Goal: Task Accomplishment & Management: Use online tool/utility

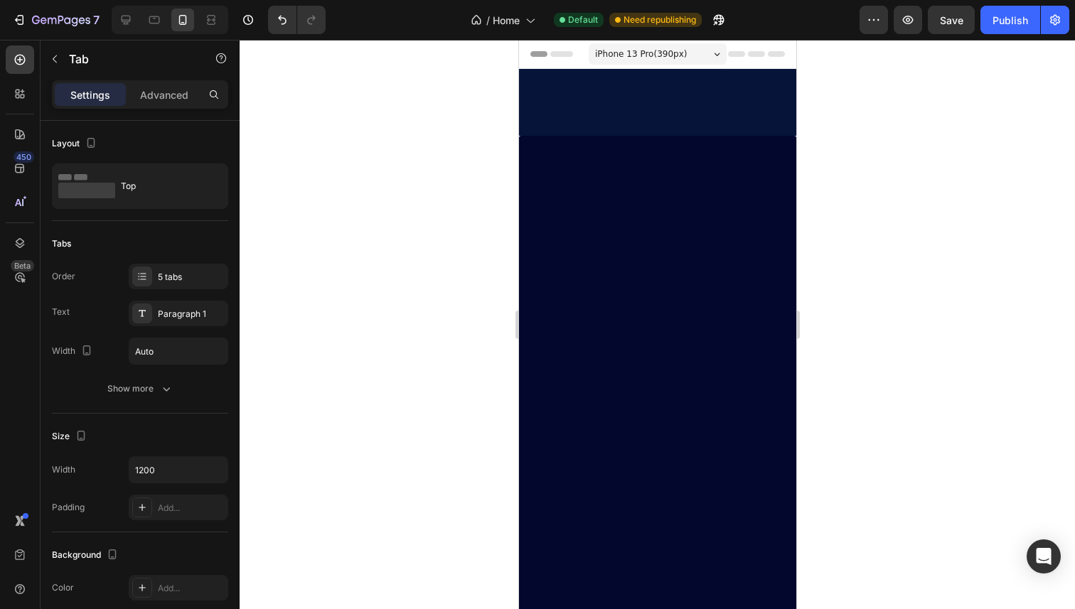
scroll to position [2446, 0]
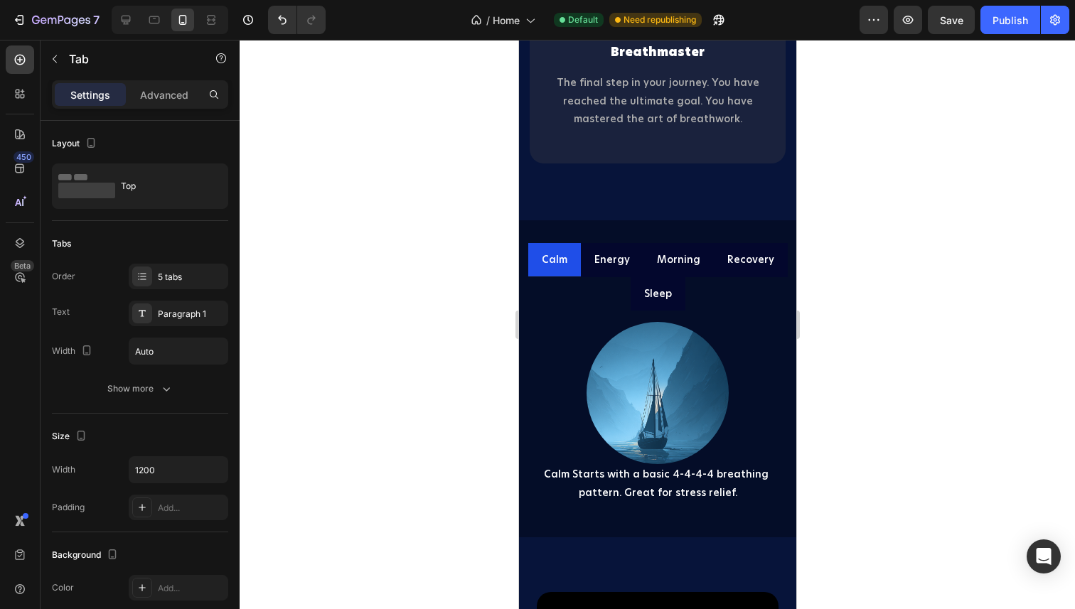
scroll to position [2947, 0]
click at [618, 264] on p "Energy" at bounding box center [611, 259] width 36 height 18
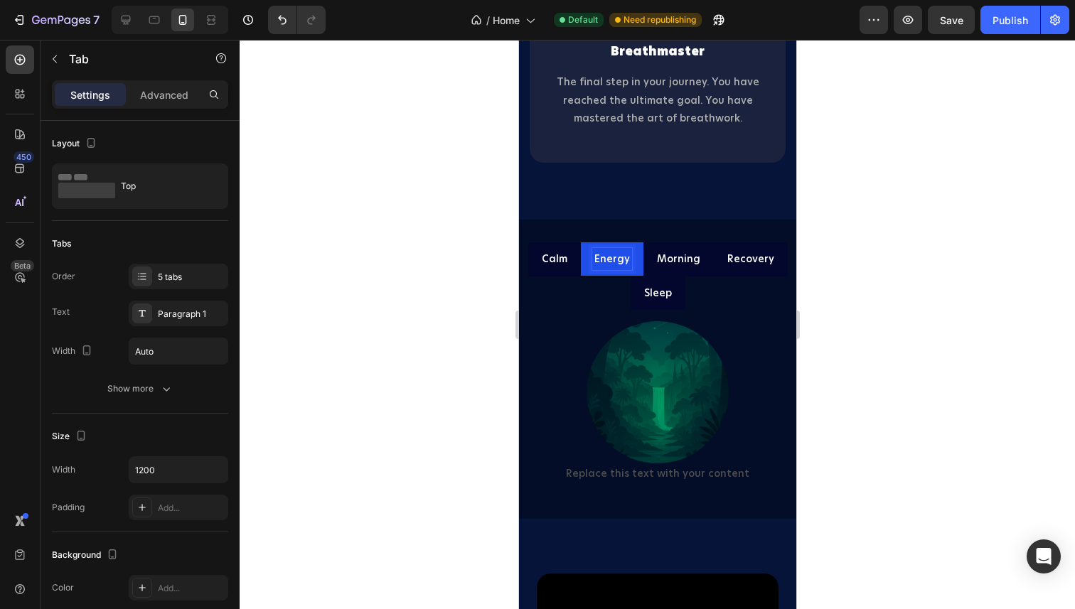
click at [736, 267] on p "Recovery" at bounding box center [749, 259] width 47 height 18
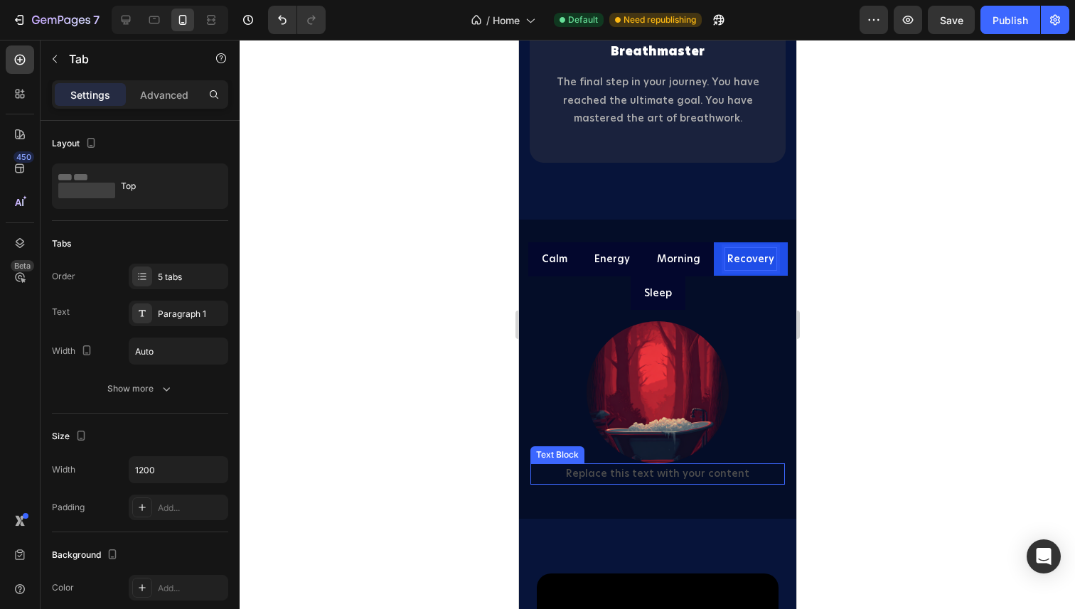
click at [623, 472] on div "Replace this text with your content" at bounding box center [656, 473] width 254 height 21
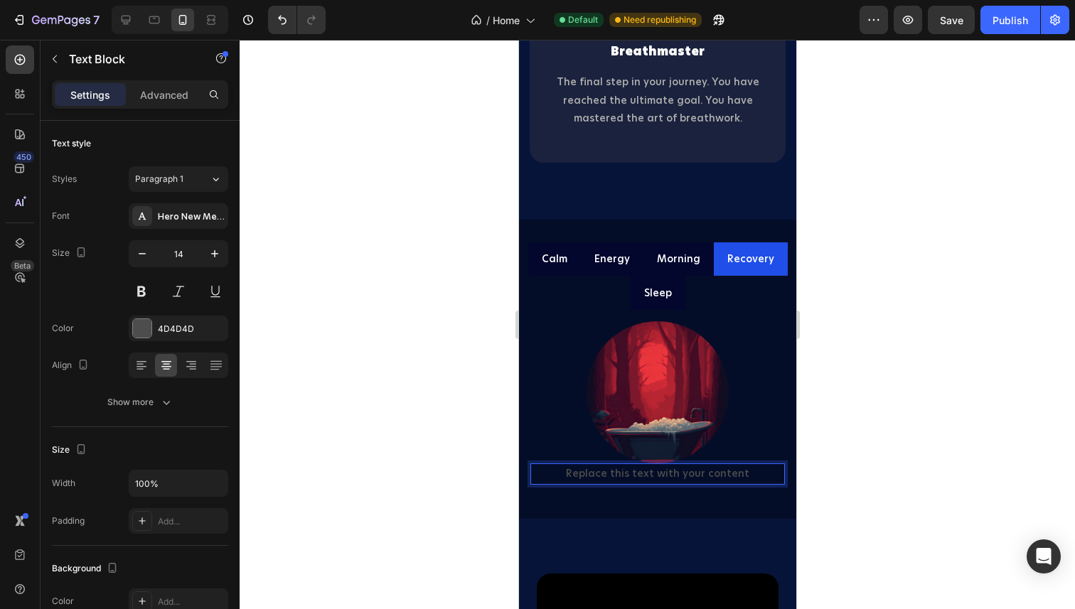
click at [623, 472] on div "Replace this text with your content" at bounding box center [656, 473] width 254 height 21
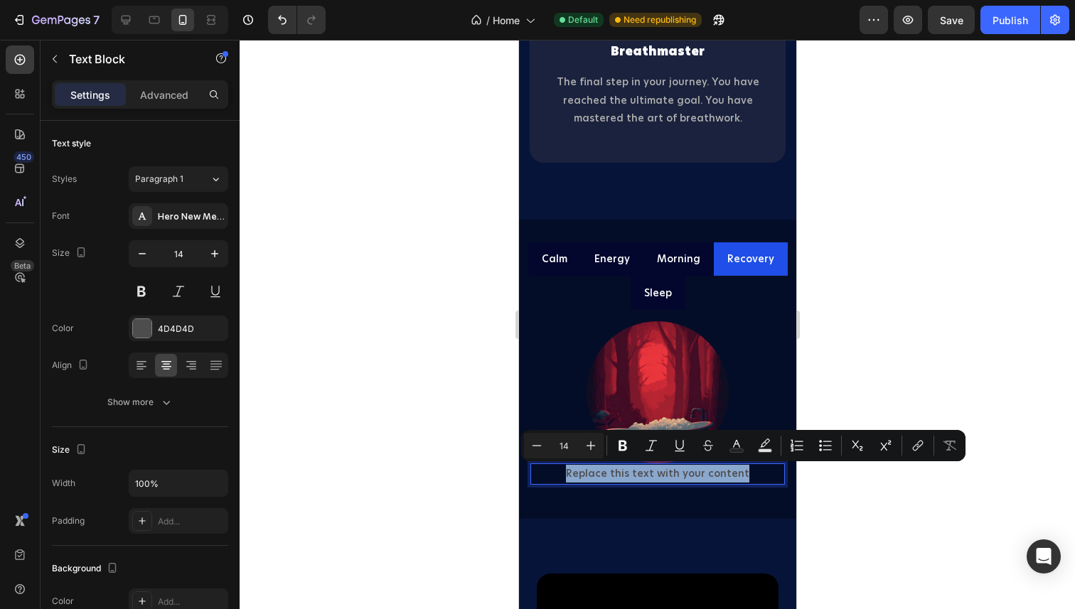
click at [623, 472] on p "Replace this text with your content" at bounding box center [657, 474] width 252 height 18
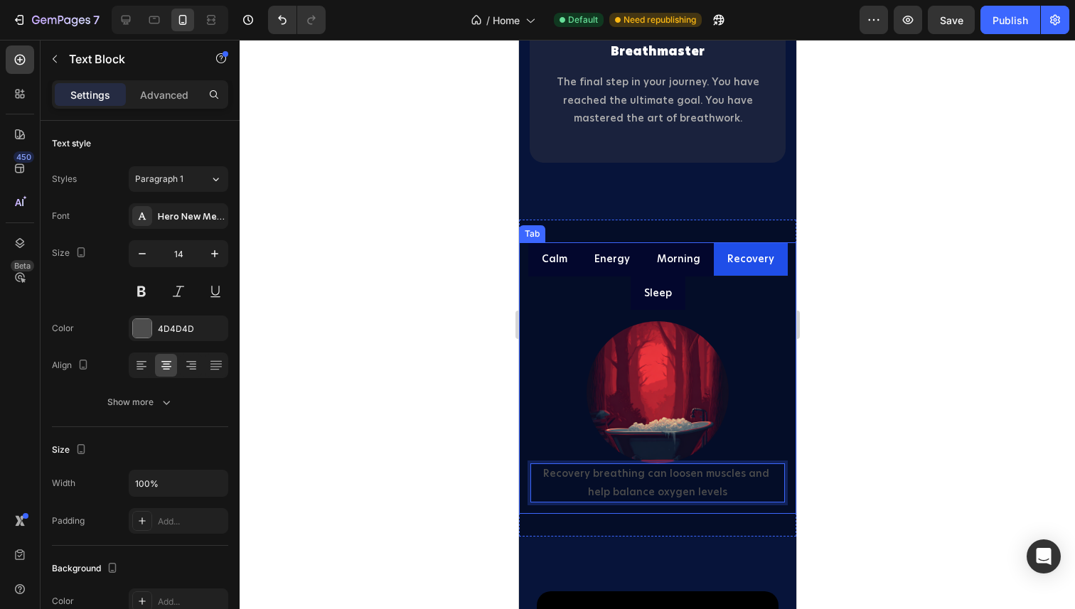
click at [683, 260] on p "Morning" at bounding box center [677, 259] width 43 height 18
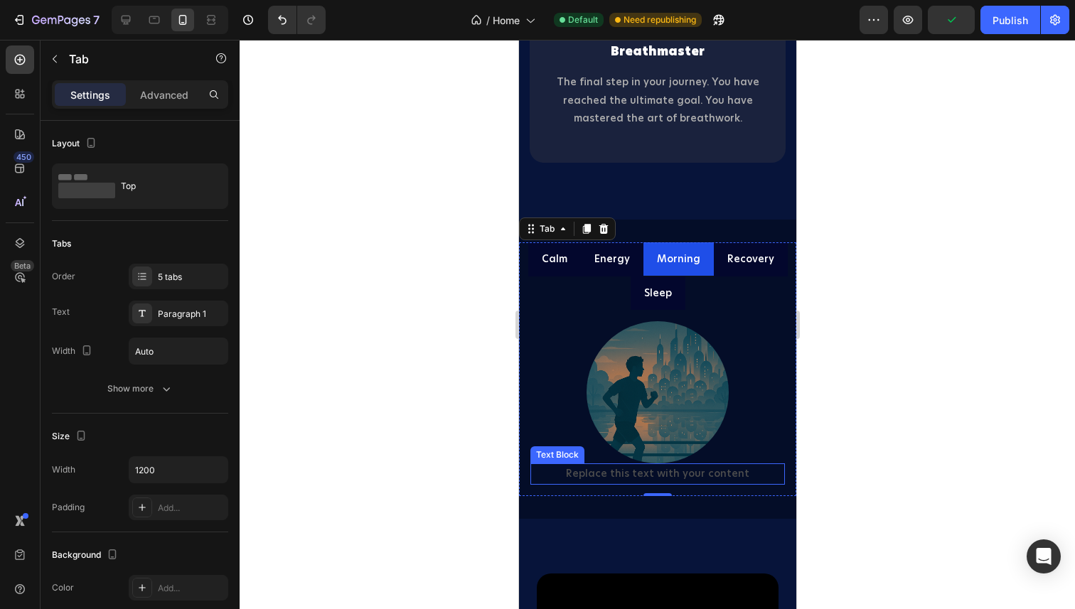
click at [636, 469] on div "Replace this text with your content" at bounding box center [656, 473] width 254 height 21
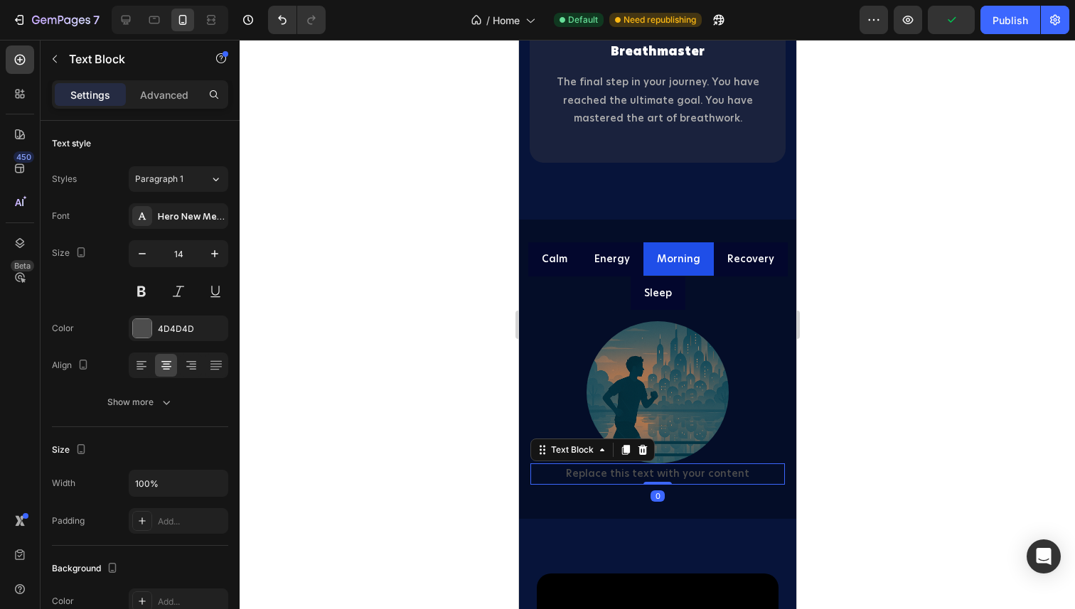
click at [636, 469] on div "Replace this text with your content" at bounding box center [656, 473] width 254 height 21
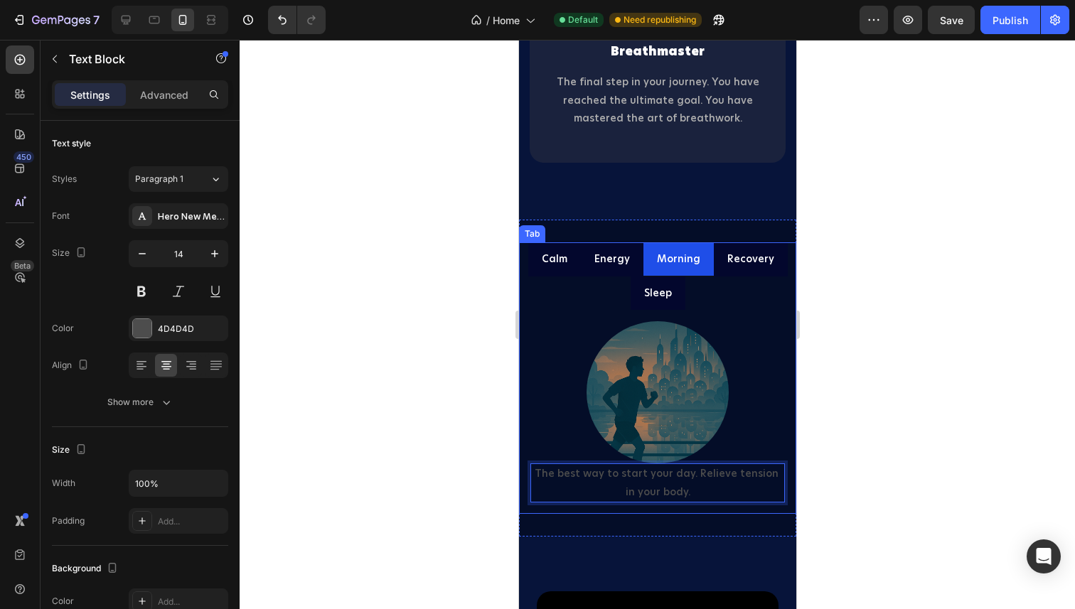
click at [613, 262] on p "Energy" at bounding box center [611, 259] width 36 height 18
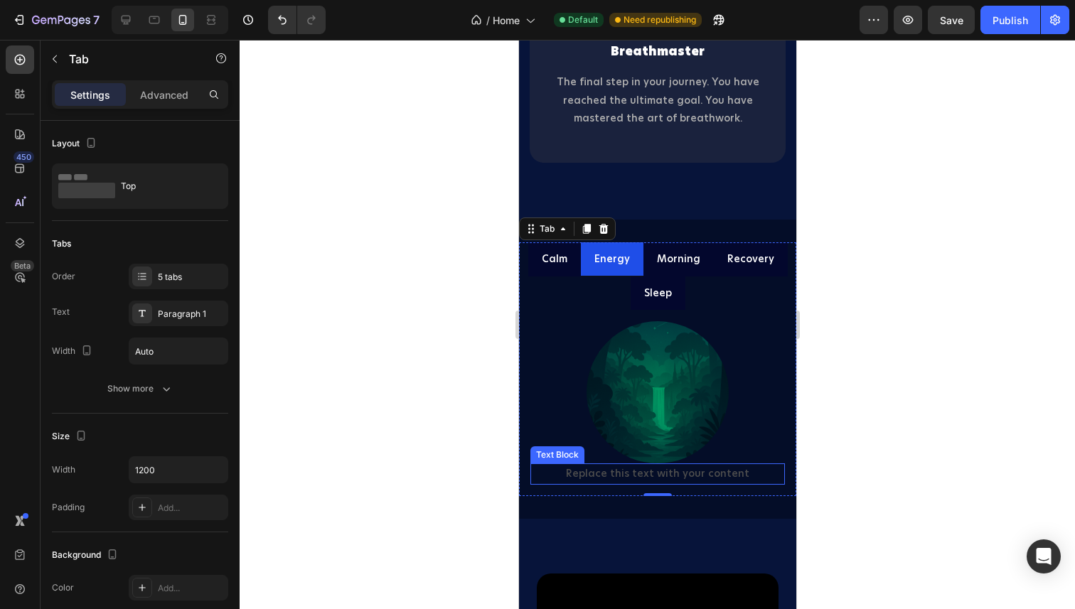
click at [616, 471] on div "Replace this text with your content" at bounding box center [656, 473] width 254 height 21
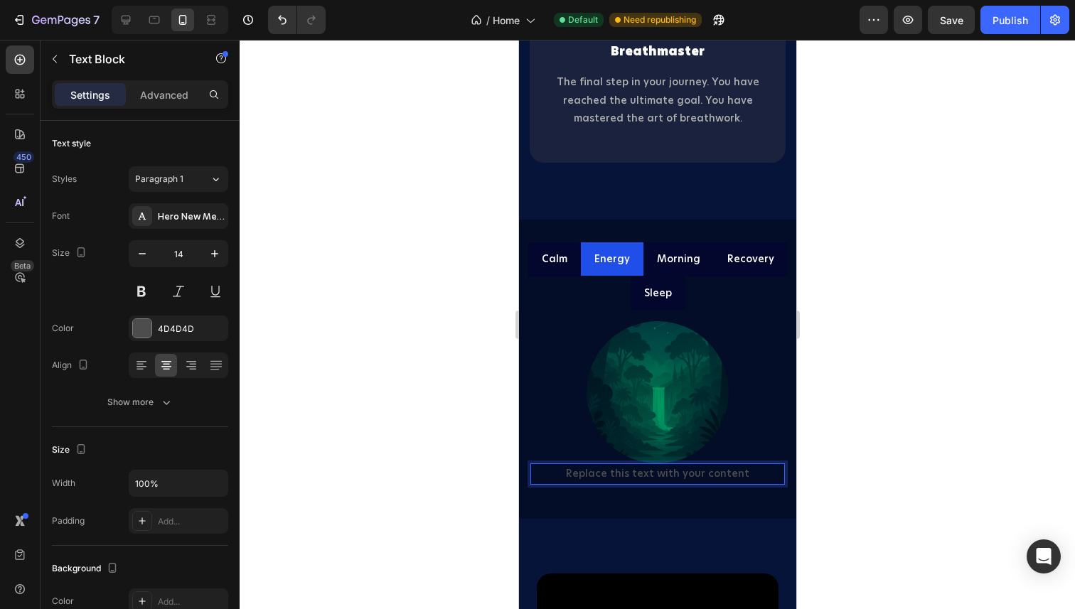
click at [616, 471] on div "Replace this text with your content" at bounding box center [656, 473] width 254 height 21
click at [616, 471] on p "Replace this text with your content" at bounding box center [657, 474] width 252 height 18
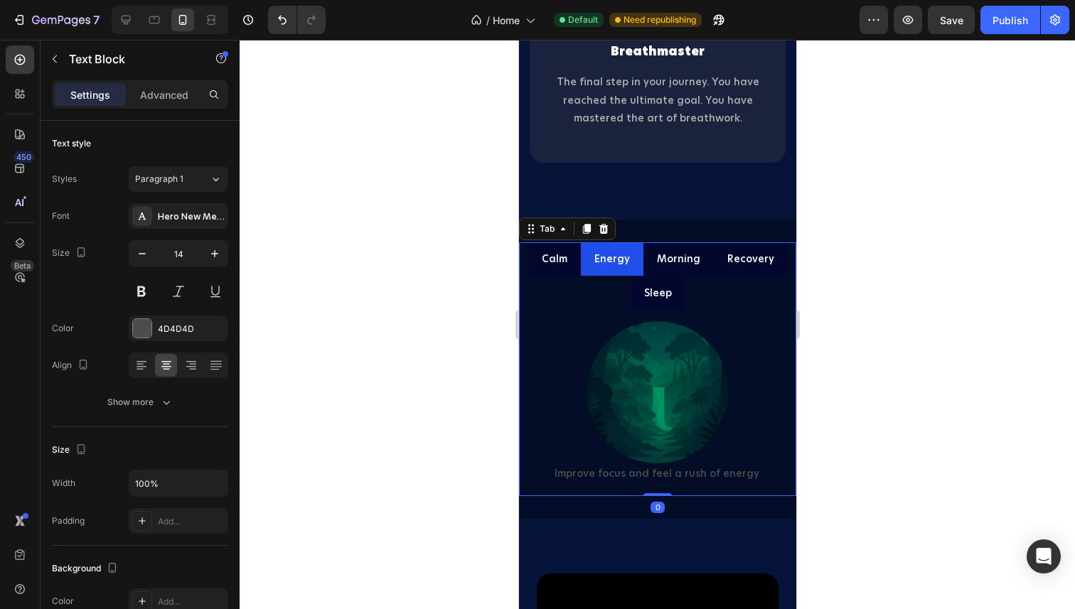
click at [547, 264] on p "Calm" at bounding box center [554, 259] width 26 height 18
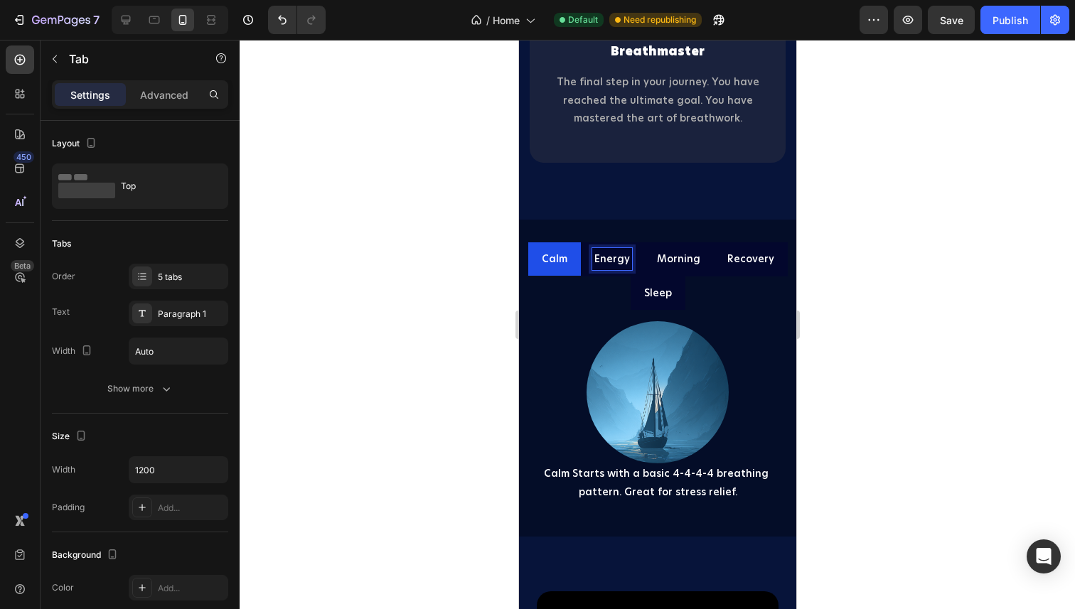
click at [610, 264] on p "Energy" at bounding box center [611, 259] width 36 height 18
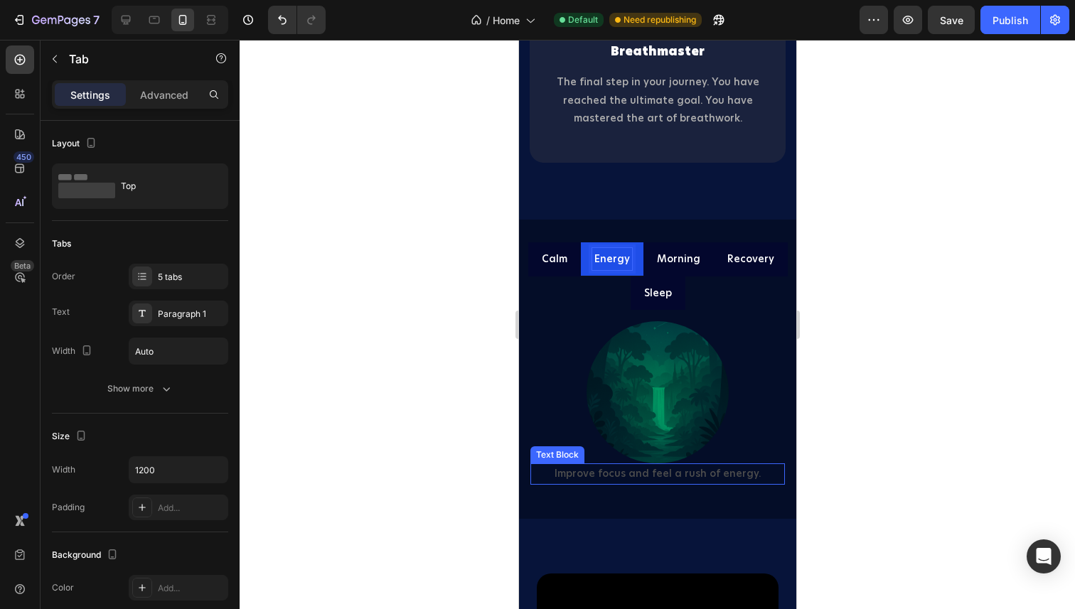
click at [616, 478] on p "Improve focus and feel a rush of energy." at bounding box center [657, 474] width 252 height 18
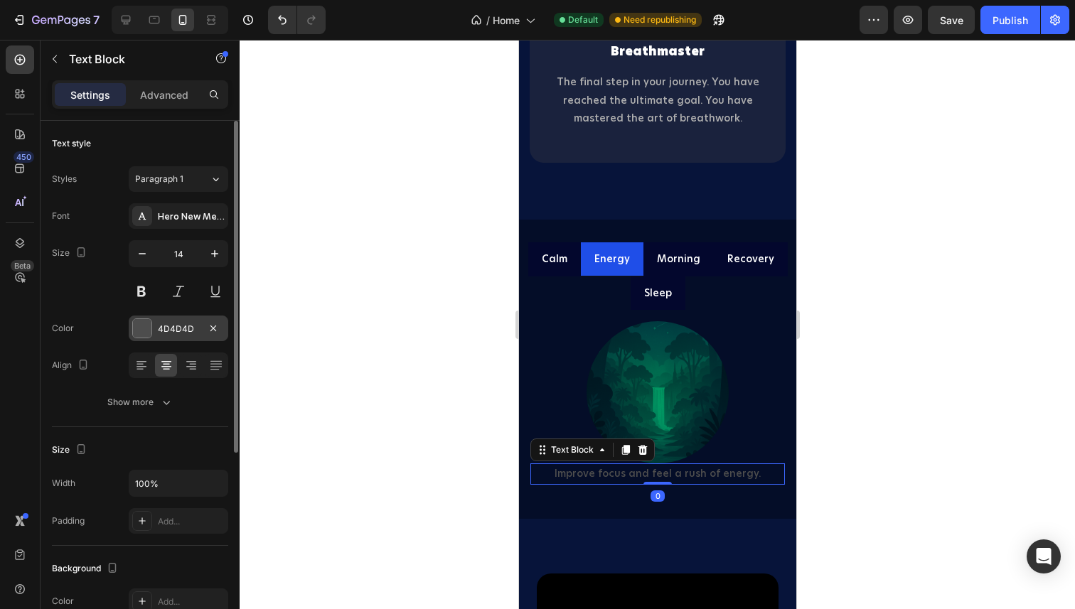
click at [137, 330] on div at bounding box center [142, 328] width 18 height 18
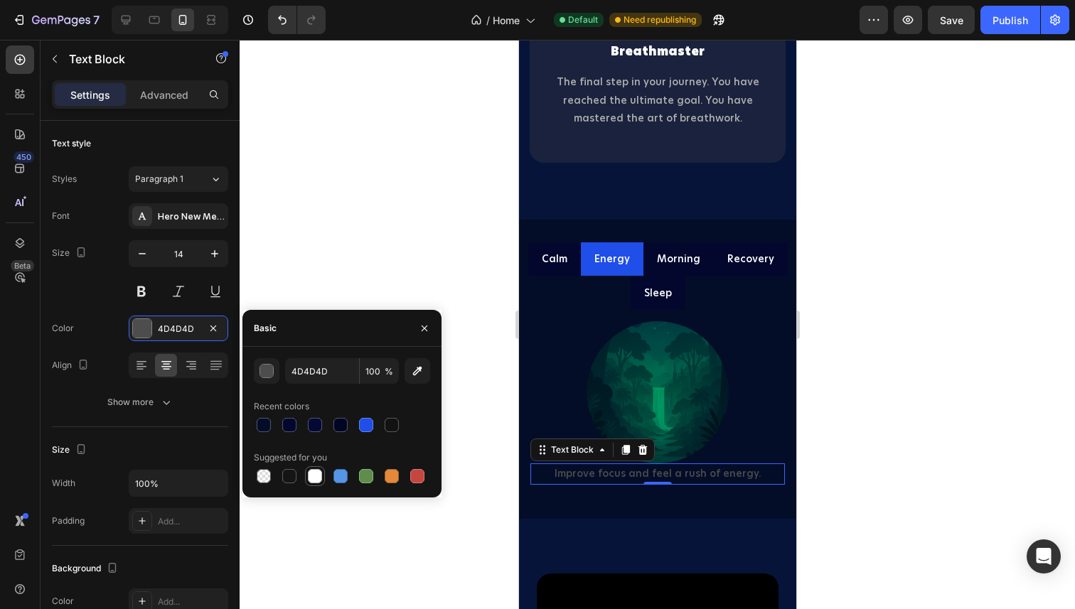
click at [309, 469] on div at bounding box center [315, 476] width 14 height 14
type input "FFFFFF"
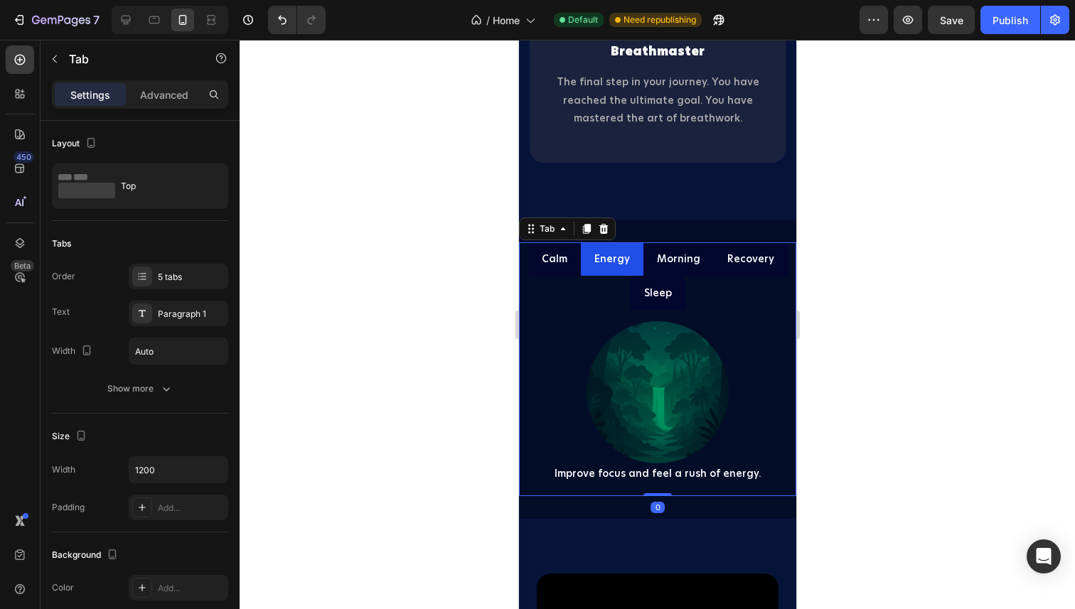
click at [556, 258] on p "Calm" at bounding box center [554, 259] width 26 height 18
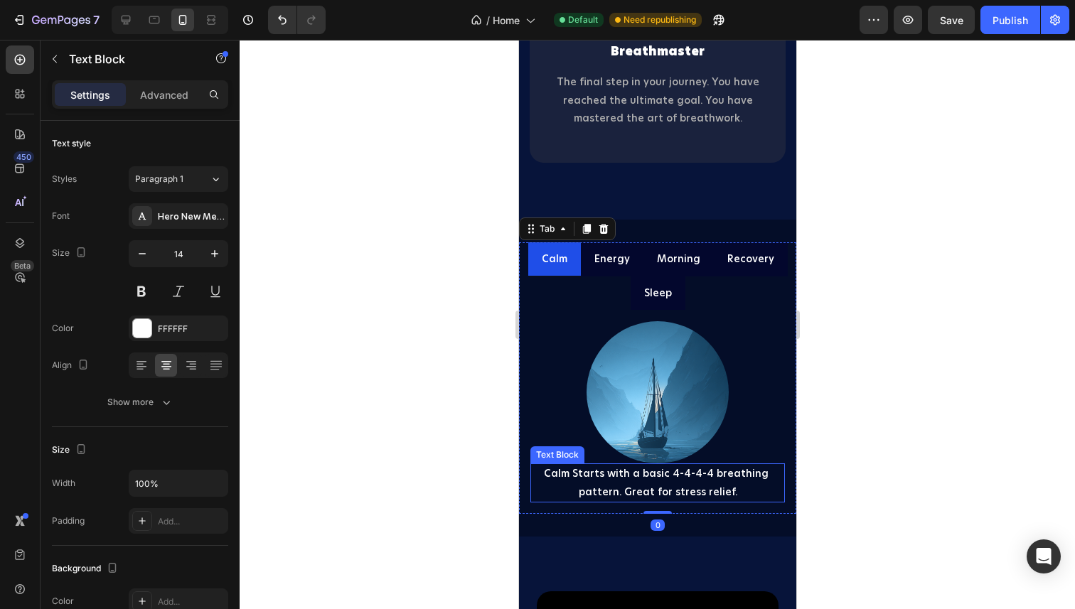
click at [623, 490] on p "Calm Starts with a basic 4-4-4-4 breathing pattern. Great for stress relief." at bounding box center [657, 483] width 252 height 36
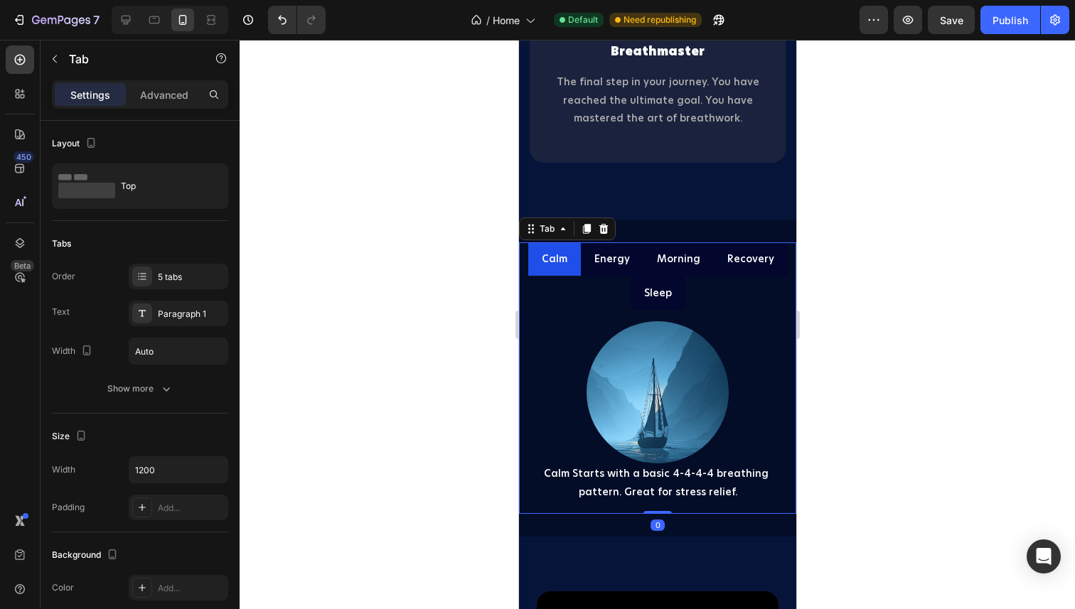
click at [677, 259] on p "Morning" at bounding box center [677, 259] width 43 height 18
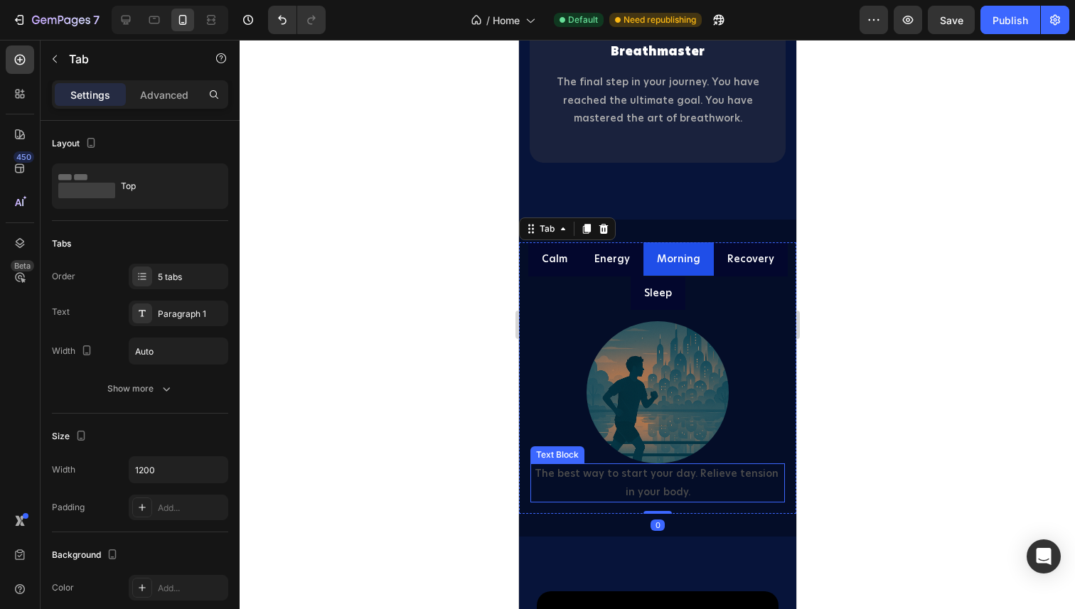
click at [604, 489] on p "The best way to start your day. Relieve tension in your body." at bounding box center [657, 483] width 252 height 36
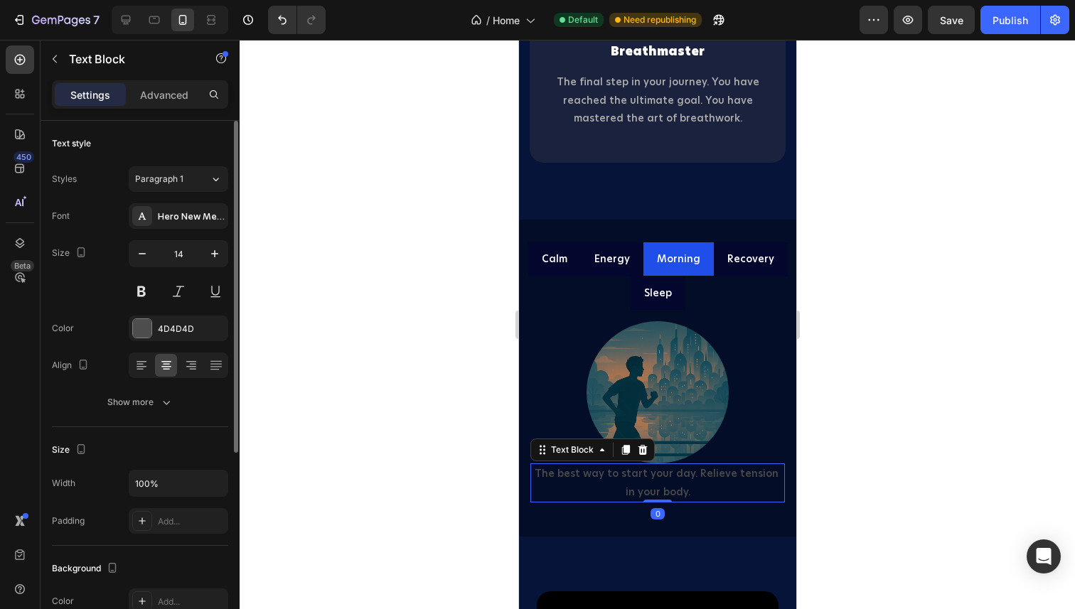
click at [141, 344] on div "Font Hero New Medium Size 14 Color 4D4D4D Align Show more" at bounding box center [140, 309] width 176 height 212
click at [140, 325] on div at bounding box center [142, 328] width 18 height 18
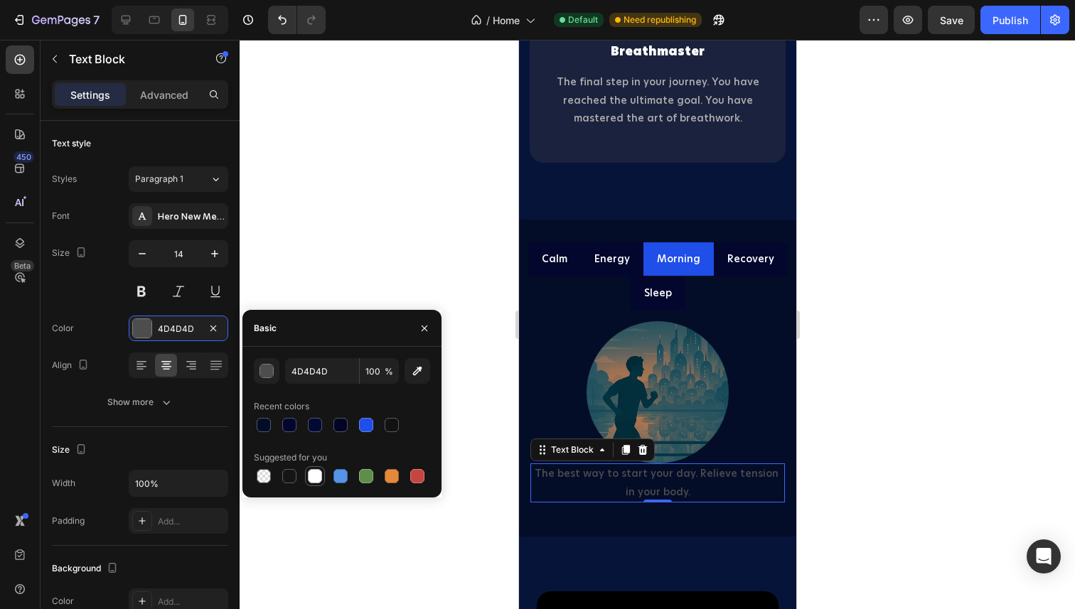
click at [309, 474] on div at bounding box center [315, 476] width 14 height 14
type input "FFFFFF"
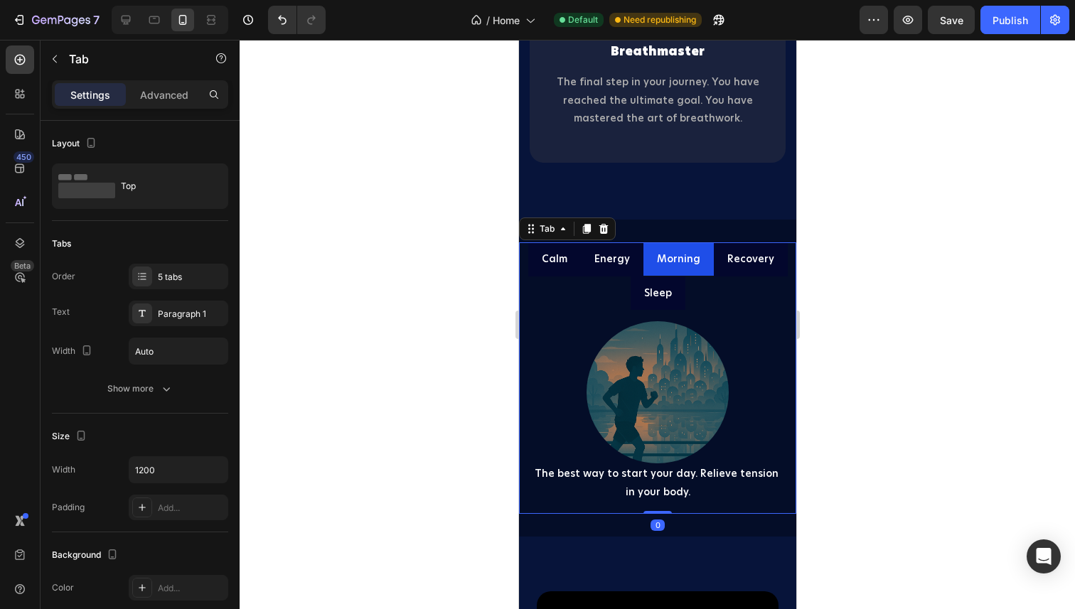
click at [738, 257] on p "Recovery" at bounding box center [749, 259] width 47 height 18
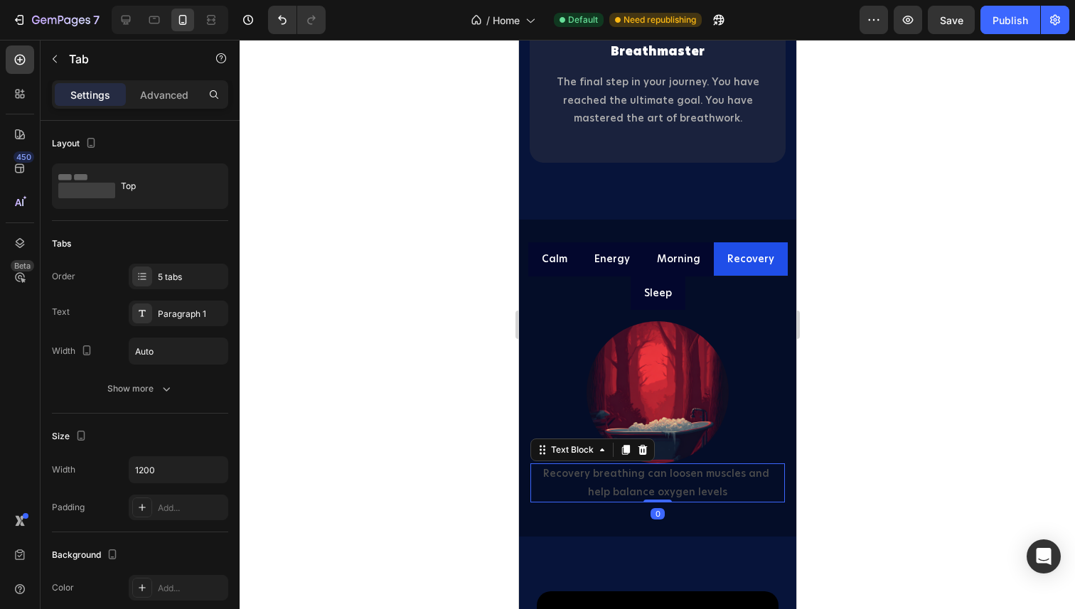
click at [548, 474] on p "Recovery breathing can loosen muscles and help balance oxygen levels" at bounding box center [657, 483] width 252 height 36
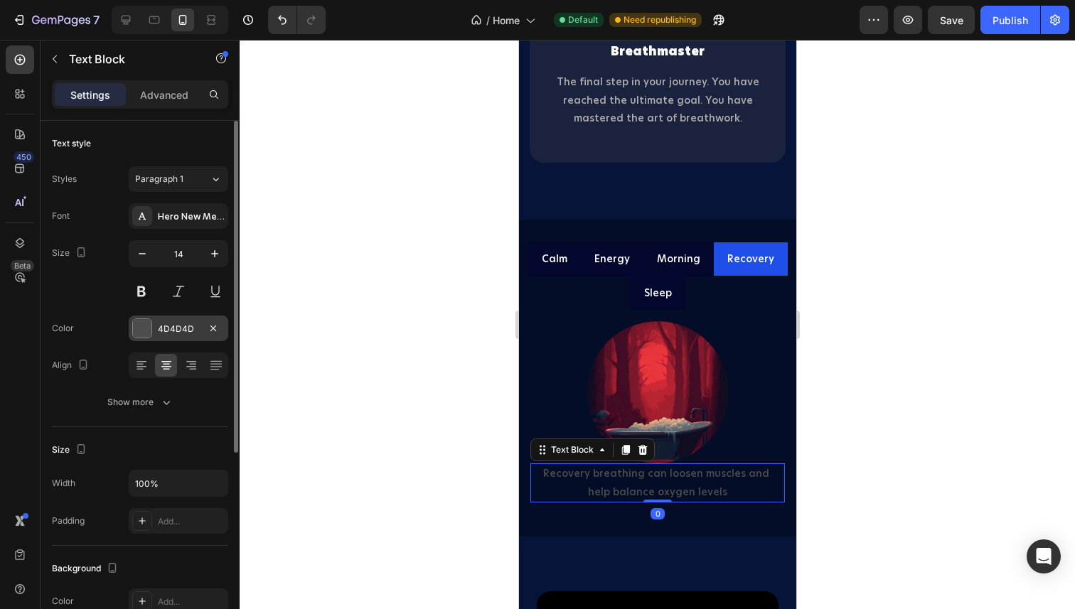
click at [139, 330] on div at bounding box center [142, 328] width 18 height 18
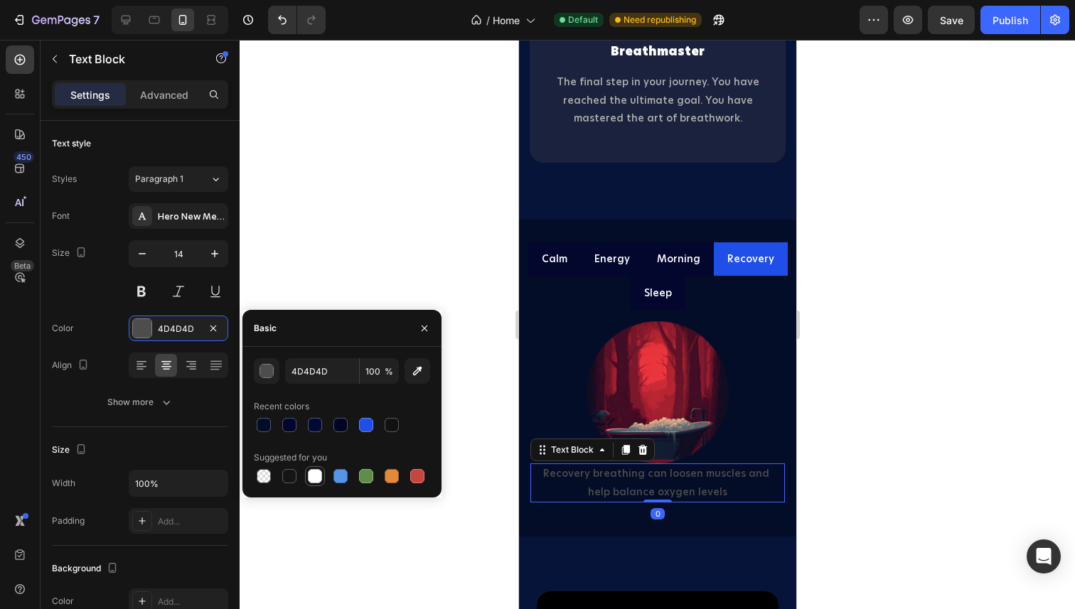
click at [316, 480] on div at bounding box center [315, 476] width 14 height 14
type input "FFFFFF"
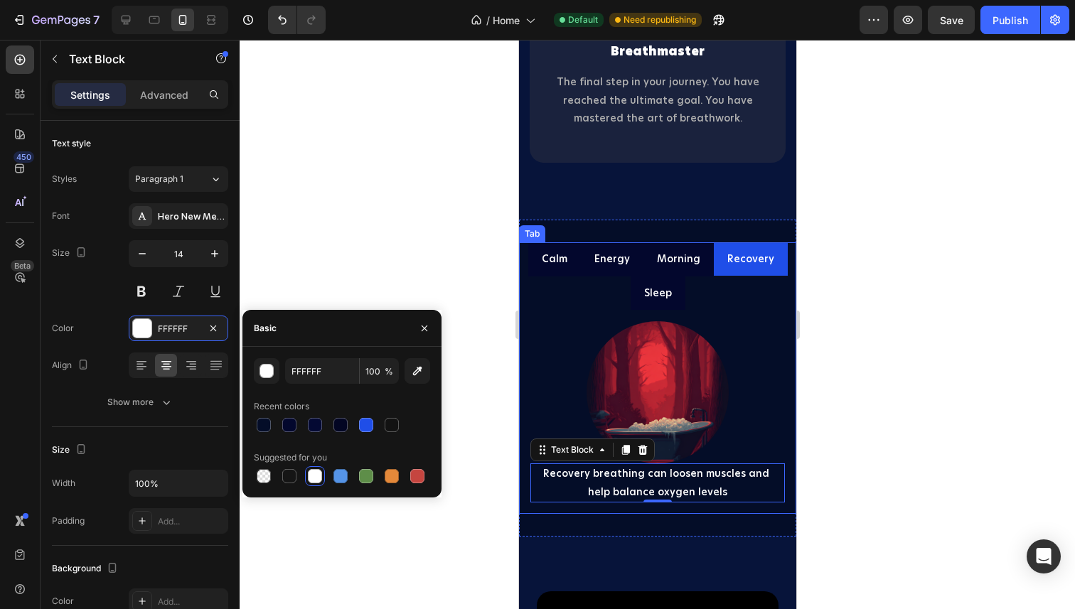
click at [655, 295] on p "Sleep" at bounding box center [657, 293] width 28 height 18
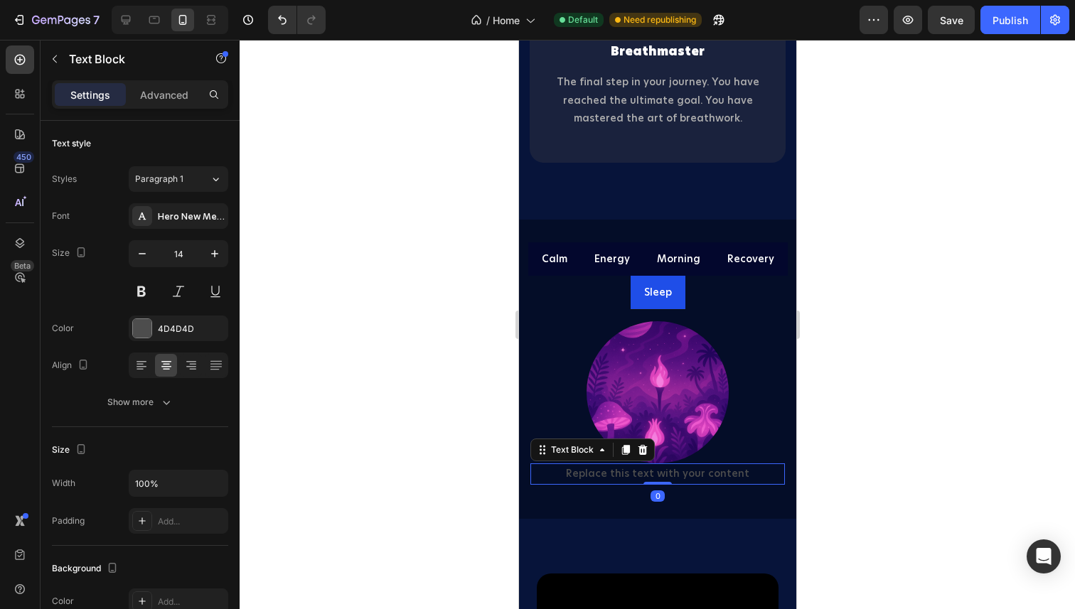
click at [588, 475] on div "Replace this text with your content" at bounding box center [656, 473] width 254 height 21
click at [588, 475] on p "Replace this text with your content" at bounding box center [657, 474] width 252 height 18
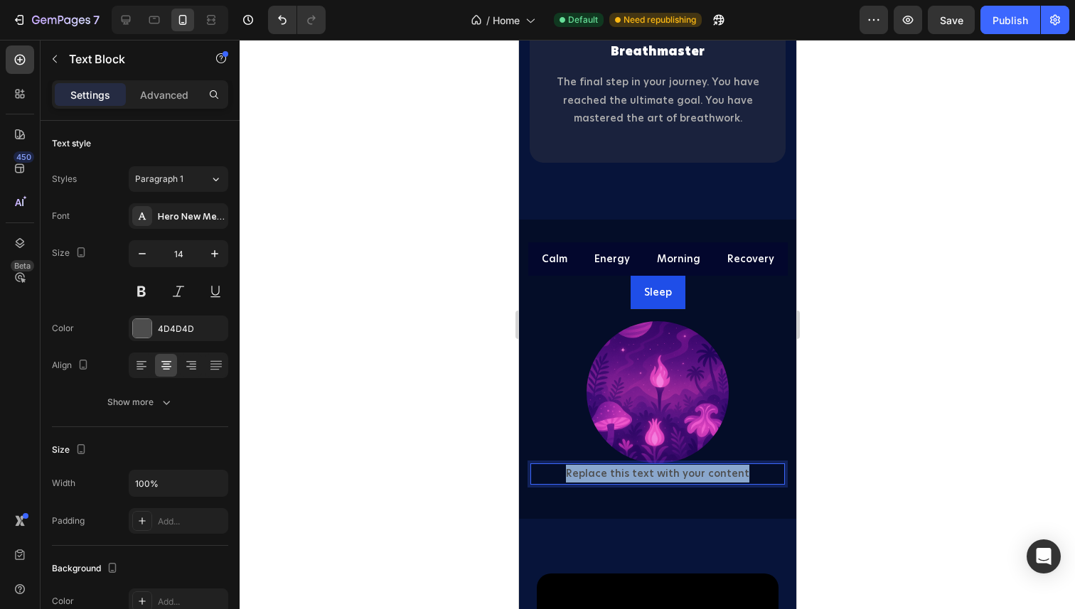
click at [588, 475] on p "Replace this text with your content" at bounding box center [657, 474] width 252 height 18
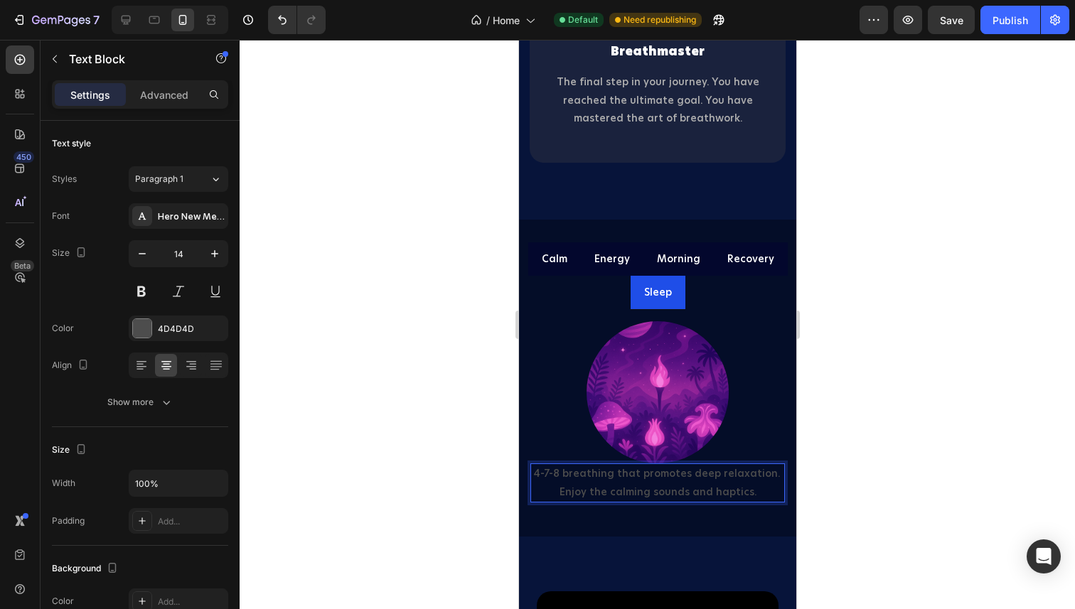
click at [609, 473] on p "4-7-8 breathing that promotes deep relaxation. Enjoy the calming sounds and hap…" at bounding box center [657, 483] width 252 height 36
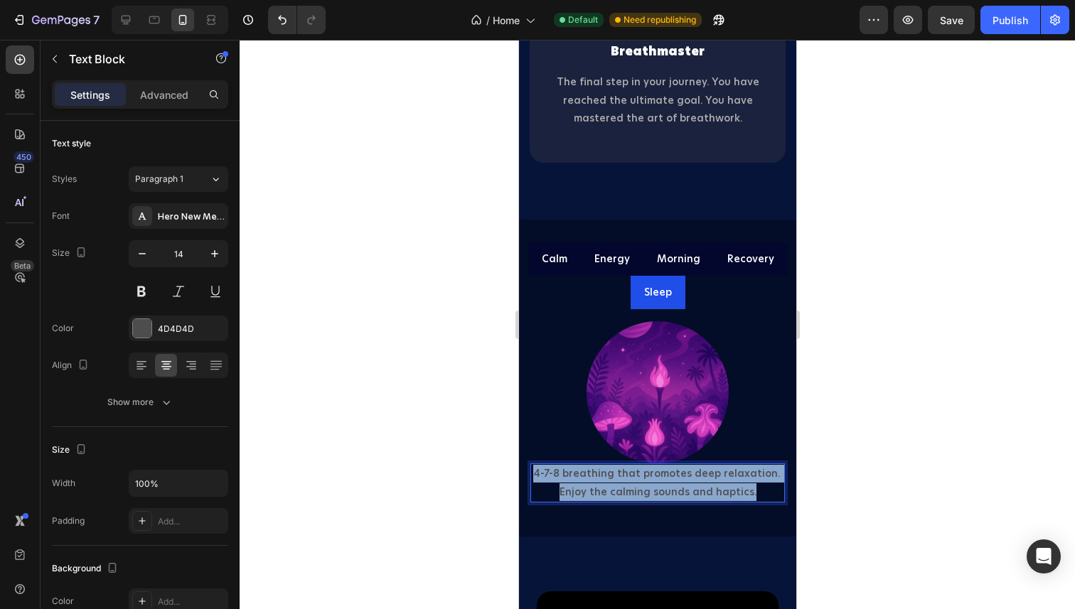
click at [609, 473] on p "4-7-8 breathing that promotes deep relaxation. Enjoy the calming sounds and hap…" at bounding box center [657, 483] width 252 height 36
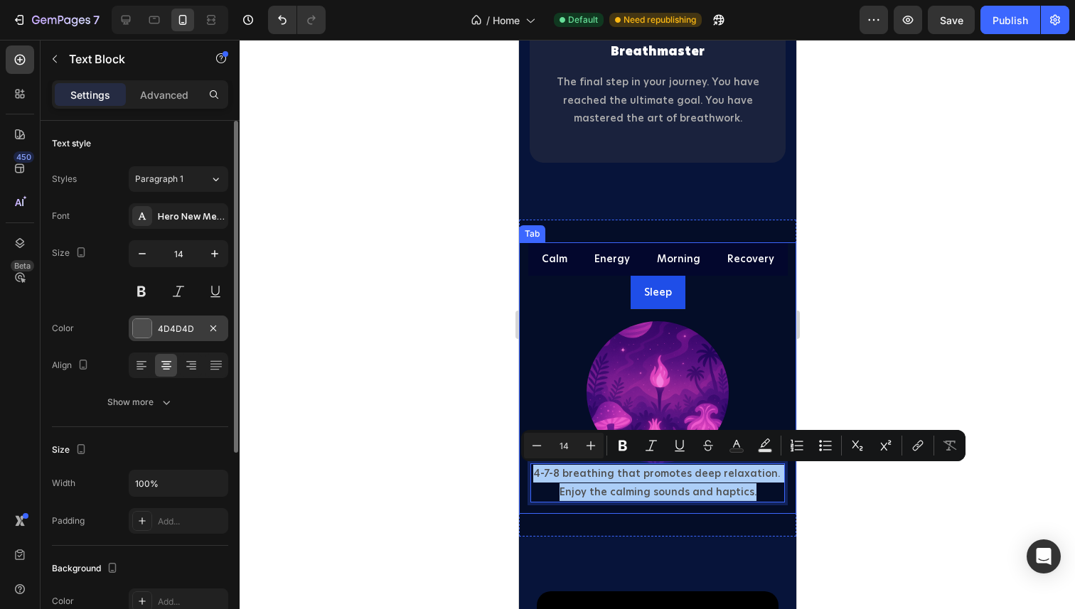
click at [142, 330] on div at bounding box center [142, 328] width 18 height 18
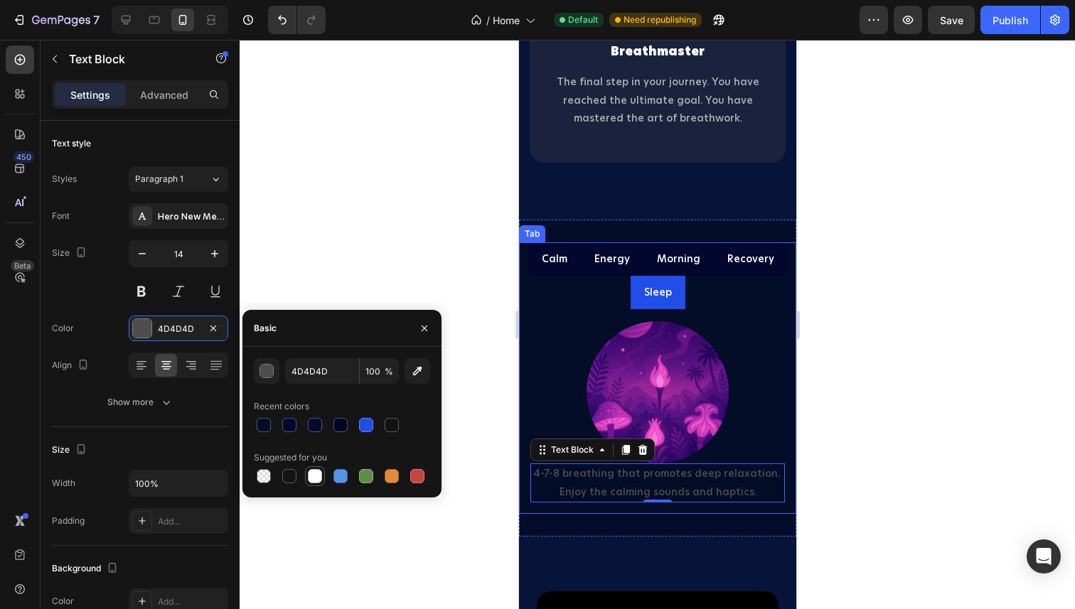
click at [316, 471] on div at bounding box center [315, 476] width 14 height 14
type input "FFFFFF"
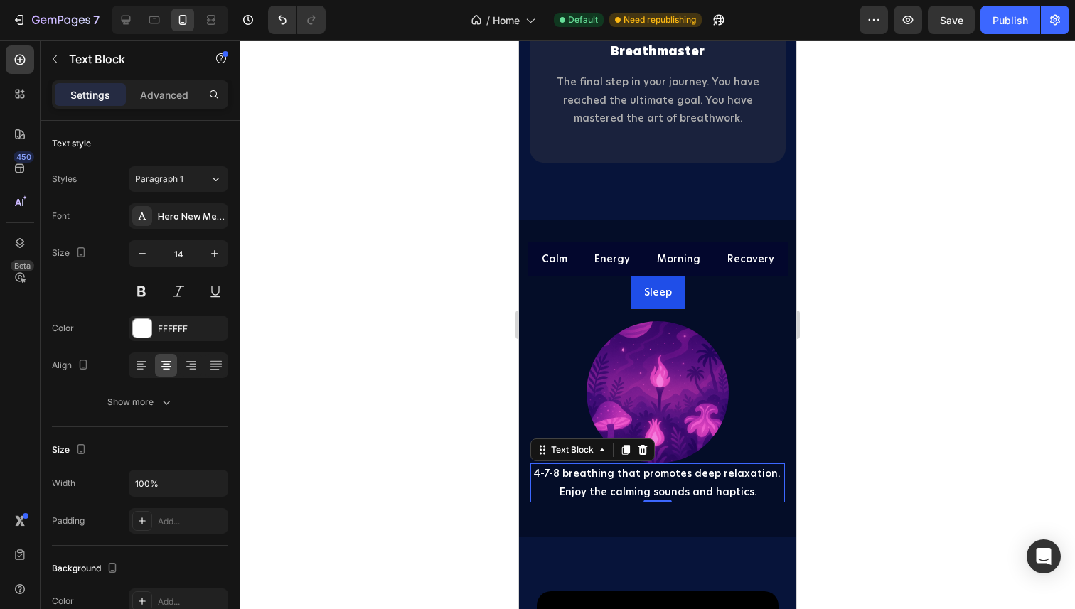
click at [901, 395] on div at bounding box center [657, 324] width 835 height 569
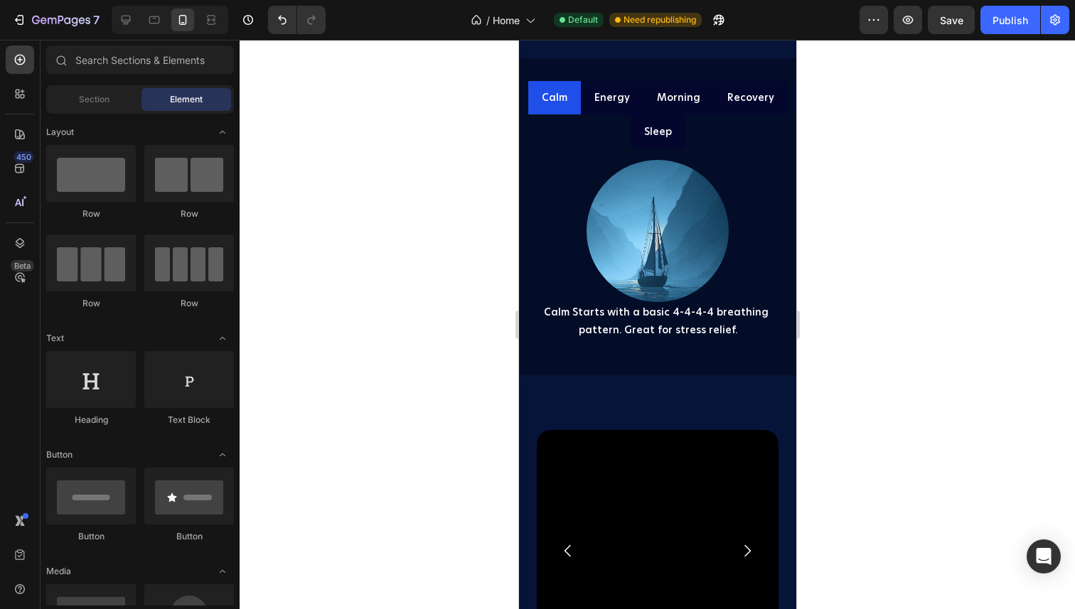
scroll to position [2610, 0]
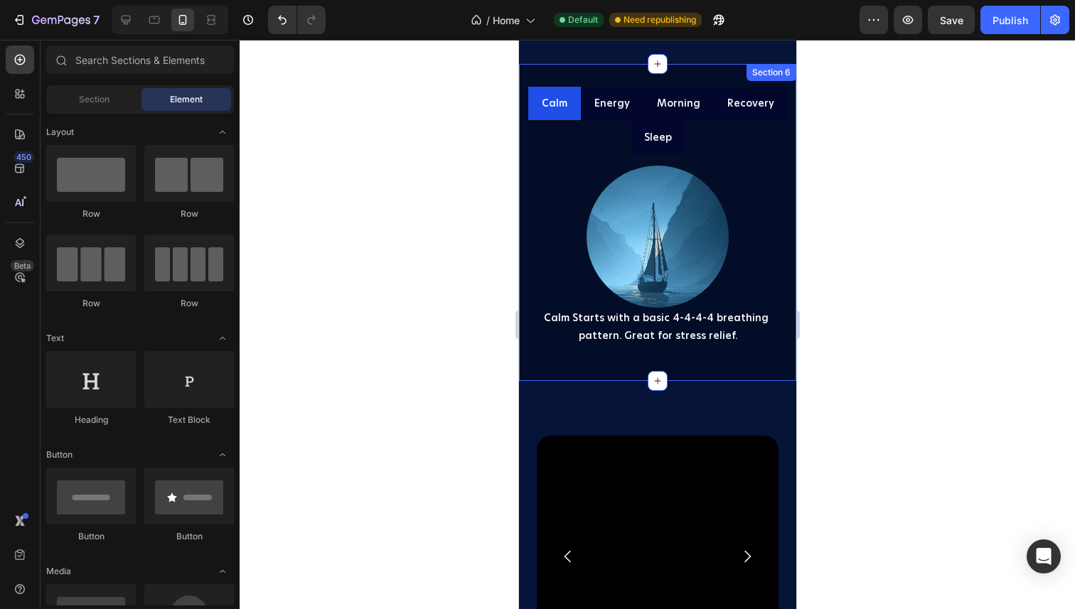
click at [570, 79] on div "Calm Energy Morning Recovery Sleep Image Calm Starts with a basic 4-4-4-4 breat…" at bounding box center [656, 222] width 277 height 317
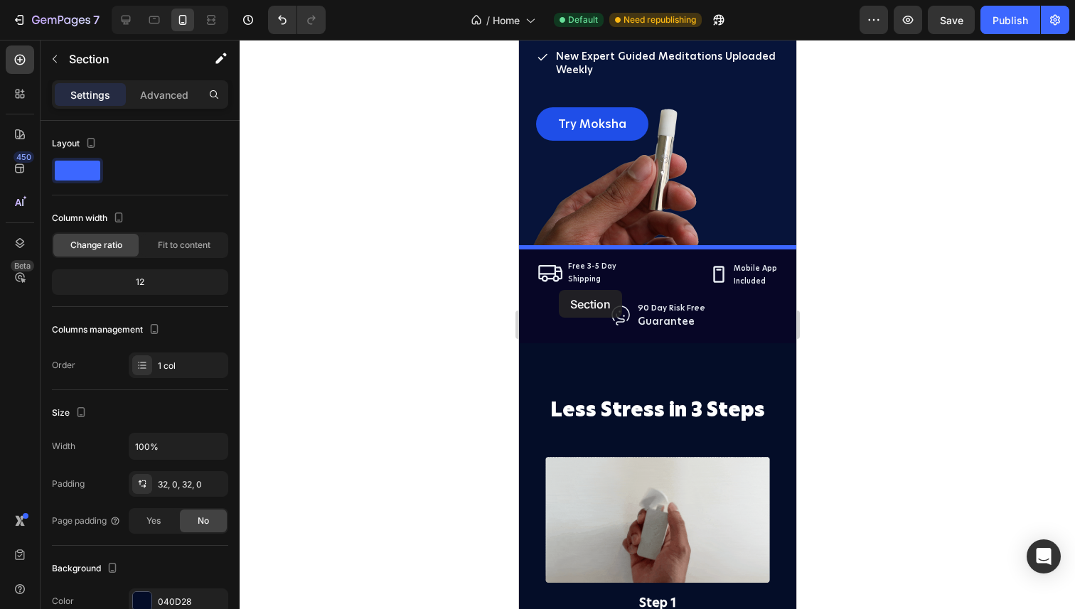
scroll to position [3467, 0]
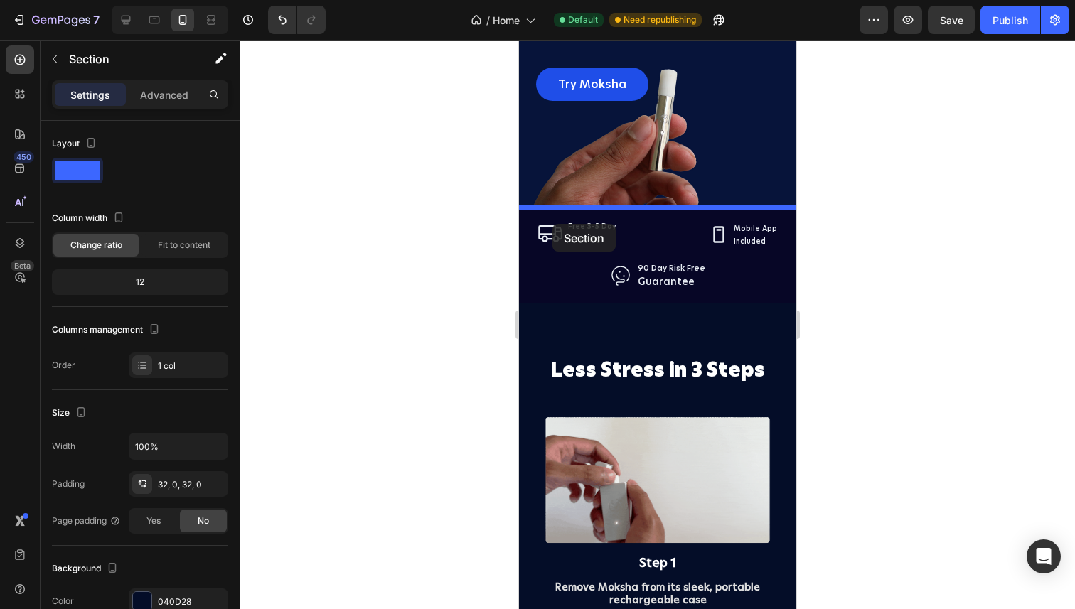
drag, startPoint x: 557, startPoint y: 83, endPoint x: 551, endPoint y: 224, distance: 140.9
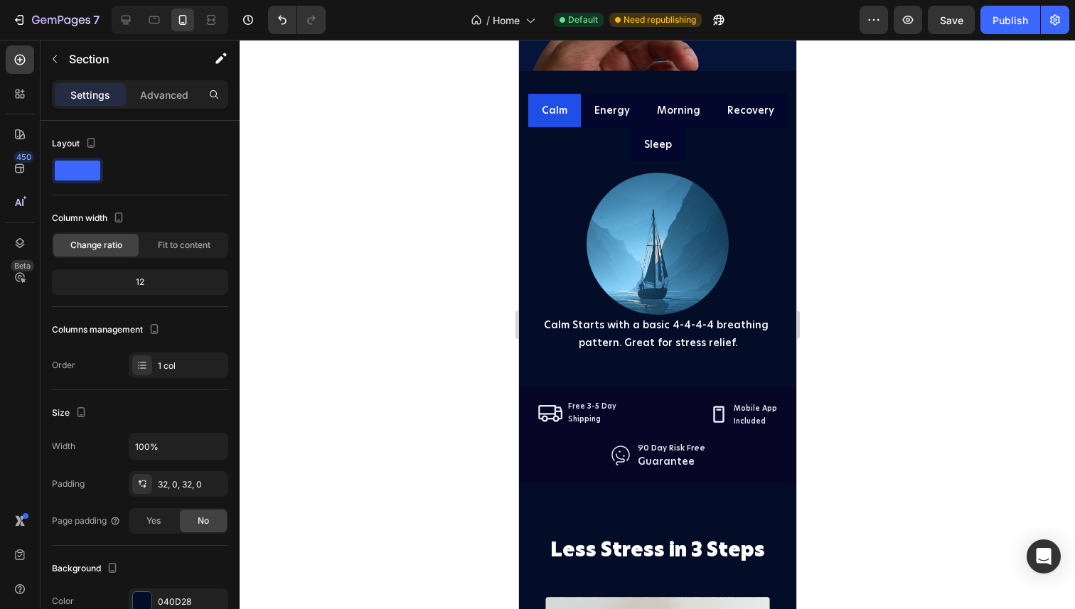
scroll to position [3284, 0]
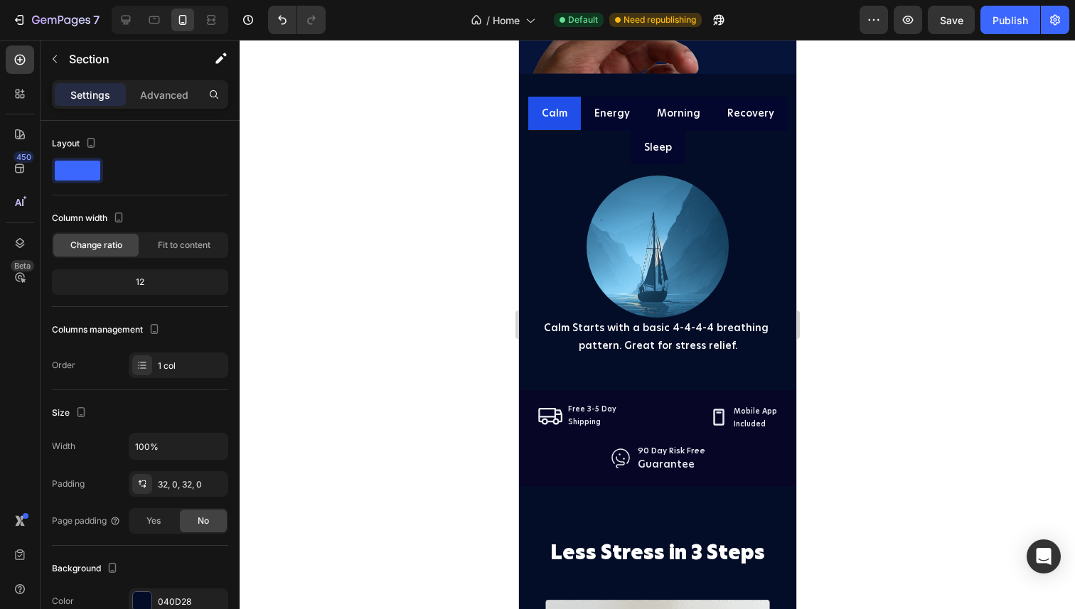
click at [592, 79] on div "Calm Energy Morning Recovery Sleep Image Calm Starts with a basic 4-4-4-4 breat…" at bounding box center [656, 232] width 277 height 317
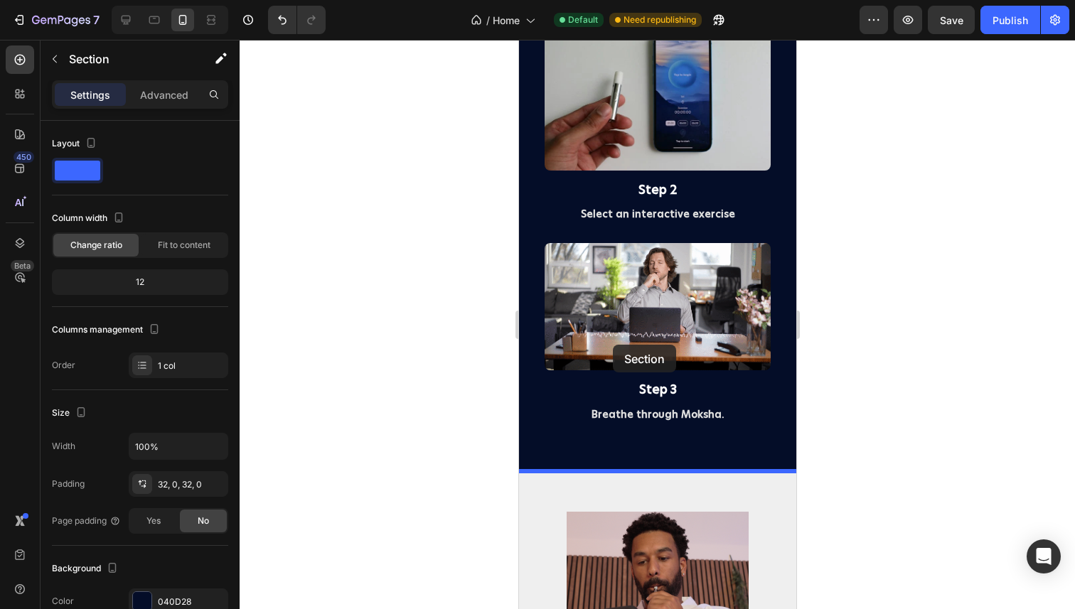
drag, startPoint x: 623, startPoint y: 88, endPoint x: 611, endPoint y: 346, distance: 258.3
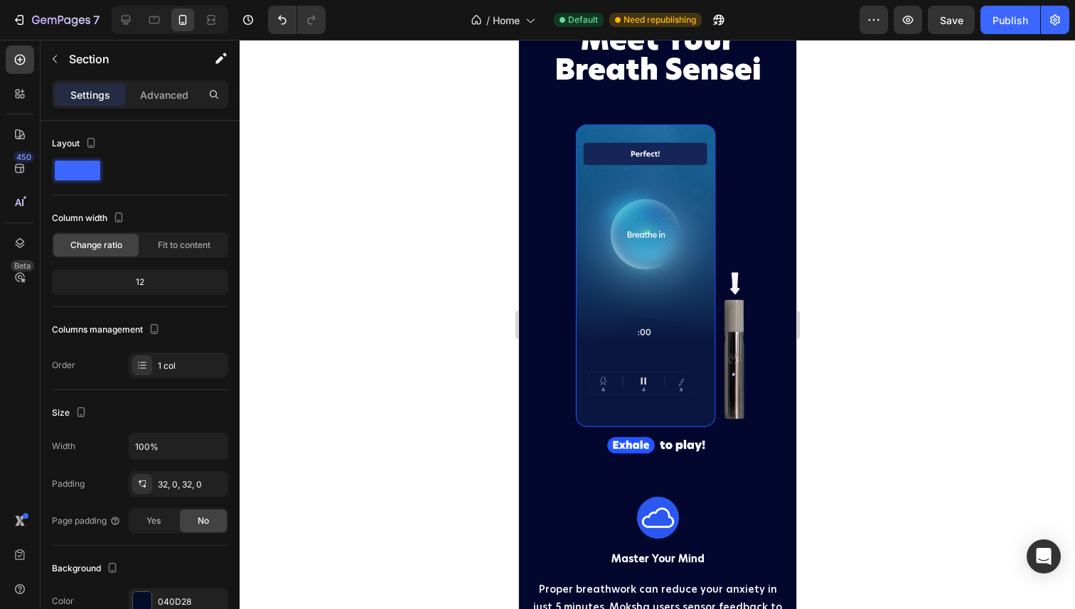
scroll to position [0, 0]
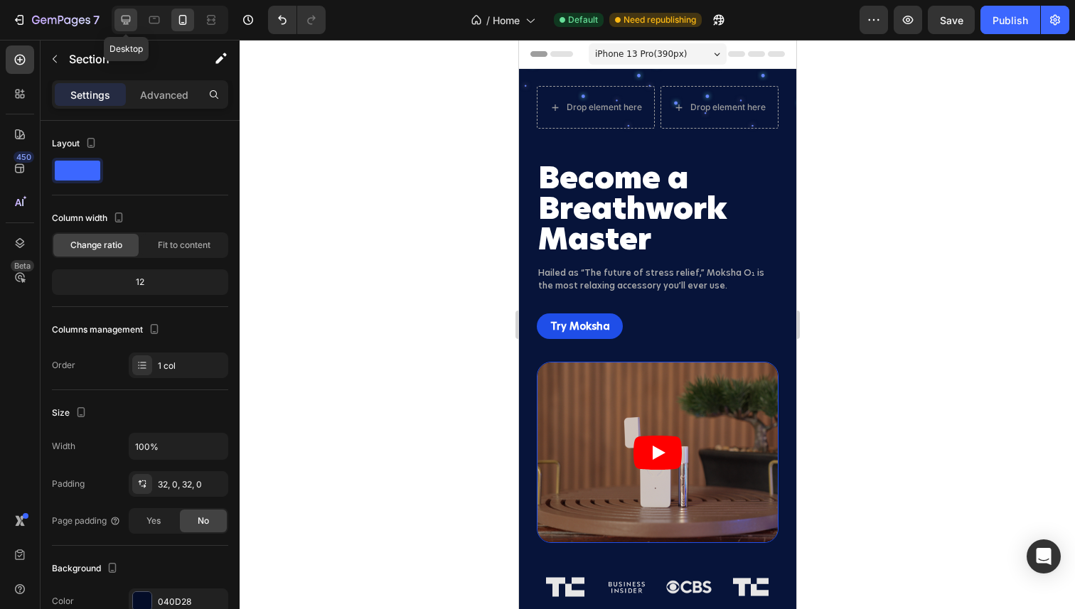
click at [129, 16] on icon at bounding box center [126, 20] width 9 height 9
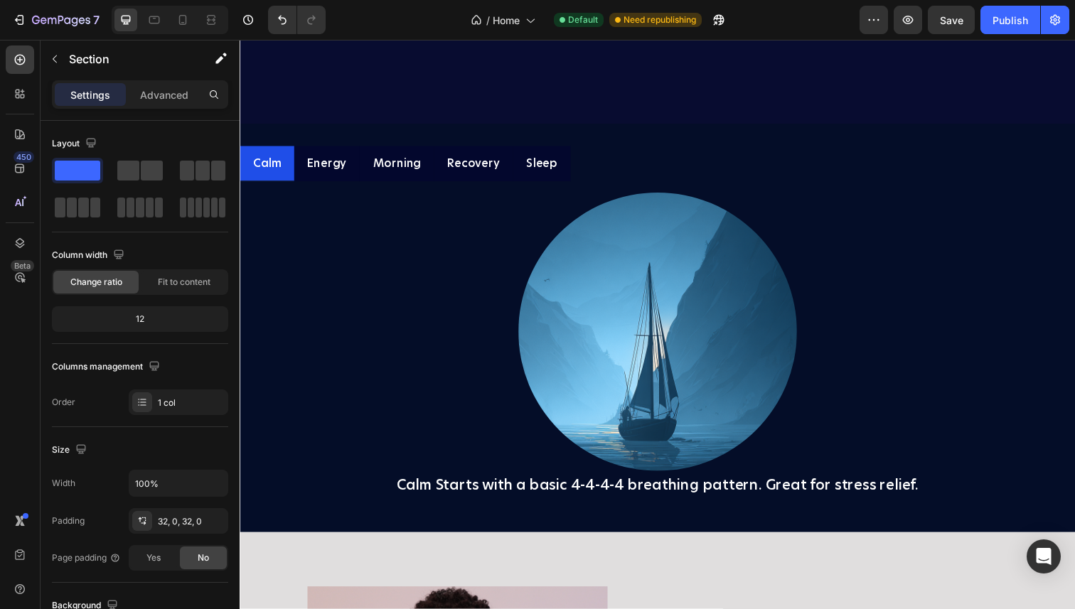
scroll to position [3033, 0]
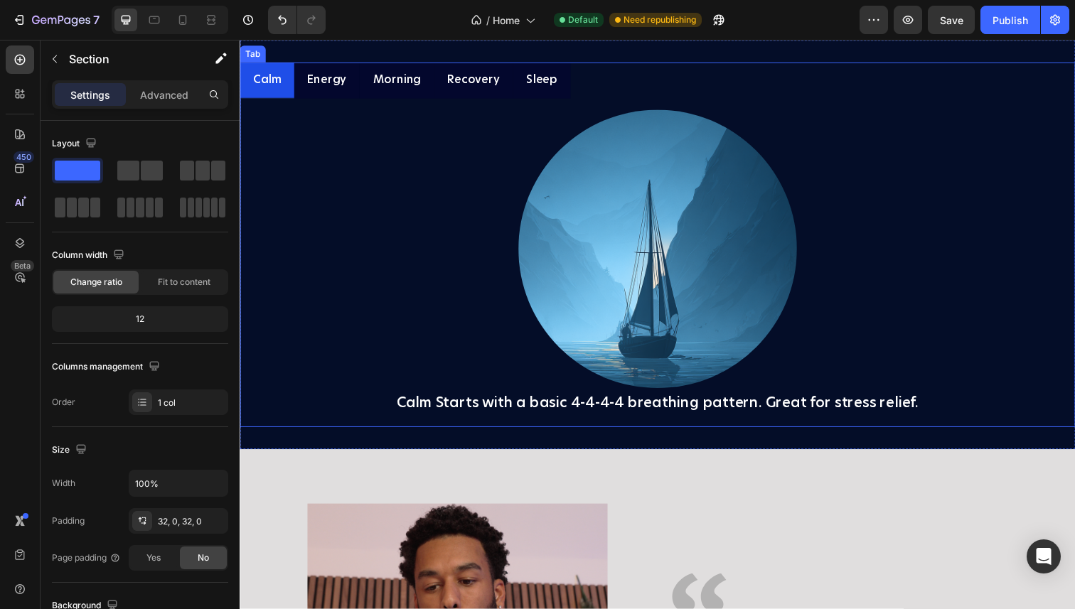
click at [335, 92] on p "Energy" at bounding box center [328, 81] width 40 height 21
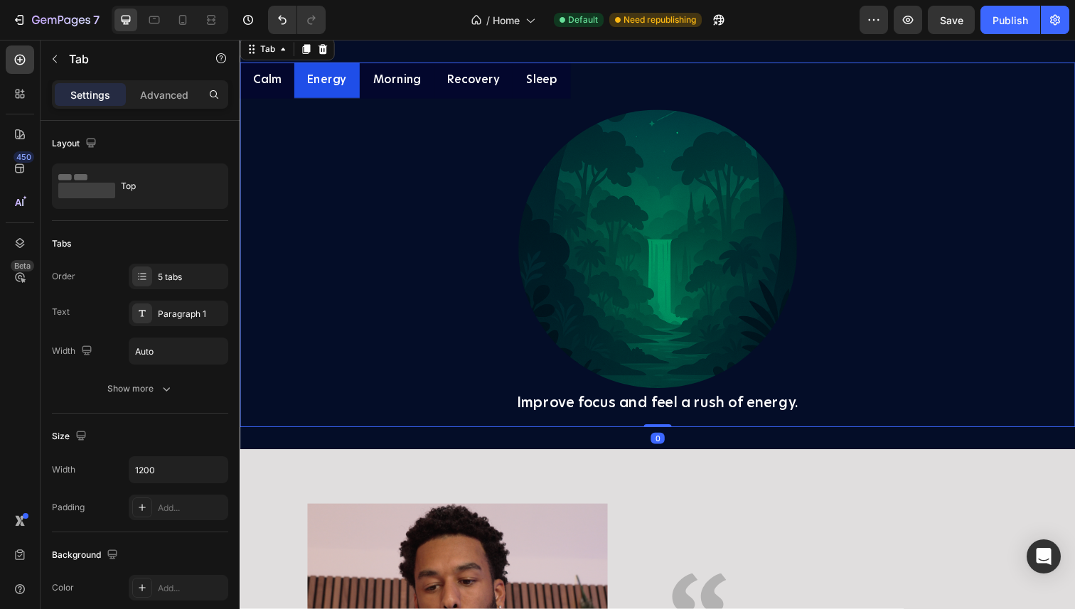
click at [393, 92] on p "Morning" at bounding box center [399, 81] width 49 height 21
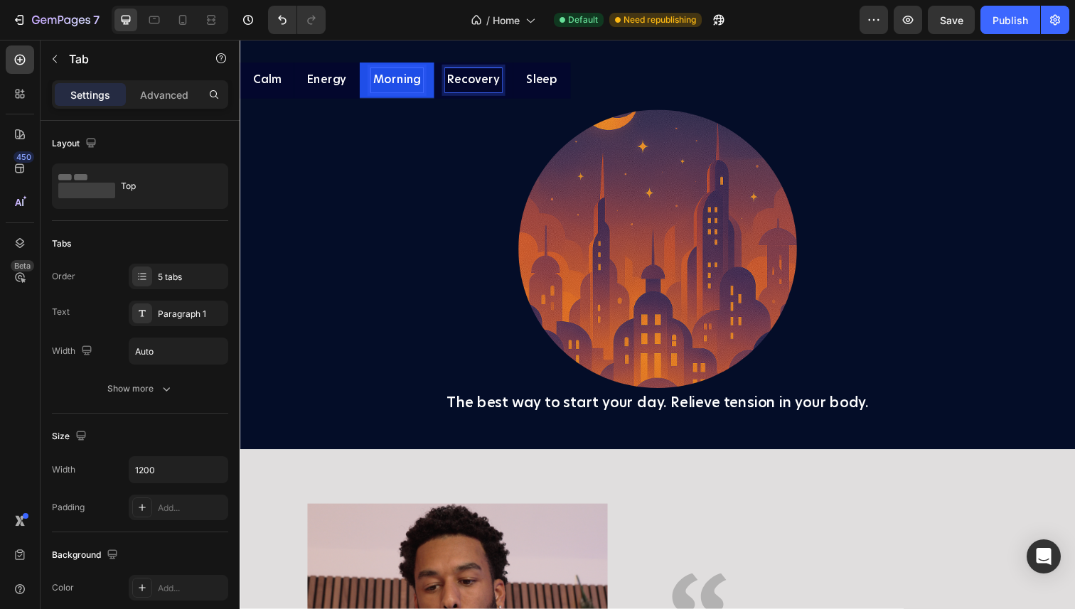
click at [466, 92] on p "Recovery" at bounding box center [477, 81] width 53 height 21
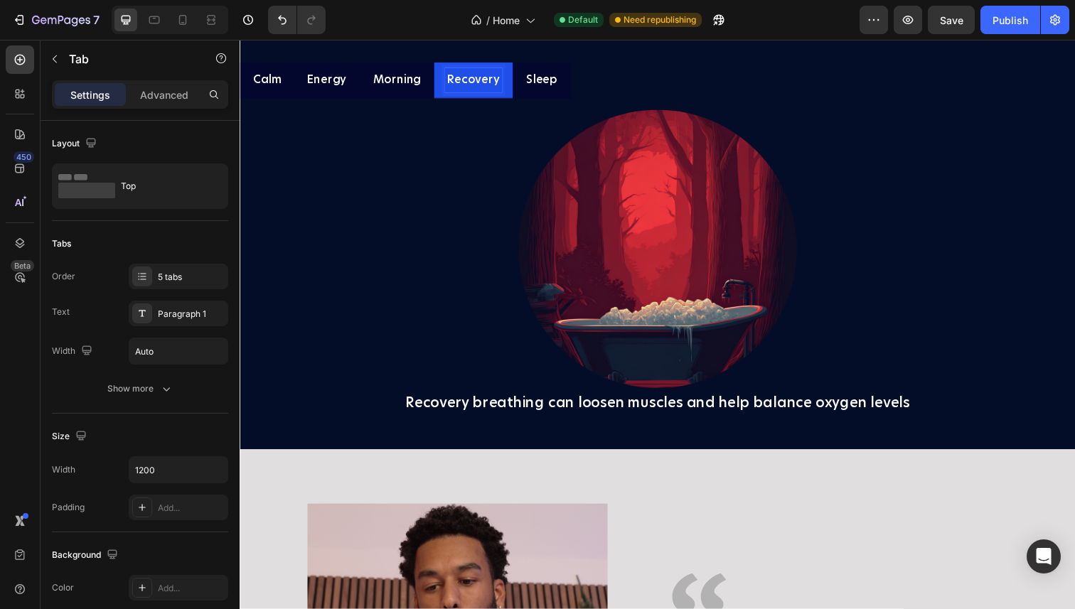
click at [365, 100] on li "Morning" at bounding box center [400, 81] width 76 height 37
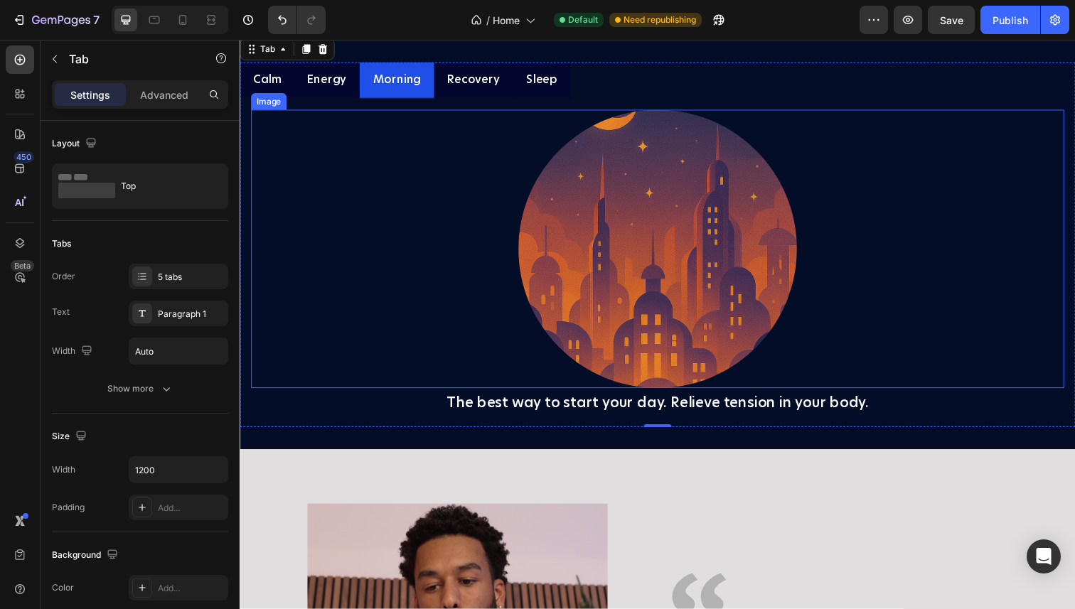
click at [646, 396] on img at bounding box center [666, 254] width 284 height 284
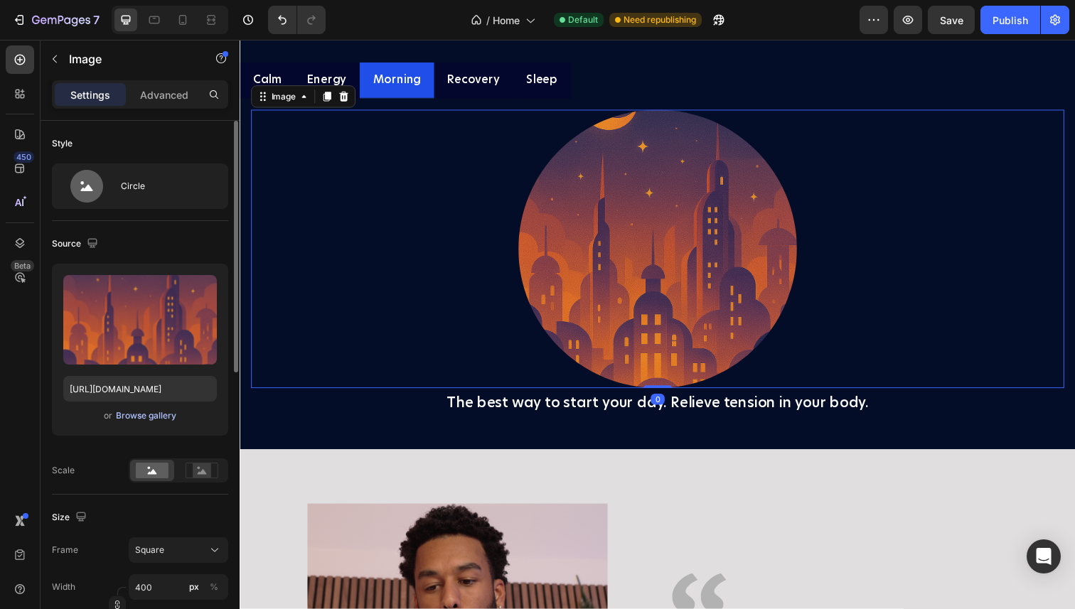
click at [151, 417] on div "Browse gallery" at bounding box center [146, 415] width 60 height 13
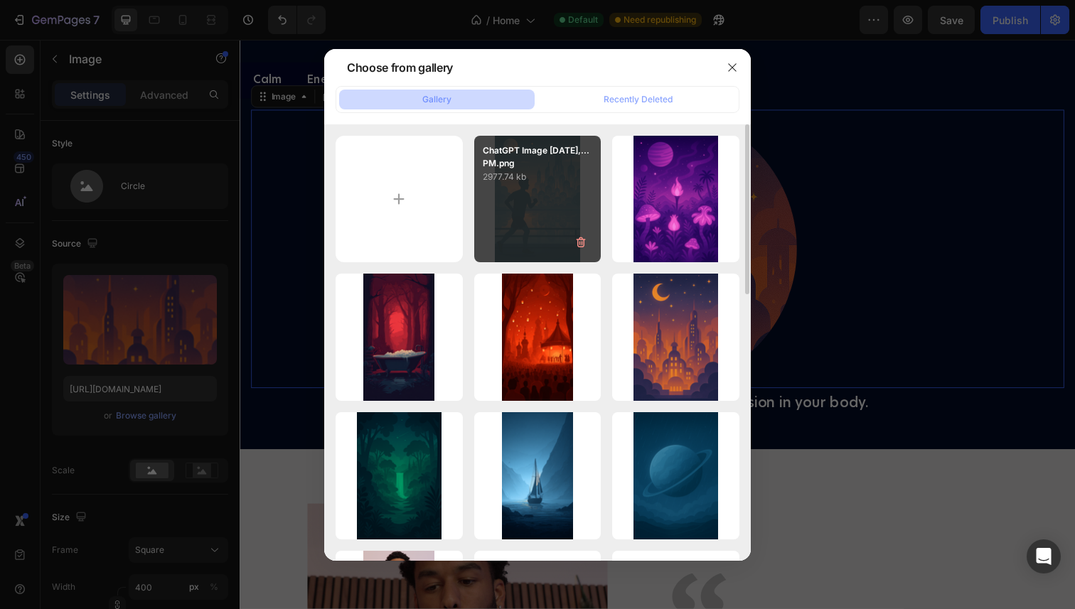
click at [539, 210] on div "ChatGPT Image [DATE],...PM.png 2977.74 kb" at bounding box center [537, 199] width 127 height 127
type input "[URL][DOMAIN_NAME]"
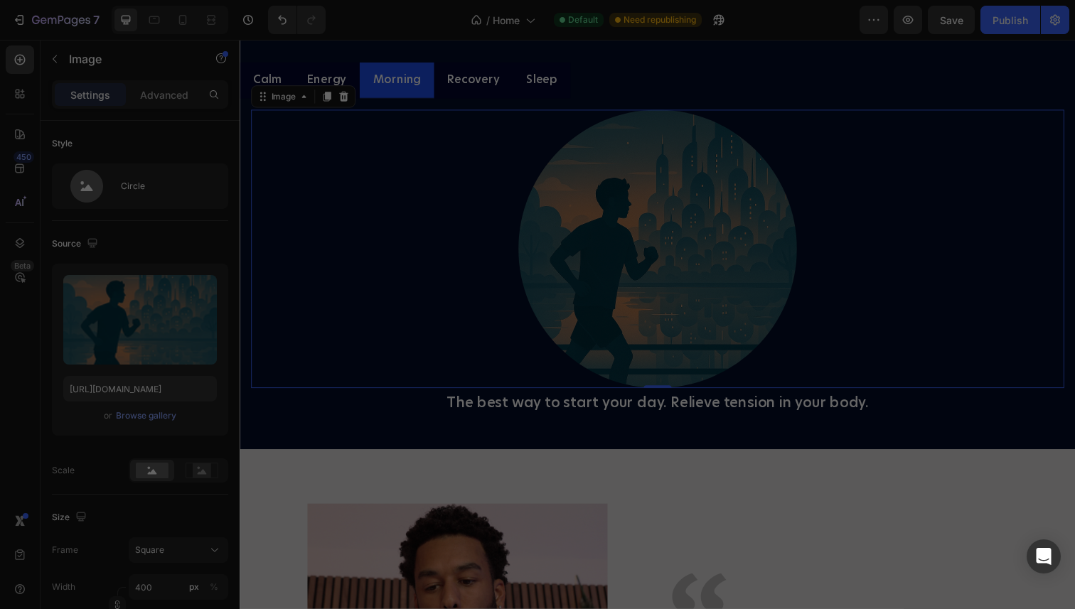
click at [539, 210] on div "ChatGPT Image [DATE],...PM.png 2977.74 kb" at bounding box center [537, 199] width 127 height 127
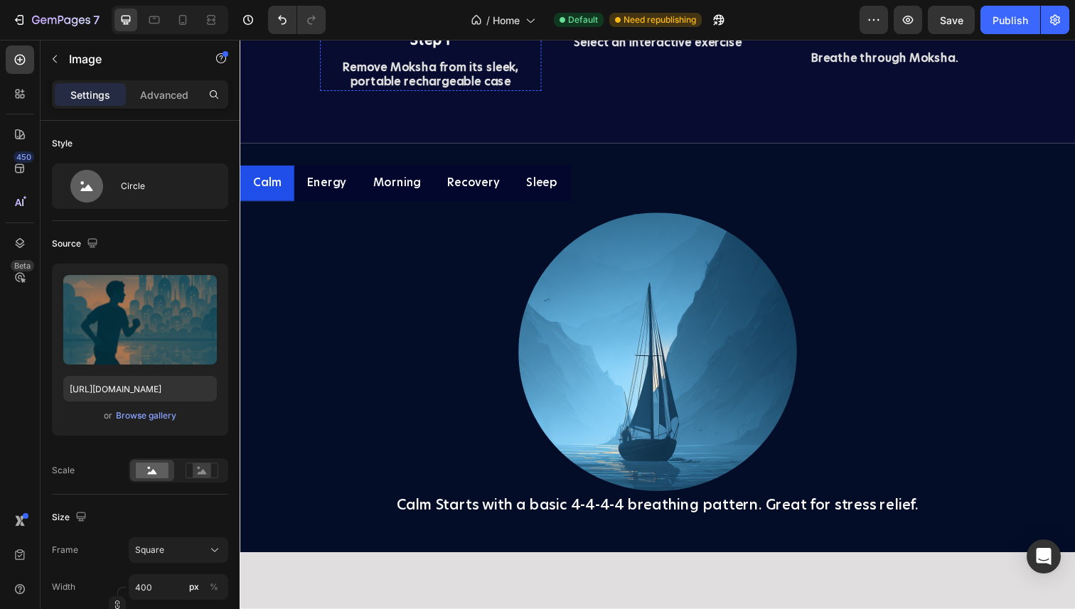
scroll to position [2736, 0]
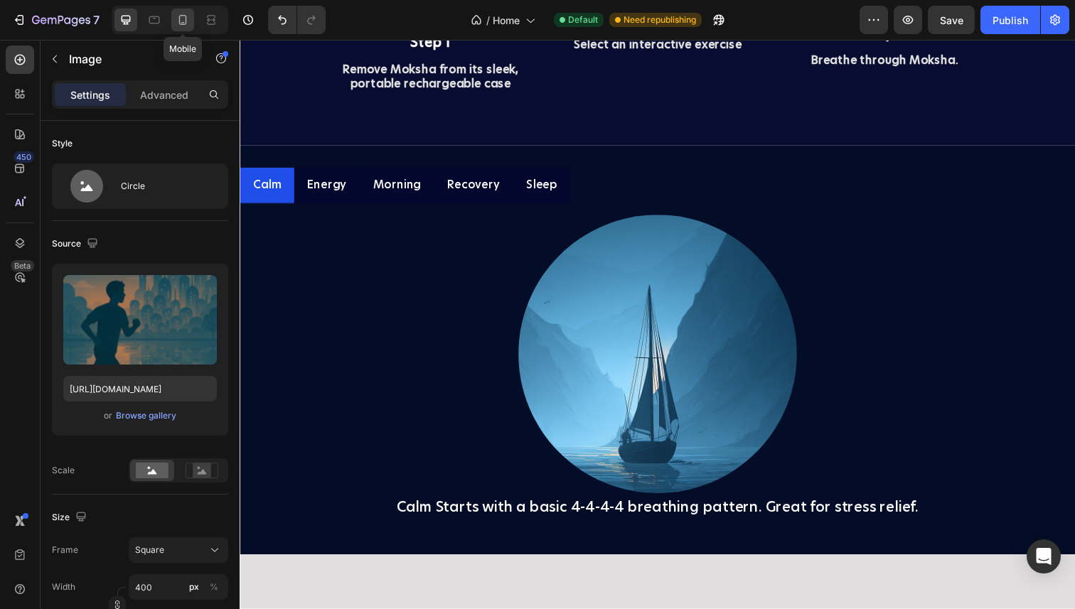
click at [187, 26] on icon at bounding box center [183, 20] width 14 height 14
type input "200"
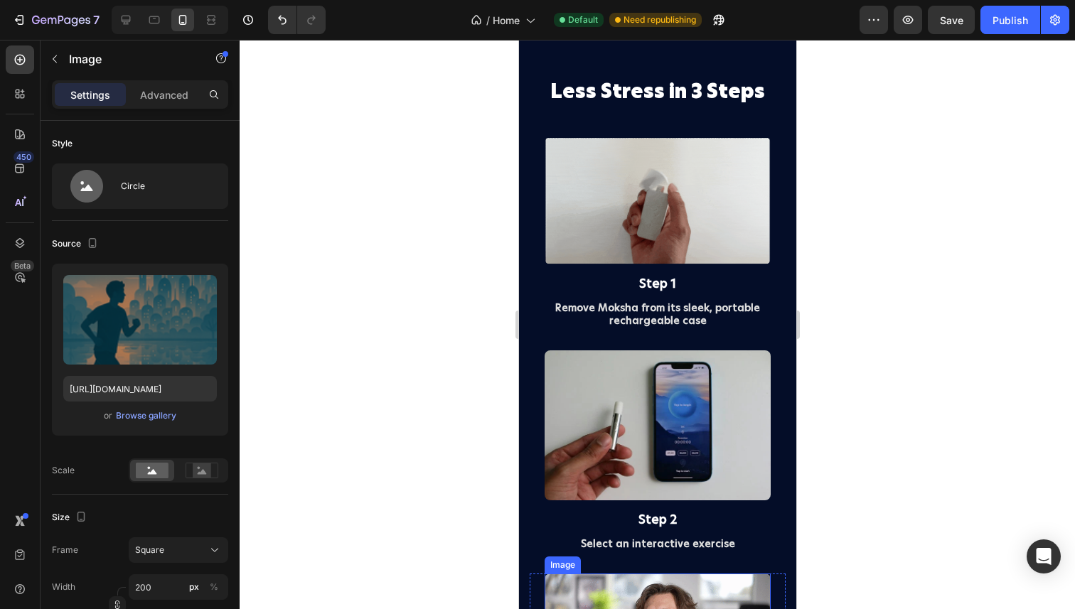
scroll to position [2429, 0]
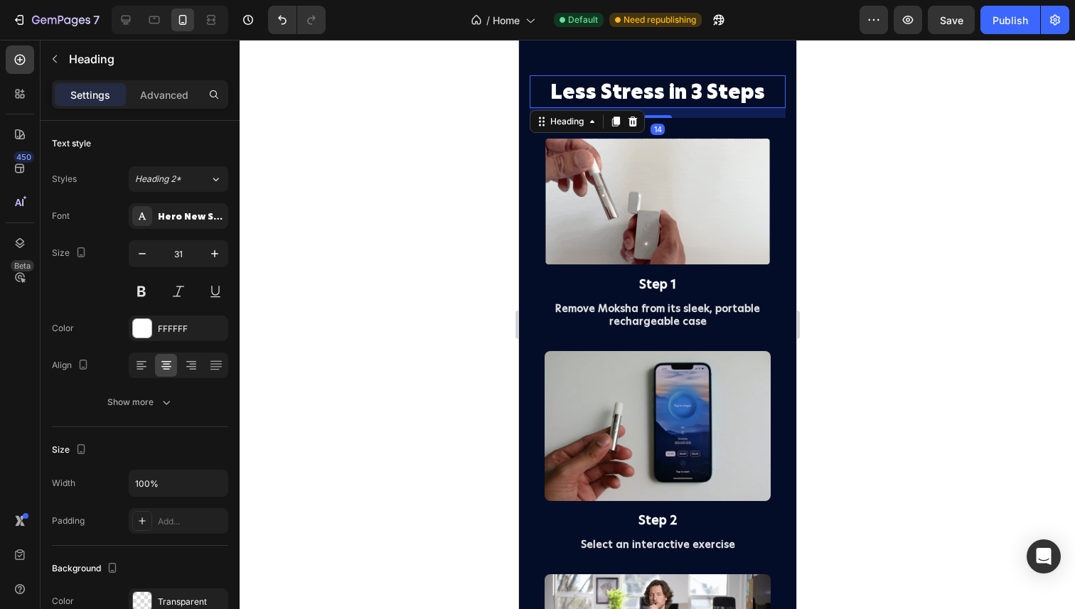
click at [588, 83] on span "Less Stress in 3 Steps" at bounding box center [656, 92] width 215 height 26
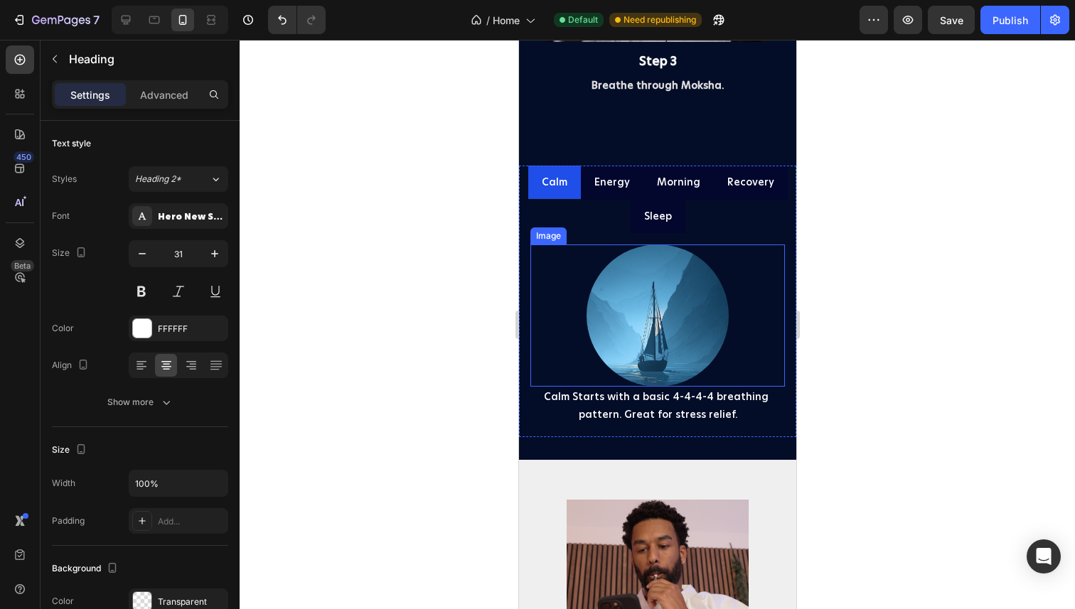
scroll to position [3256, 0]
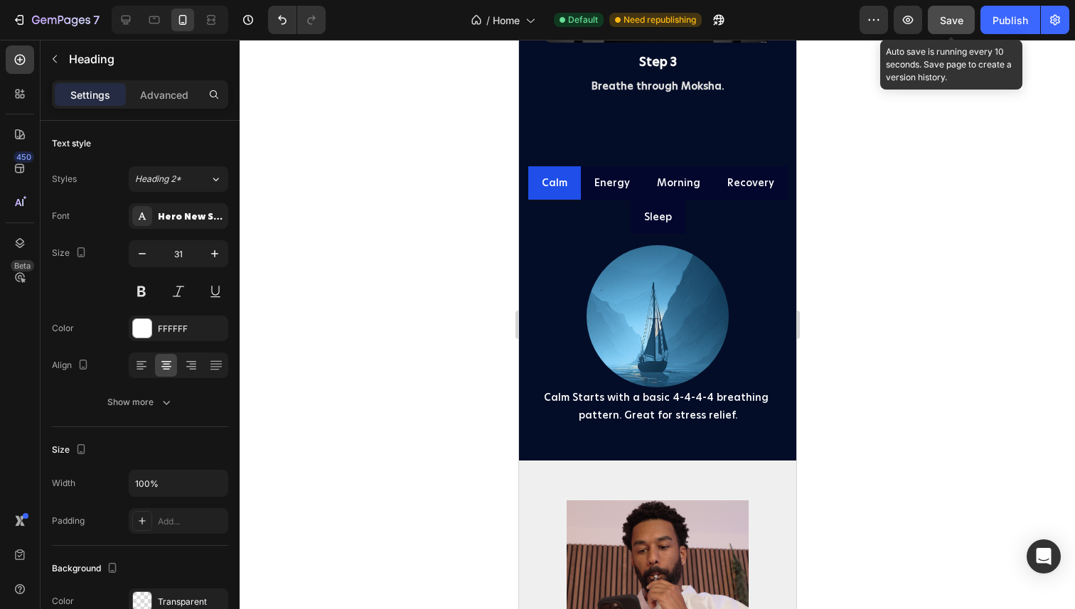
click at [951, 18] on span "Save" at bounding box center [951, 20] width 23 height 12
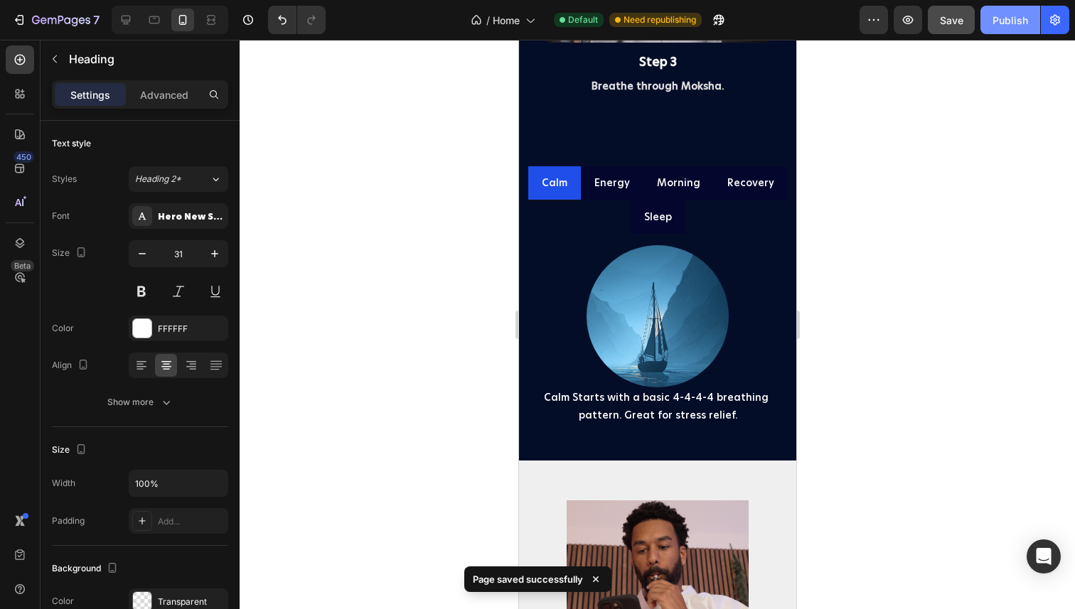
click at [1003, 26] on div "Publish" at bounding box center [1010, 20] width 36 height 15
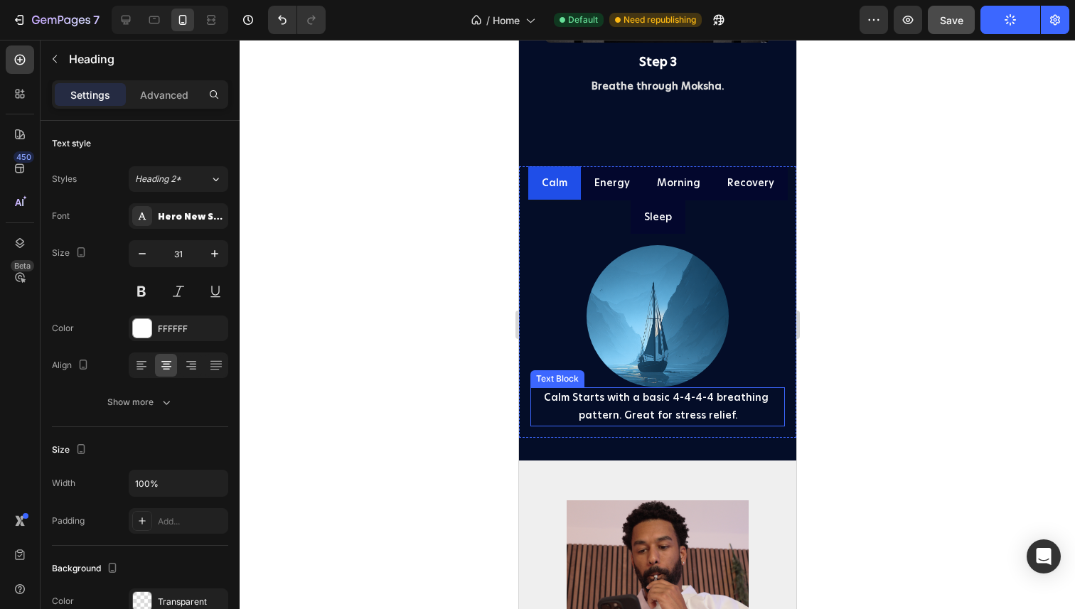
click at [586, 397] on p "Calm Starts with a basic 4-4-4-4 breathing pattern. Great for stress relief." at bounding box center [657, 407] width 252 height 36
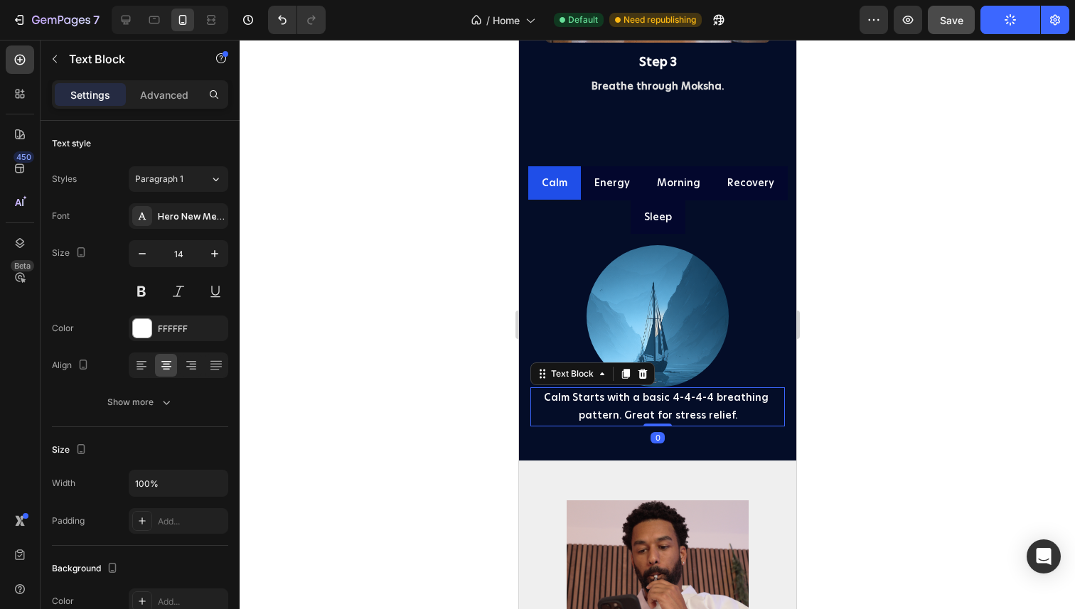
click at [581, 400] on p "Calm Starts with a basic 4-4-4-4 breathing pattern. Great for stress relief." at bounding box center [657, 407] width 252 height 36
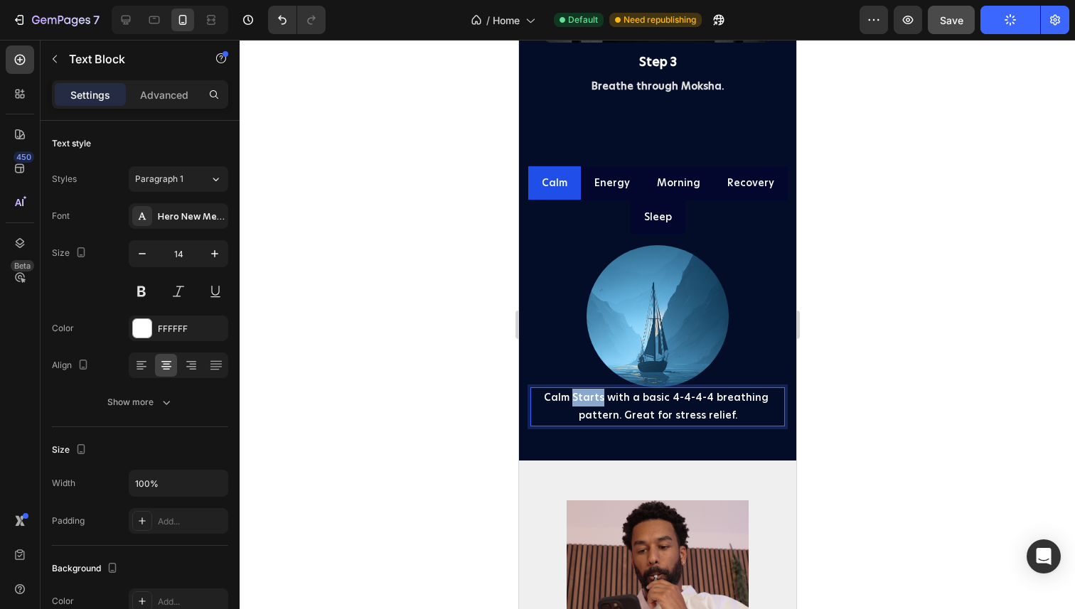
click at [581, 400] on p "Calm Starts with a basic 4-4-4-4 breathing pattern. Great for stress relief." at bounding box center [657, 407] width 252 height 36
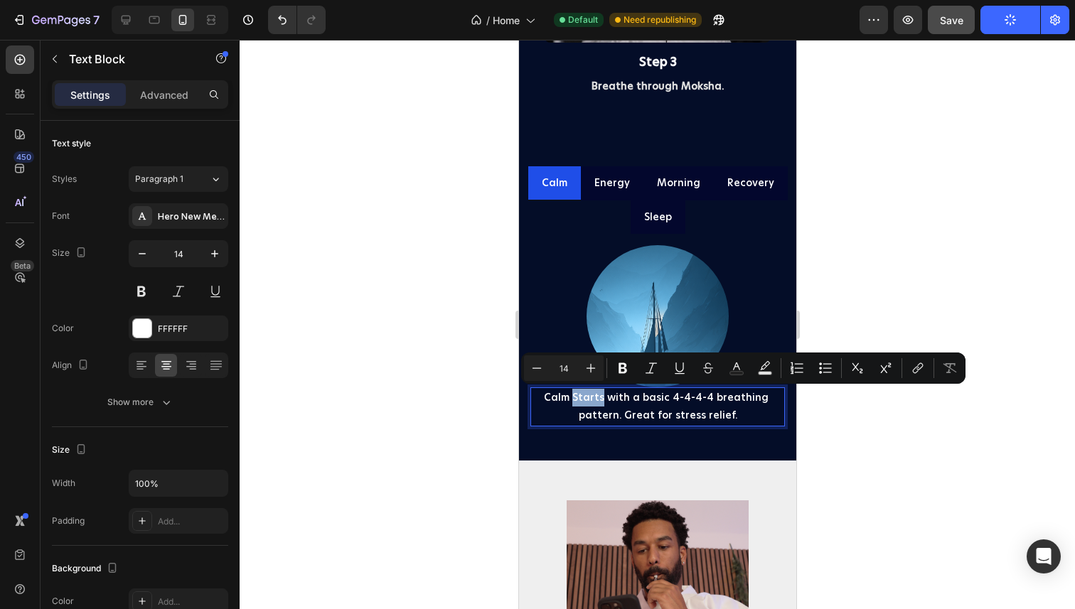
click at [581, 399] on p "Calm Starts with a basic 4-4-4-4 breathing pattern. Great for stress relief." at bounding box center [657, 407] width 252 height 36
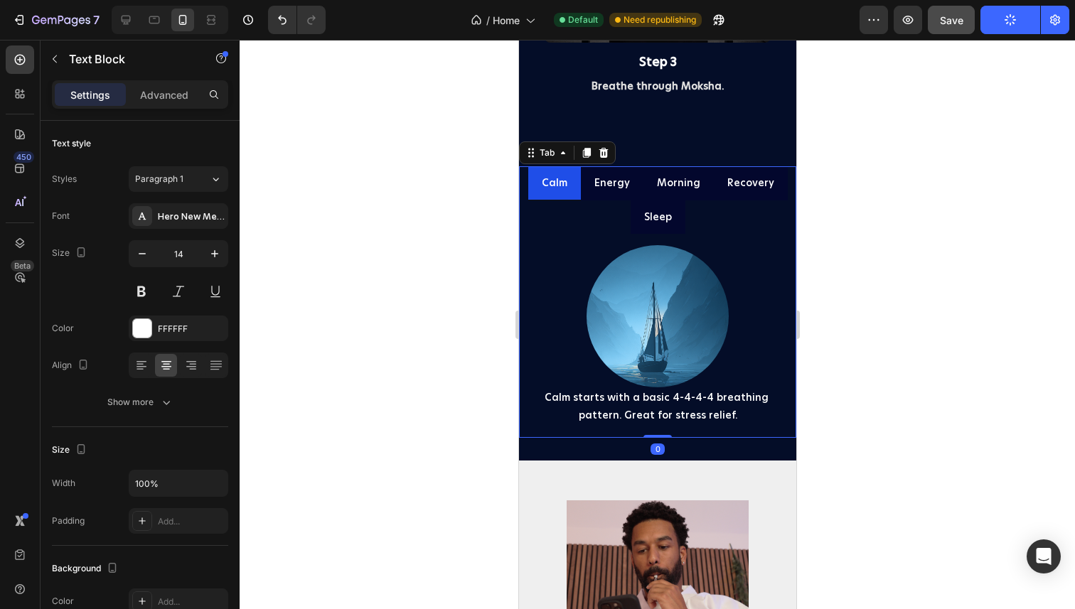
click at [612, 181] on p "Energy" at bounding box center [611, 183] width 36 height 18
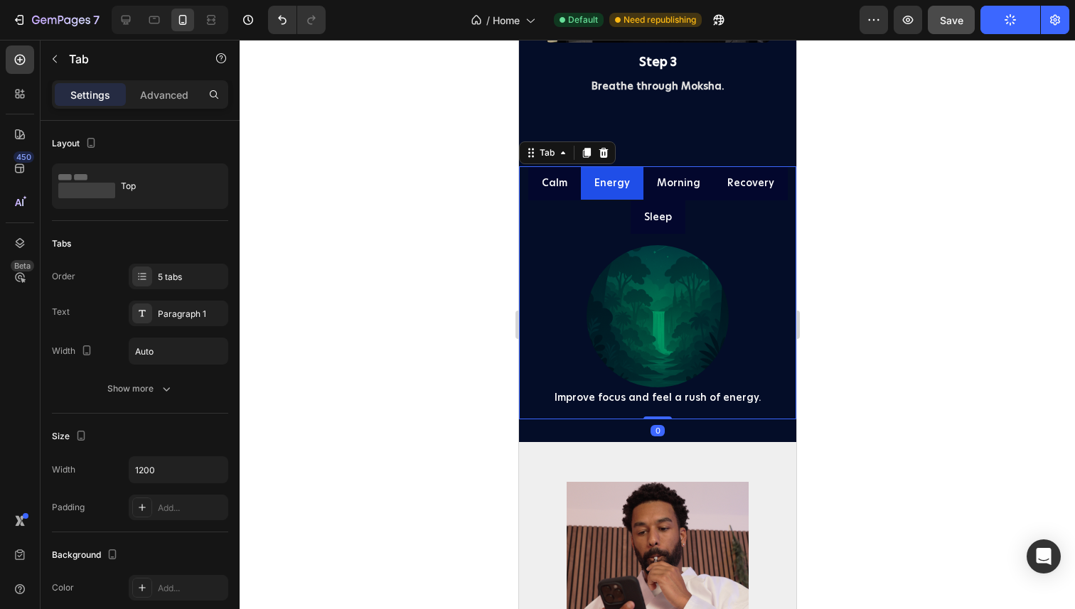
click at [670, 183] on p "Morning" at bounding box center [677, 183] width 43 height 18
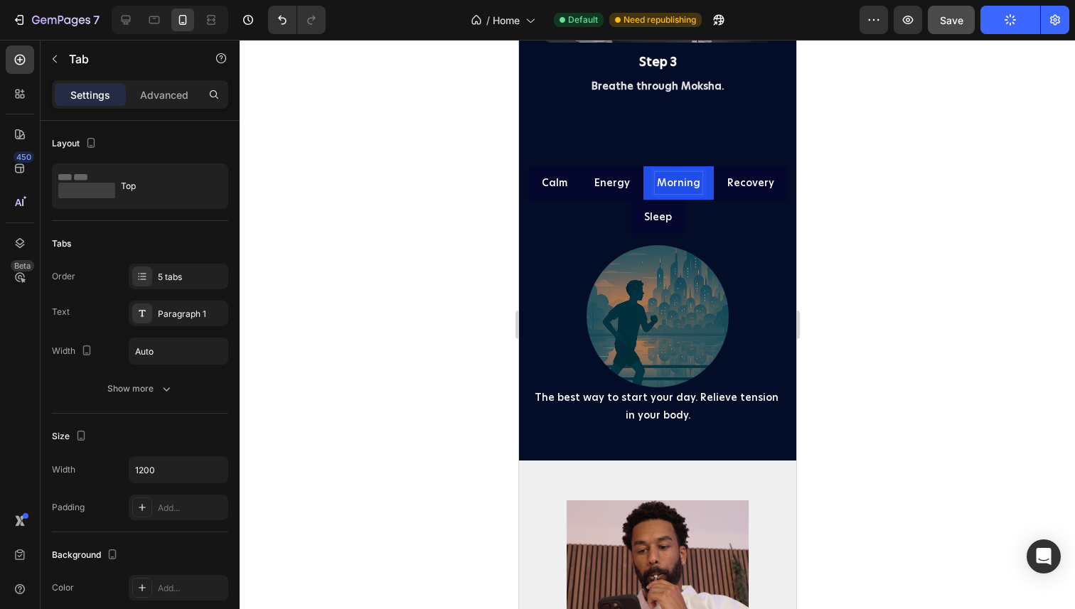
click at [758, 185] on p "Recovery" at bounding box center [749, 183] width 47 height 18
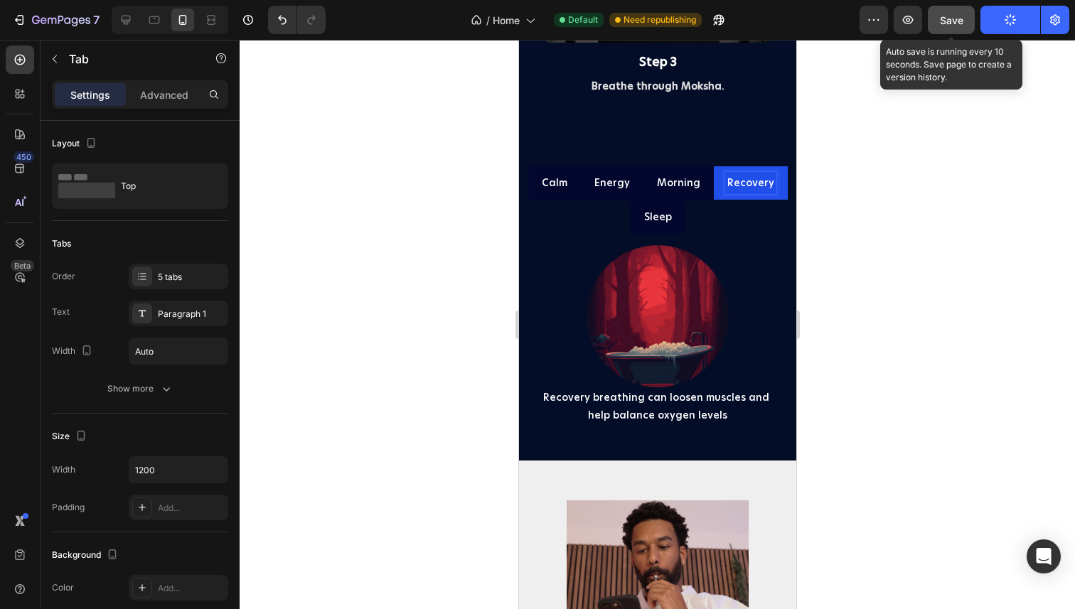
click at [962, 26] on div "Save" at bounding box center [951, 20] width 23 height 15
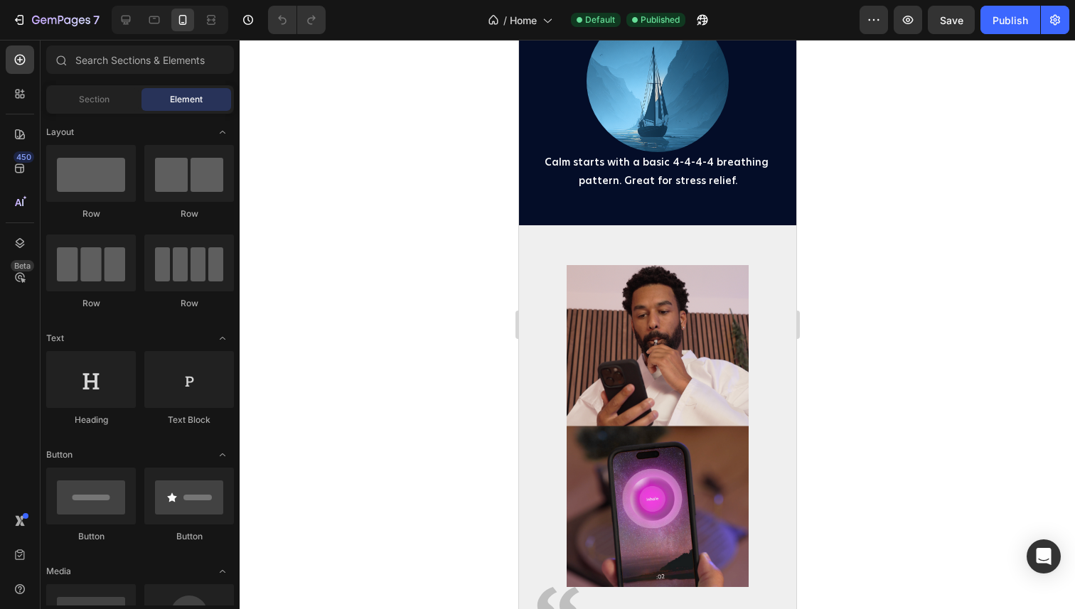
scroll to position [4473, 0]
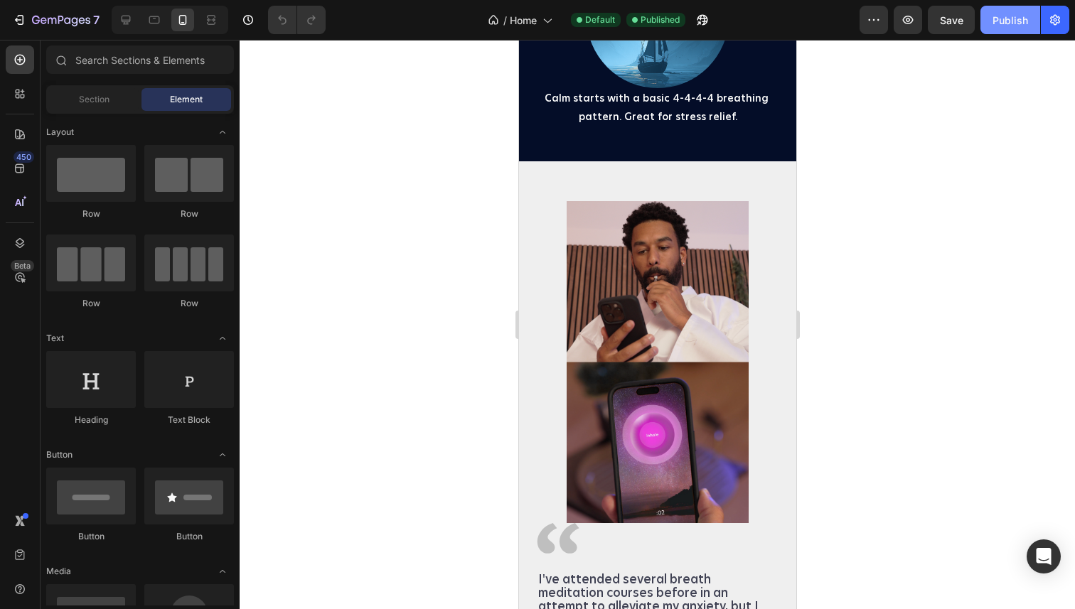
click at [1004, 11] on button "Publish" at bounding box center [1010, 20] width 60 height 28
click at [20, 21] on icon "button" at bounding box center [19, 20] width 14 height 14
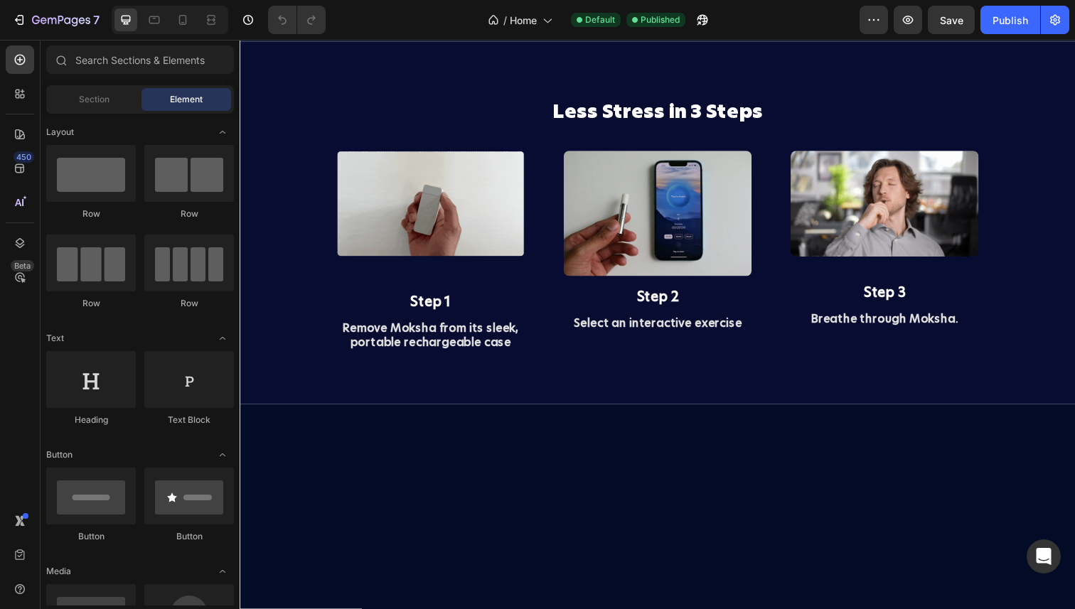
scroll to position [2839, 0]
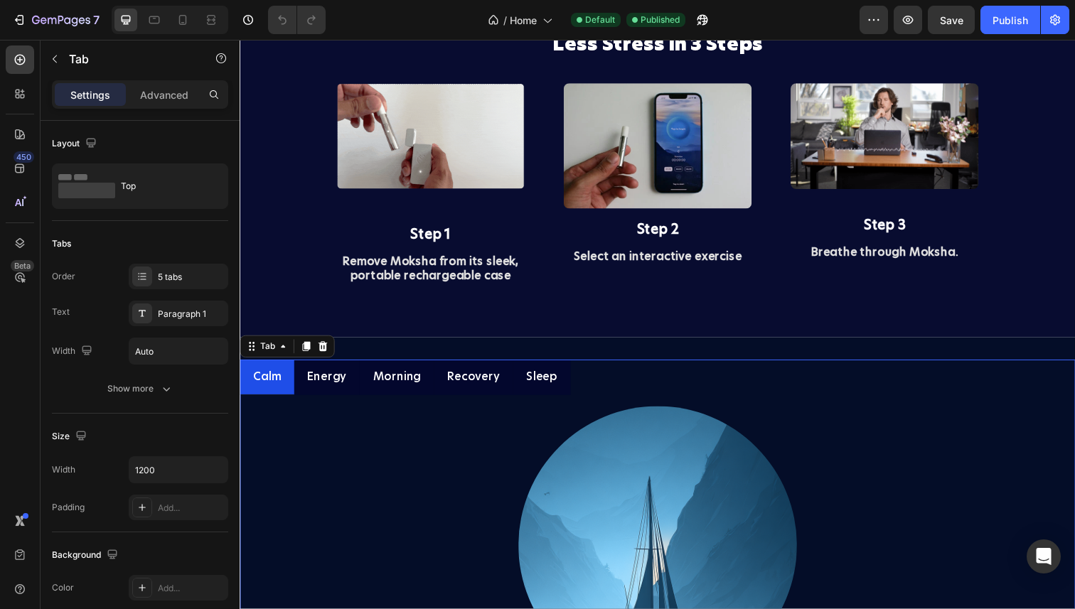
click at [601, 377] on ul "Calm Energy Morning Recovery Sleep" at bounding box center [666, 385] width 853 height 37
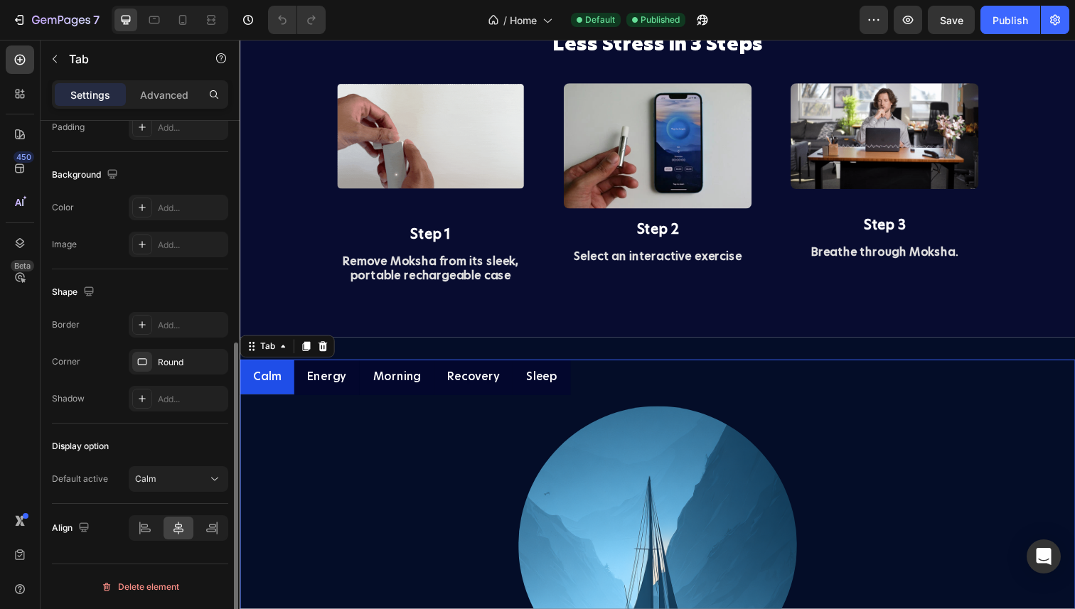
scroll to position [372, 0]
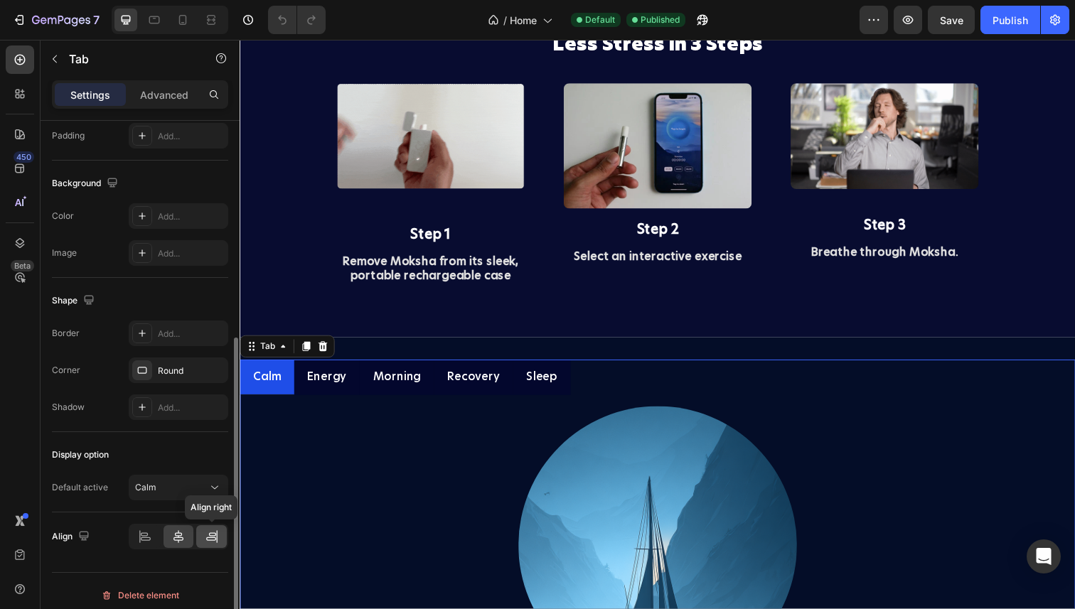
click at [205, 540] on icon at bounding box center [212, 536] width 14 height 14
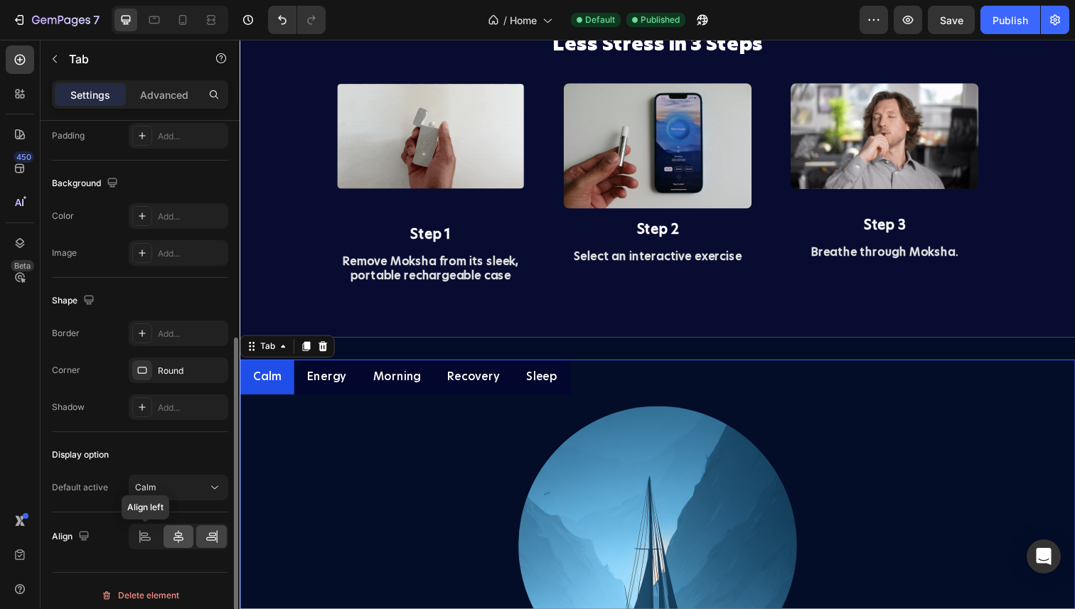
click at [167, 541] on div at bounding box center [178, 536] width 31 height 23
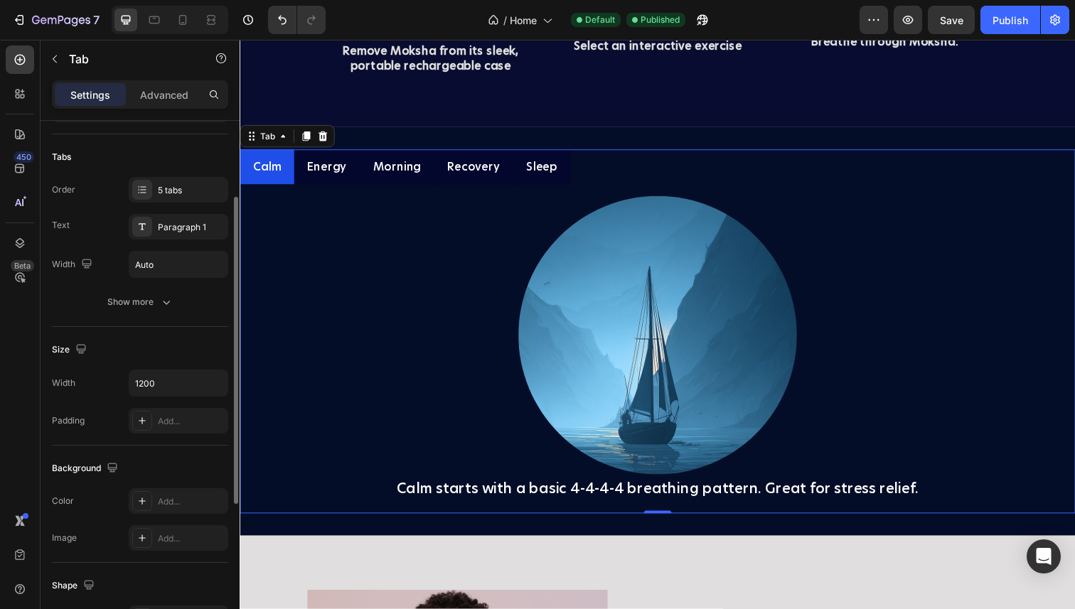
scroll to position [0, 0]
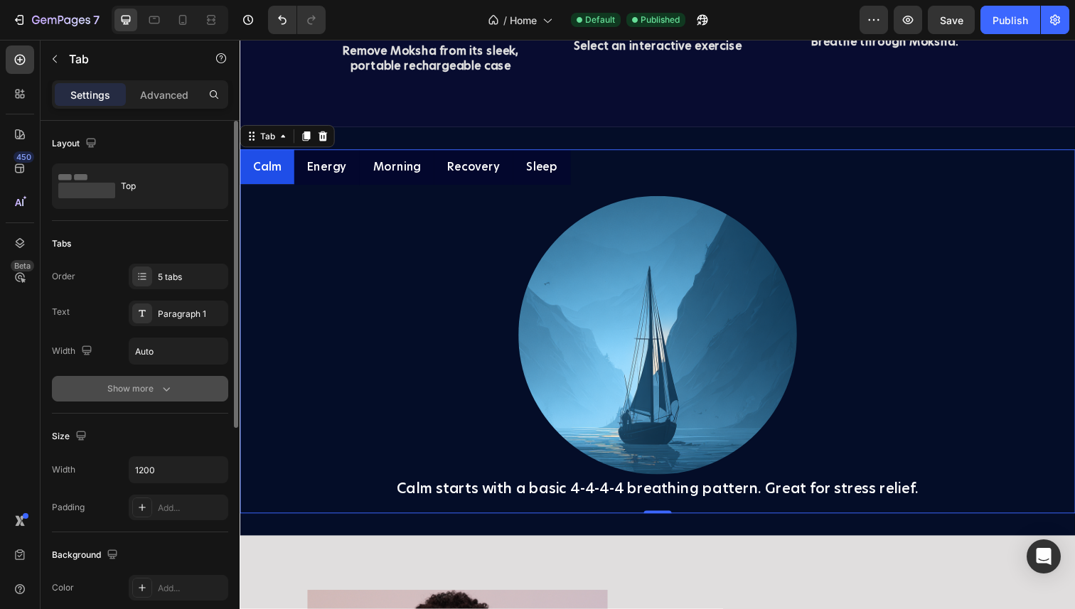
click at [146, 387] on div "Show more" at bounding box center [140, 389] width 66 height 14
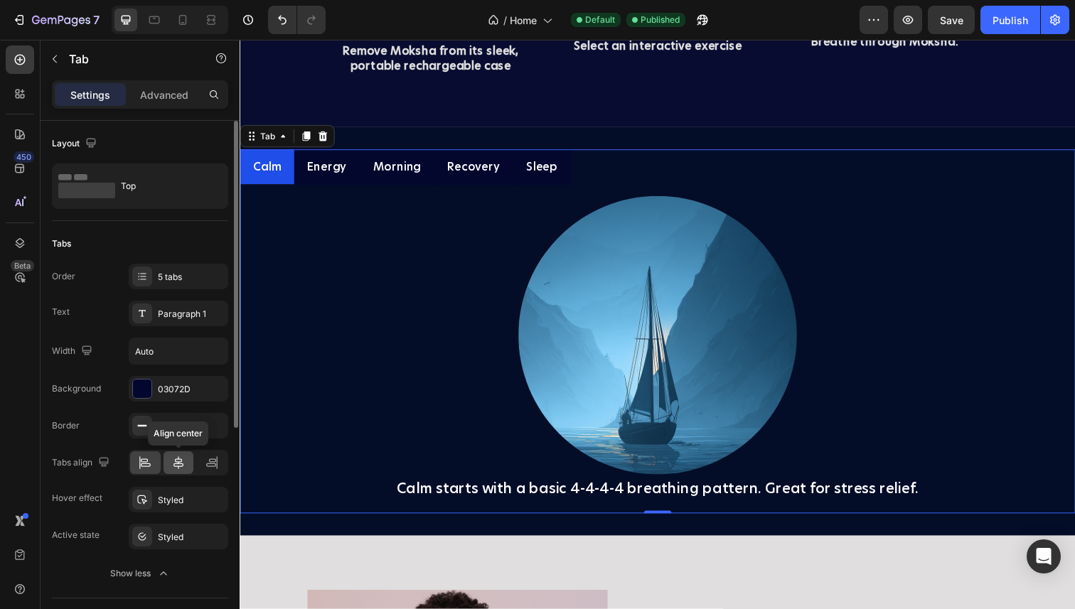
click at [181, 468] on icon at bounding box center [178, 463] width 14 height 14
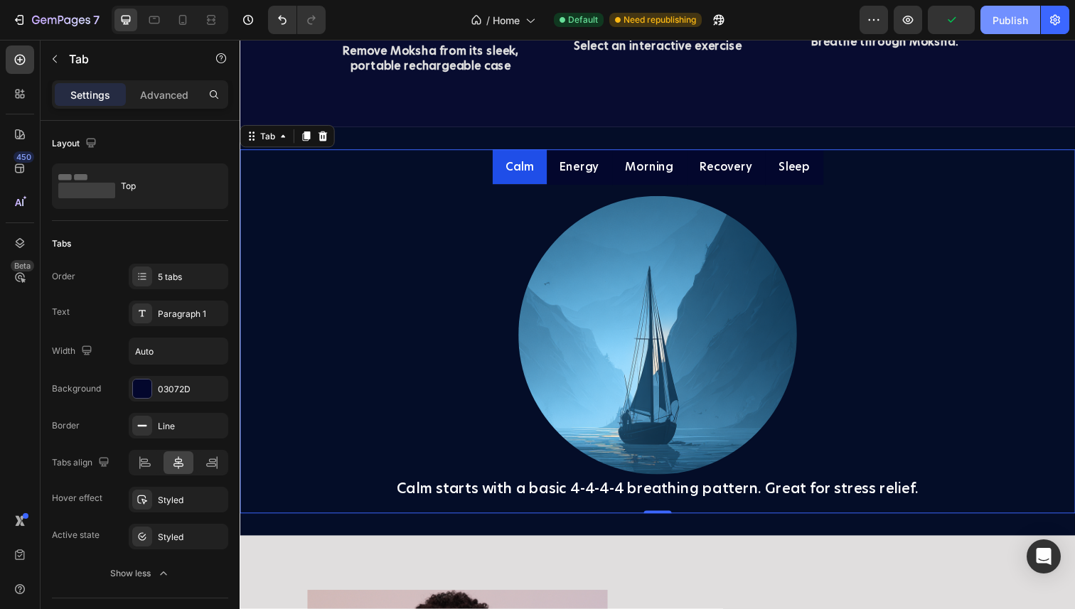
click at [1013, 20] on div "Publish" at bounding box center [1010, 20] width 36 height 15
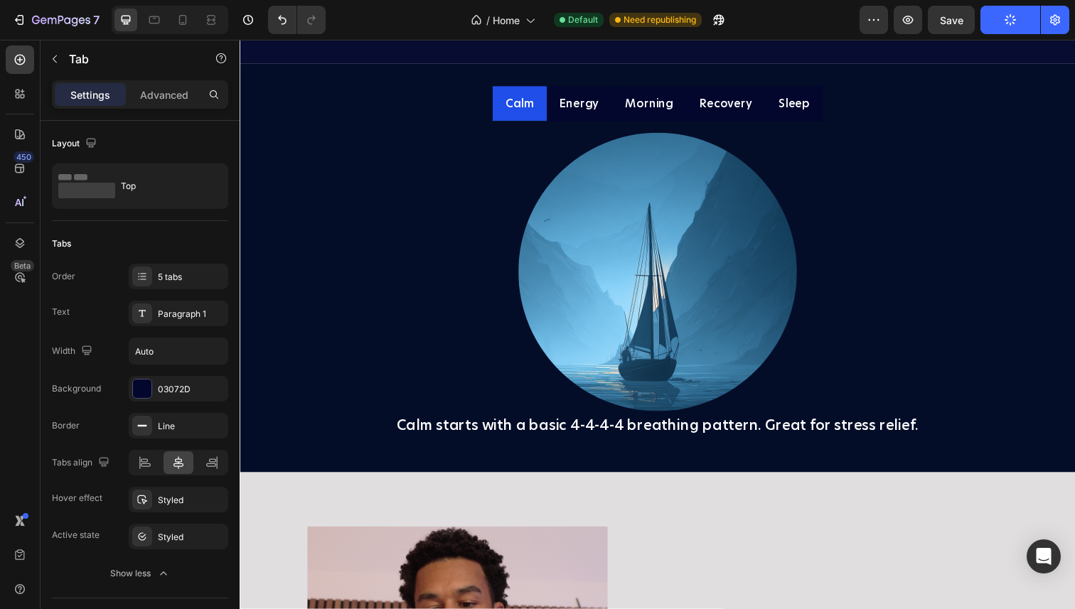
scroll to position [3119, 0]
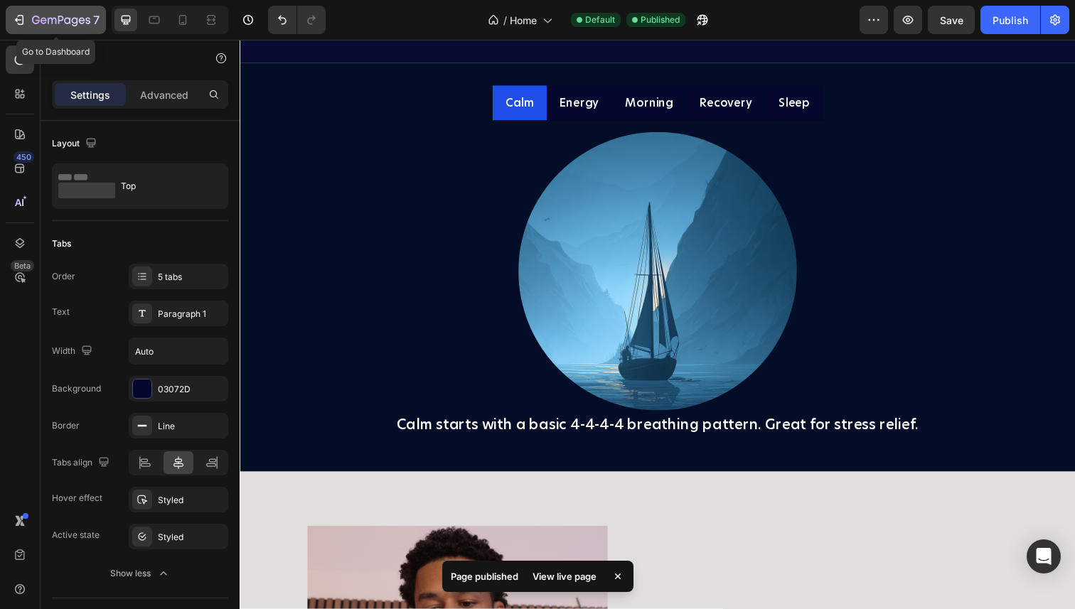
click at [26, 22] on div "7" at bounding box center [55, 19] width 87 height 17
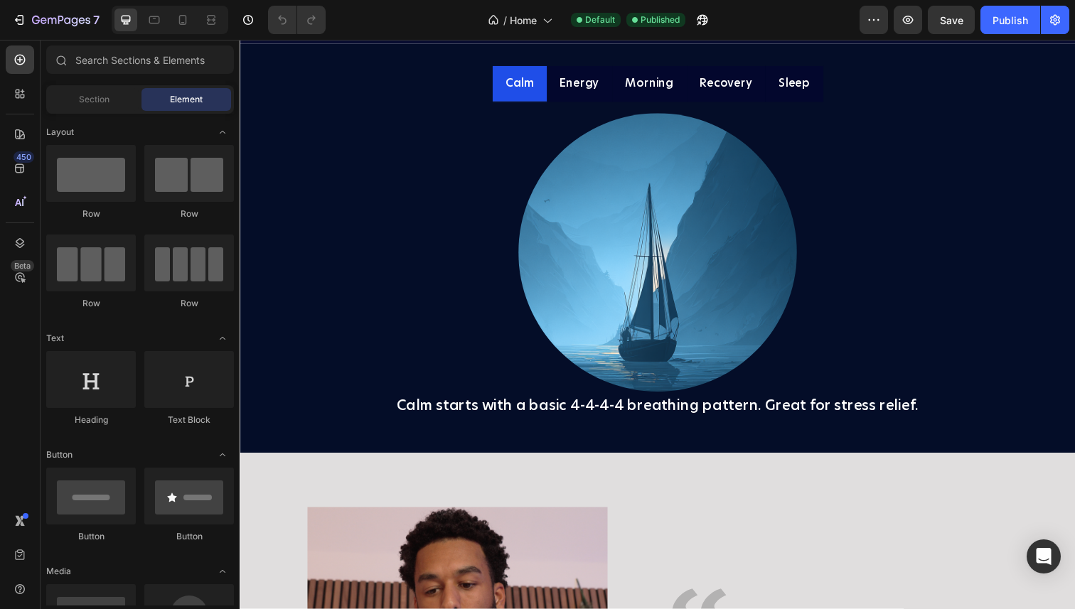
scroll to position [2895, 0]
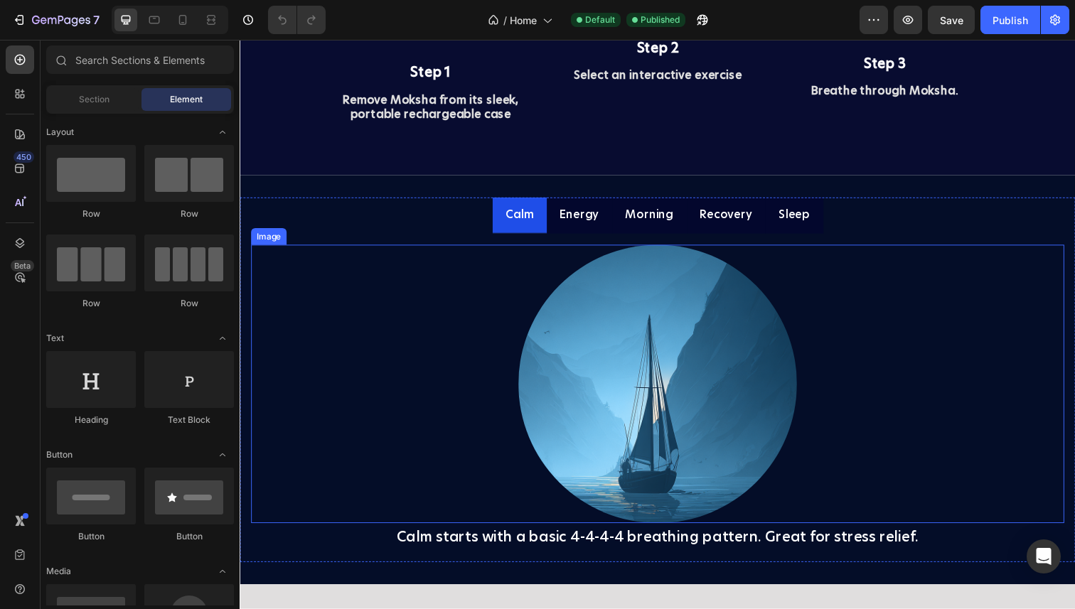
click at [537, 458] on img at bounding box center [666, 391] width 284 height 284
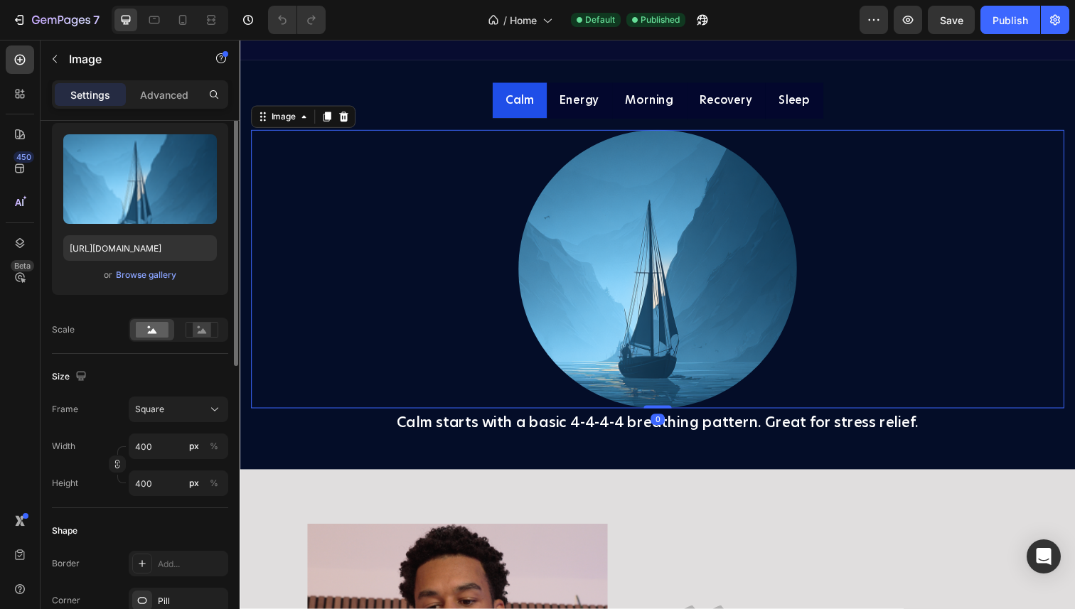
scroll to position [148, 0]
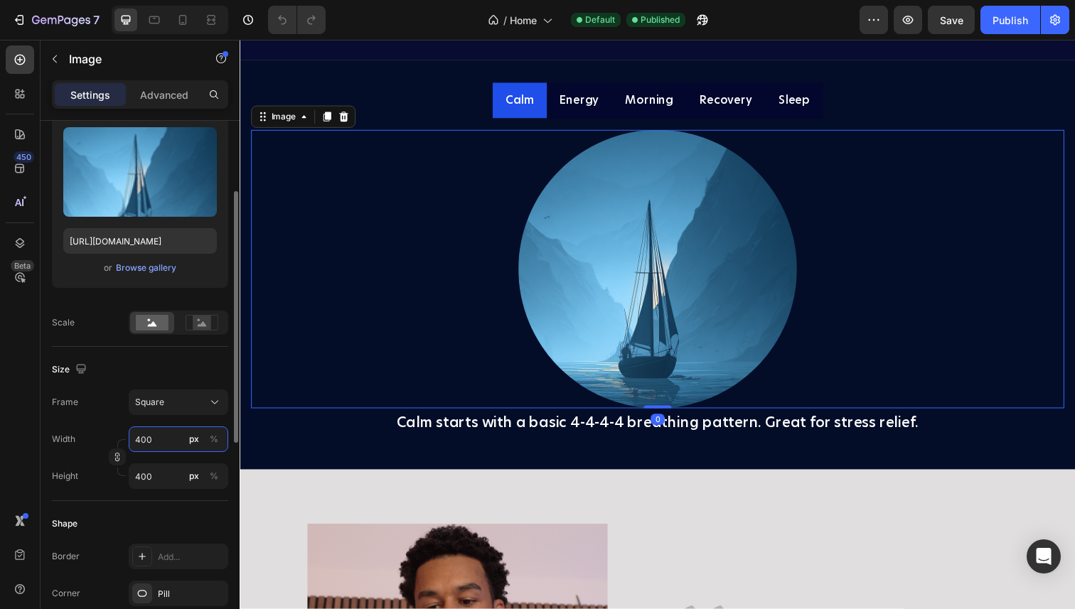
click at [153, 434] on input "400" at bounding box center [178, 439] width 99 height 26
type input "2"
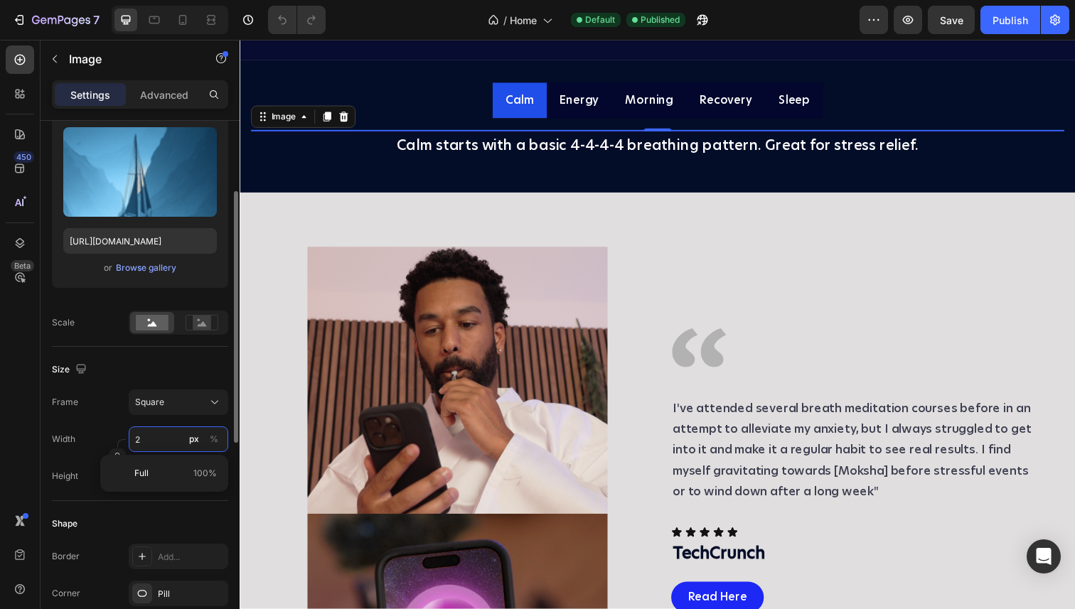
type input "20"
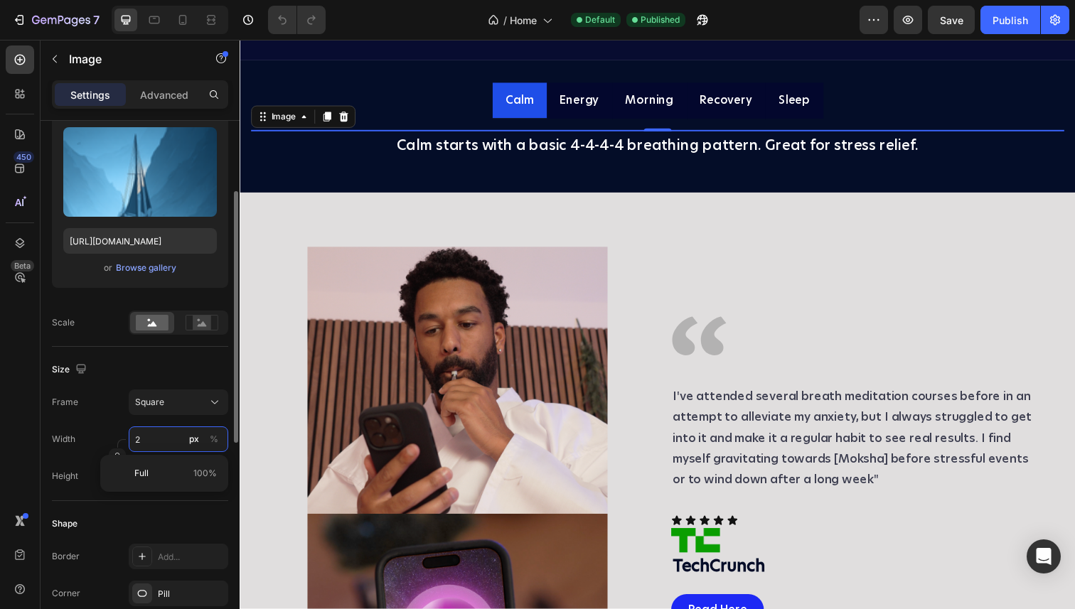
type input "20"
type input "200"
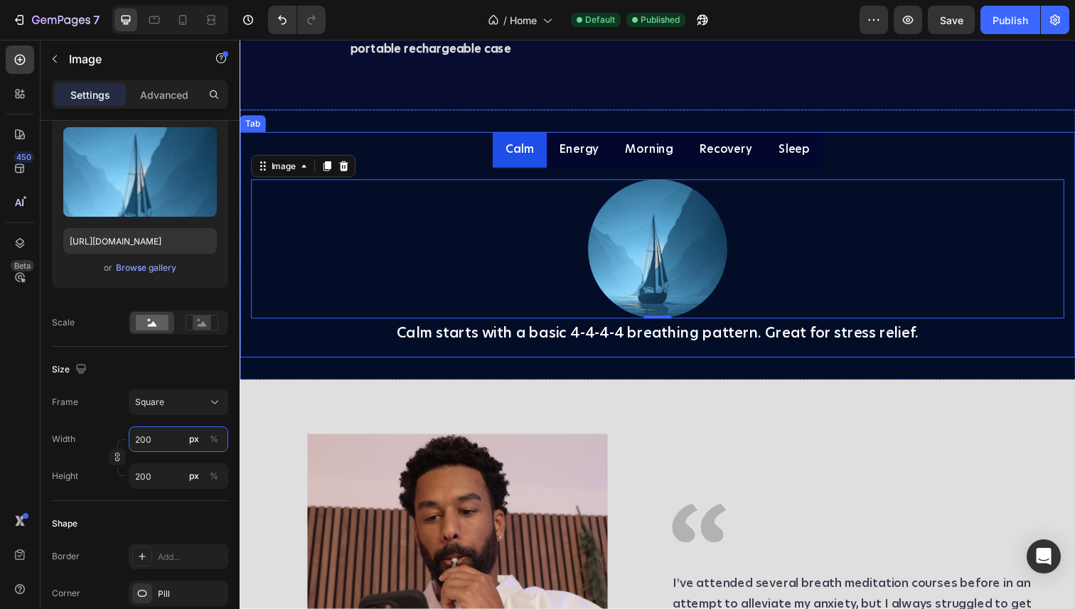
scroll to position [2964, 0]
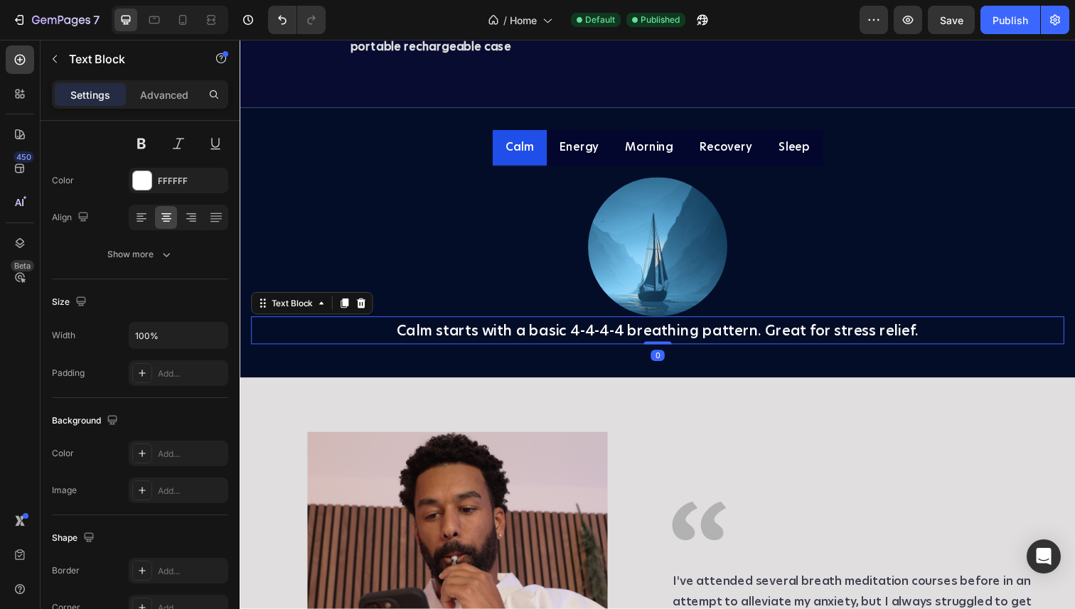
click at [478, 350] on p "Calm starts with a basic 4-4-4-4 breathing pattern. Great for stress relief." at bounding box center [665, 337] width 827 height 26
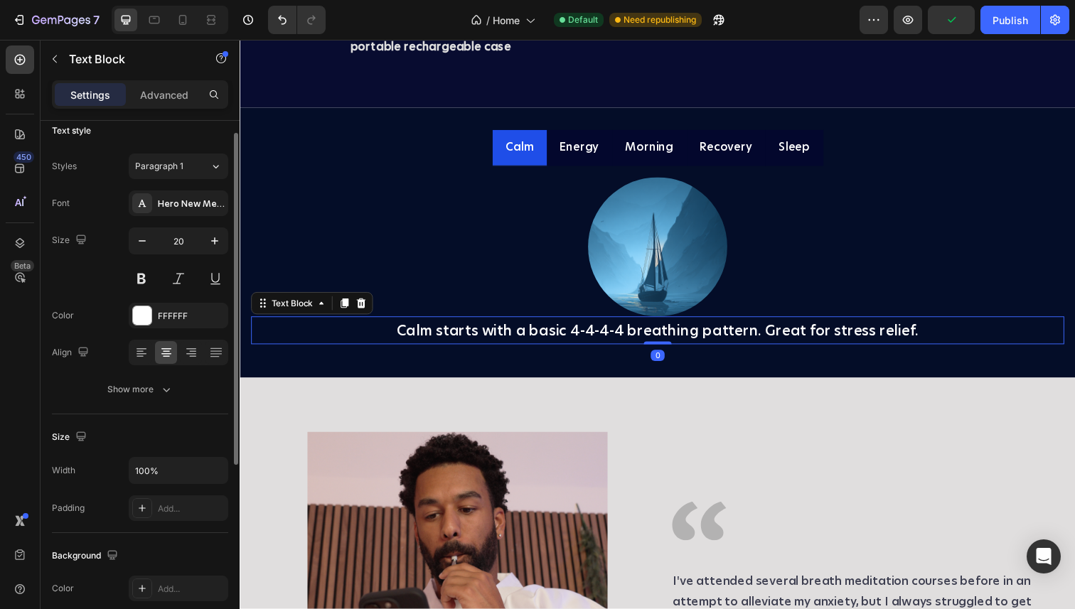
scroll to position [26, 0]
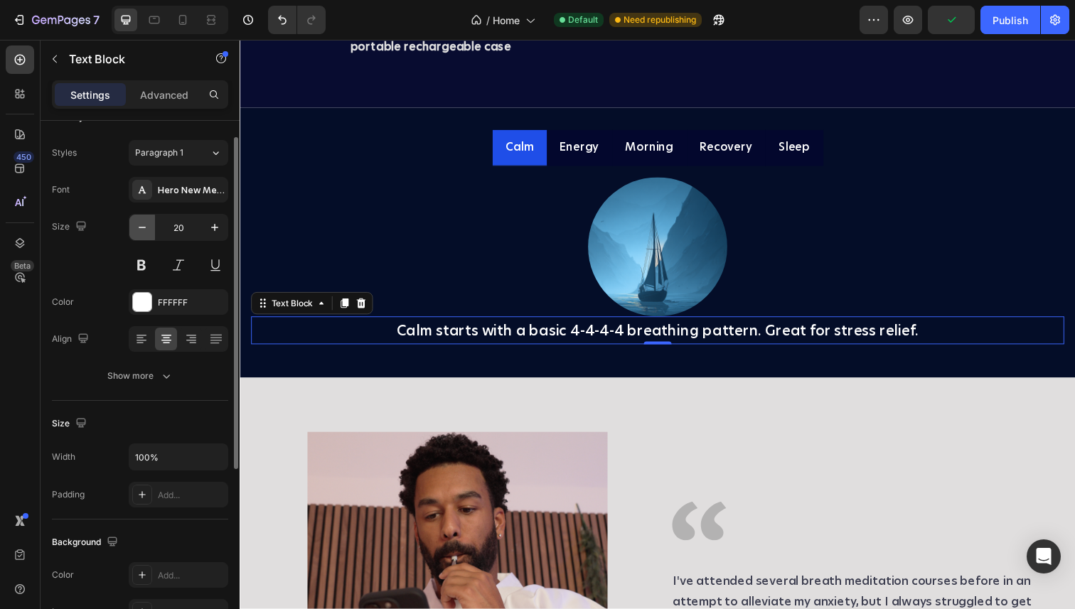
click at [137, 222] on icon "button" at bounding box center [142, 227] width 14 height 14
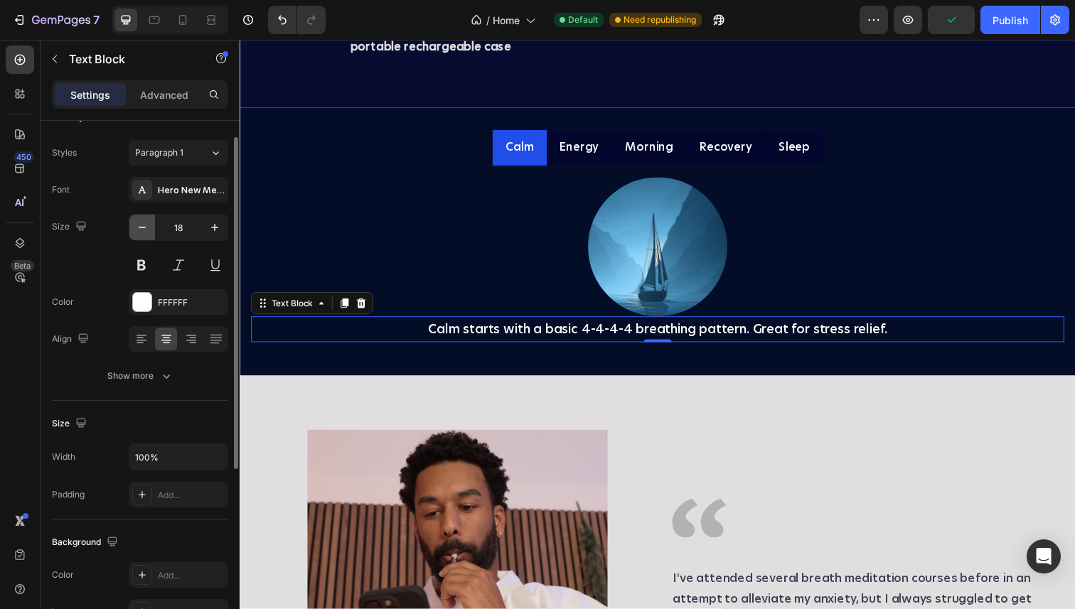
click at [137, 222] on icon "button" at bounding box center [142, 227] width 14 height 14
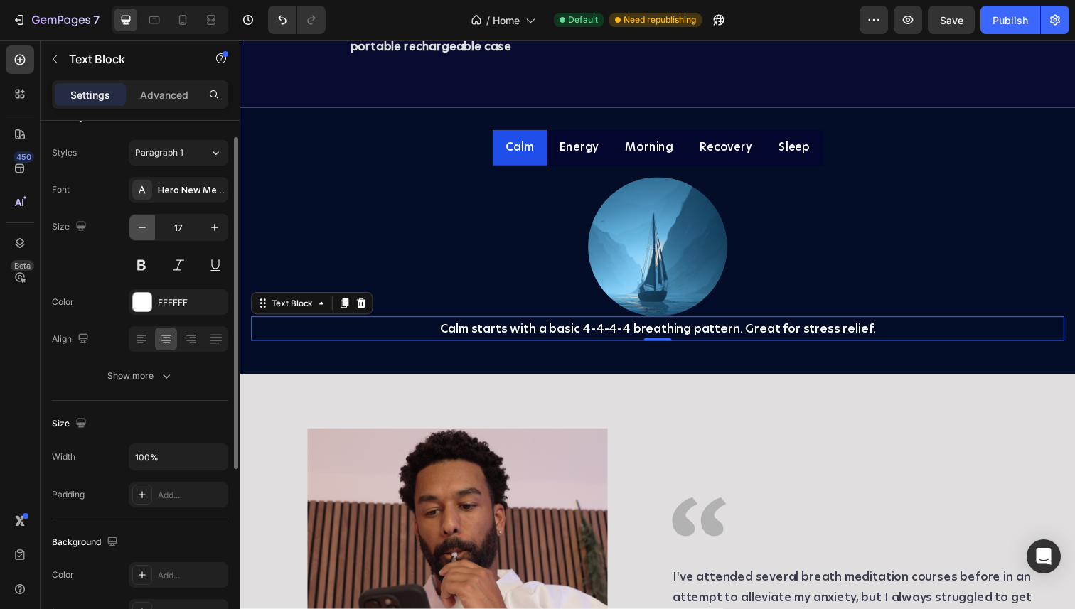
click at [137, 222] on icon "button" at bounding box center [142, 227] width 14 height 14
type input "16"
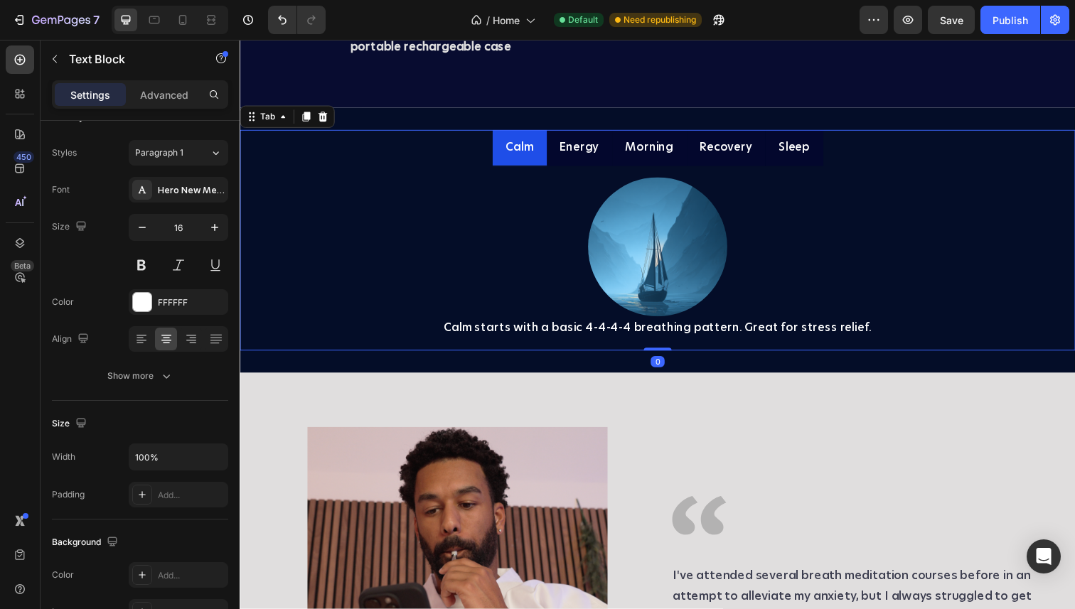
click at [588, 161] on p "Energy" at bounding box center [586, 150] width 40 height 21
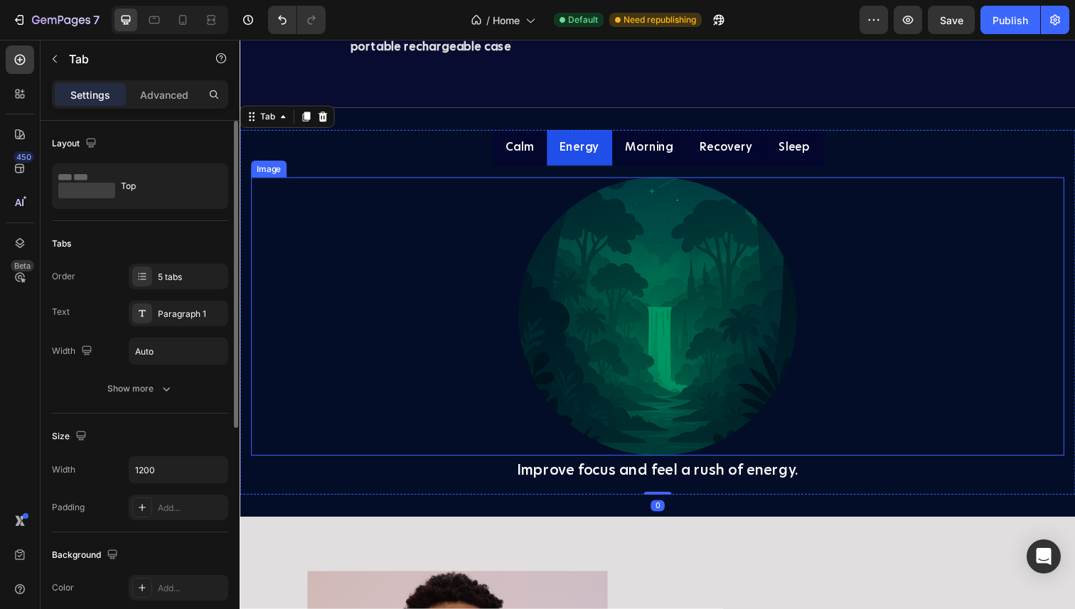
click at [608, 376] on img at bounding box center [666, 323] width 284 height 284
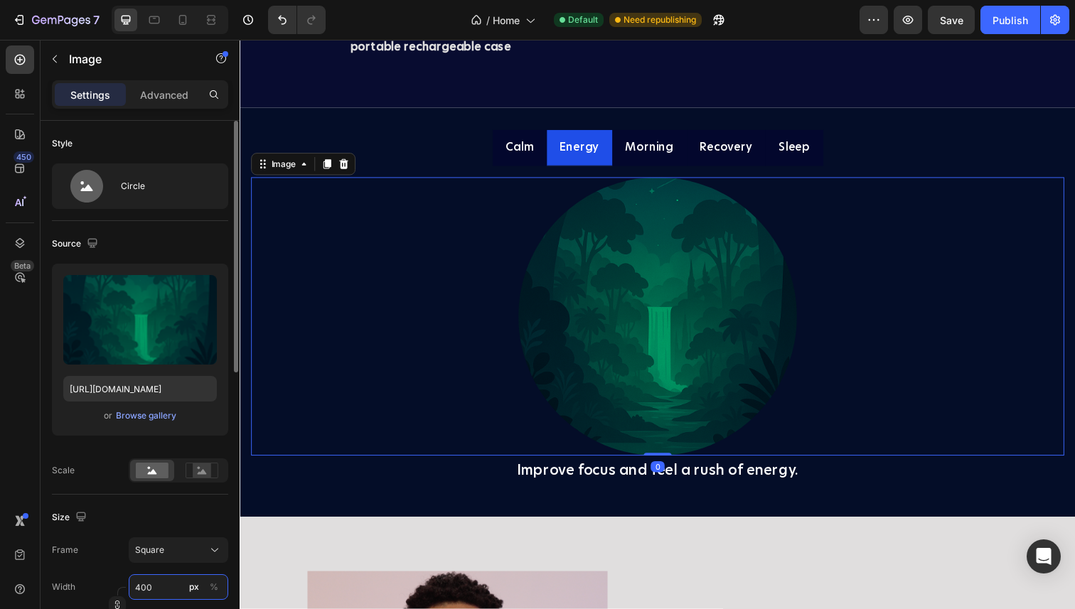
click at [145, 591] on input "400" at bounding box center [178, 587] width 99 height 26
type input "2"
type input "20"
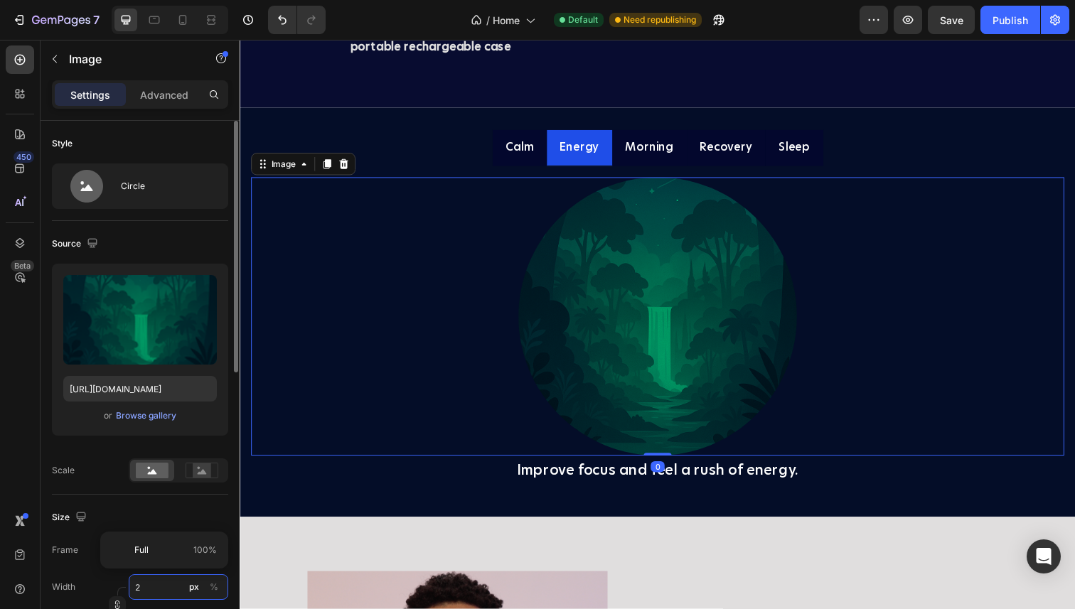
type input "20"
type input "200"
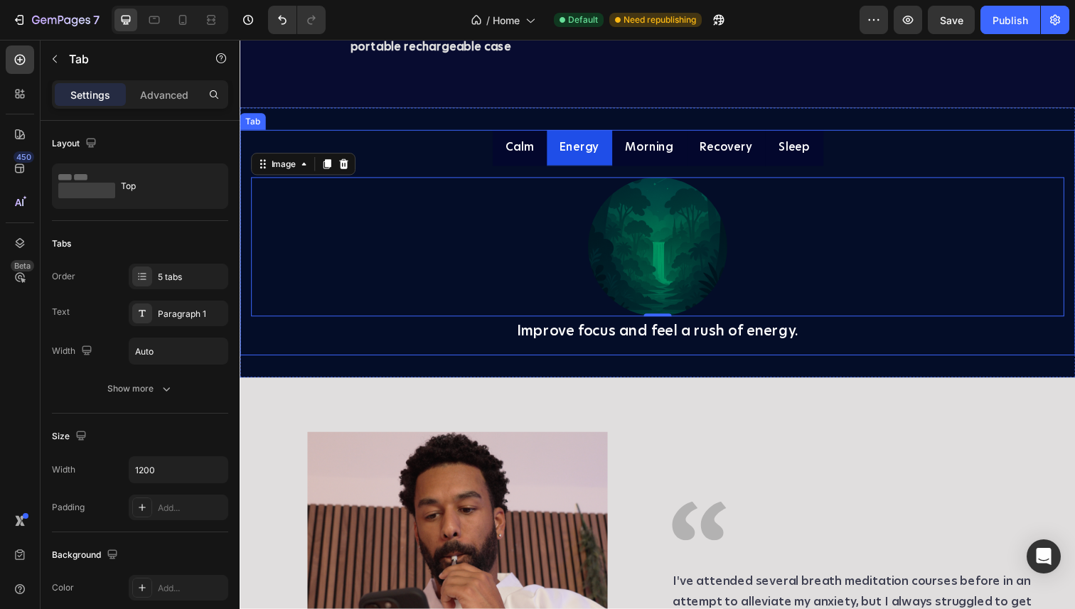
click at [645, 161] on p "Morning" at bounding box center [657, 150] width 49 height 21
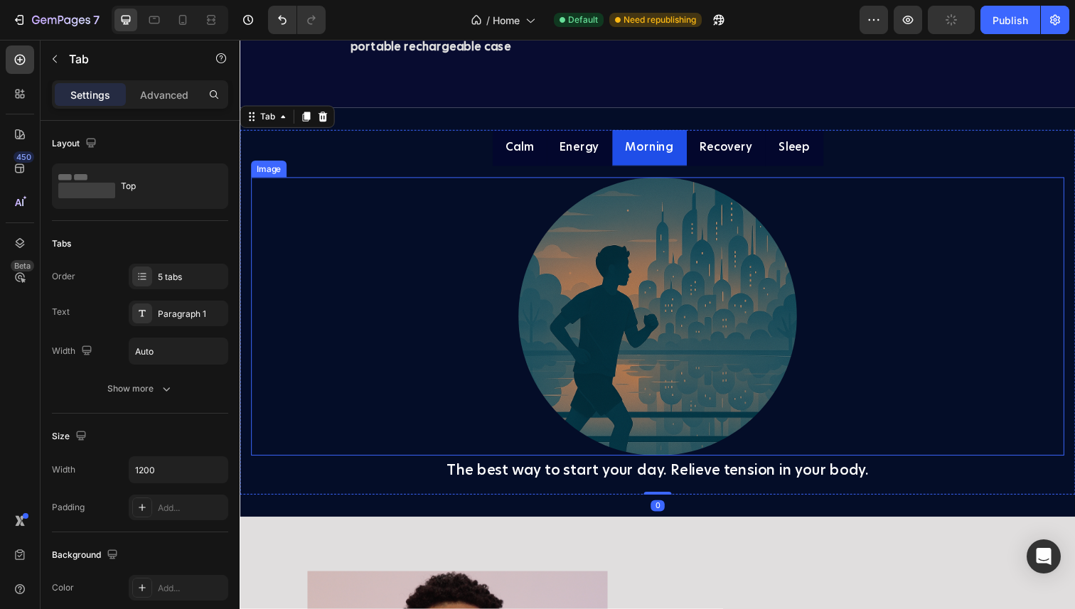
click at [571, 438] on img at bounding box center [666, 323] width 284 height 284
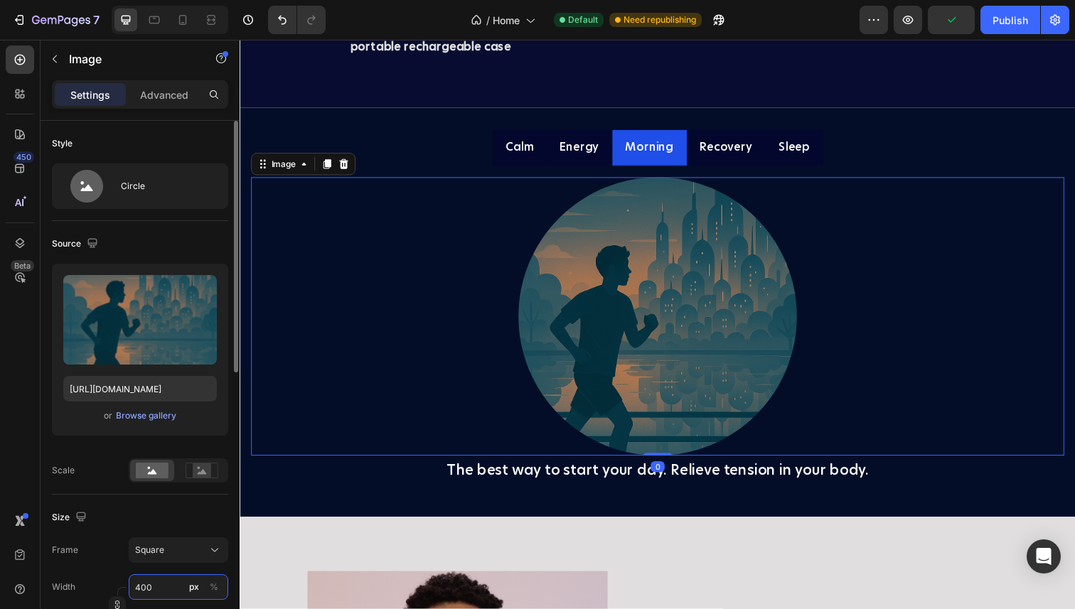
click at [149, 583] on input "400" at bounding box center [178, 587] width 99 height 26
type input "2"
type input "20"
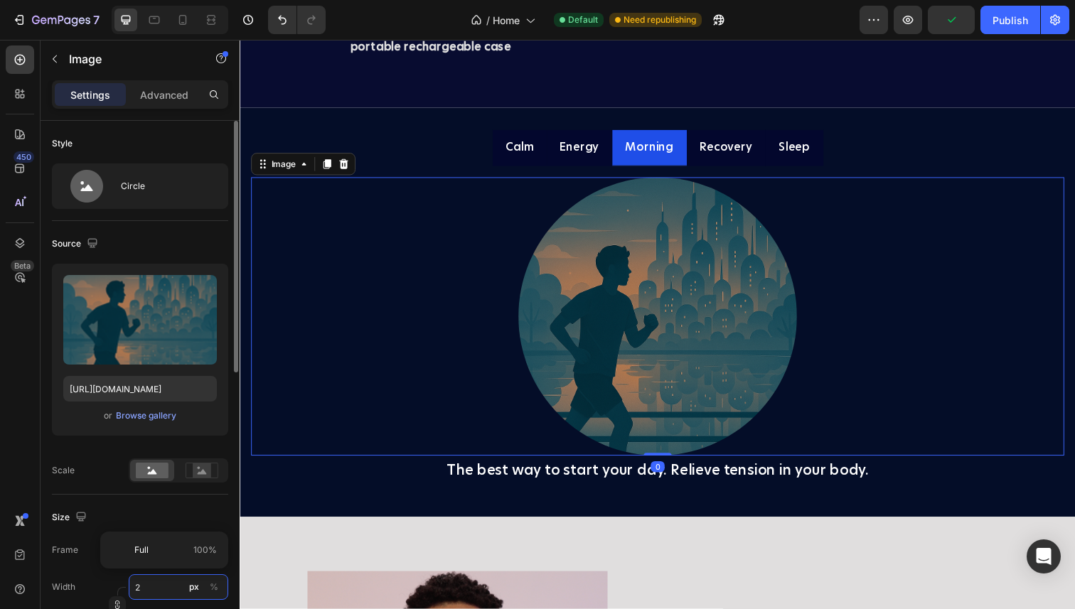
type input "20"
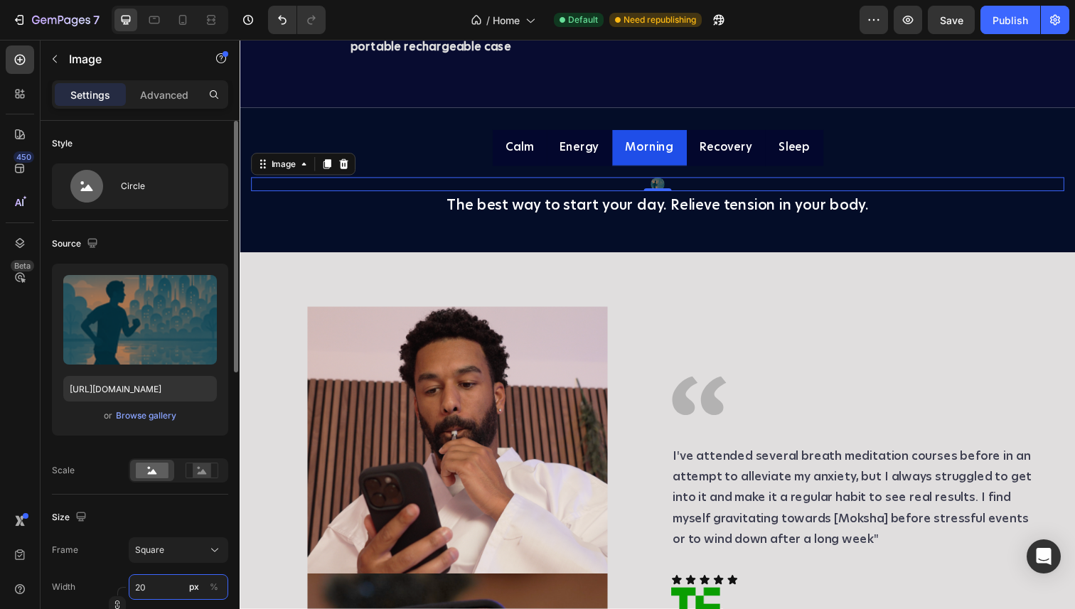
type input "200"
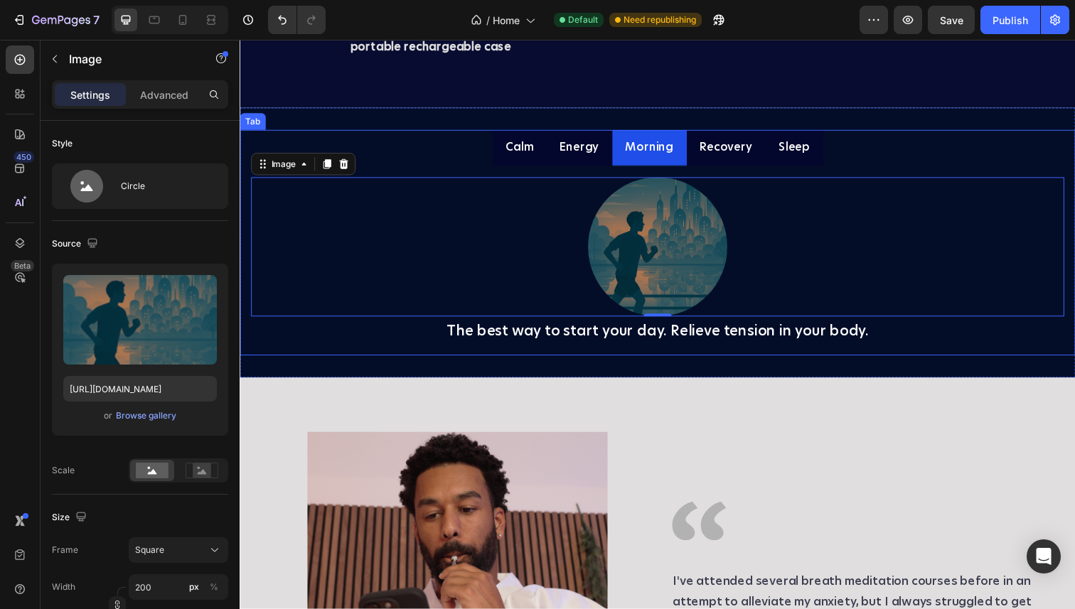
click at [751, 161] on p "Recovery" at bounding box center [735, 150] width 53 height 21
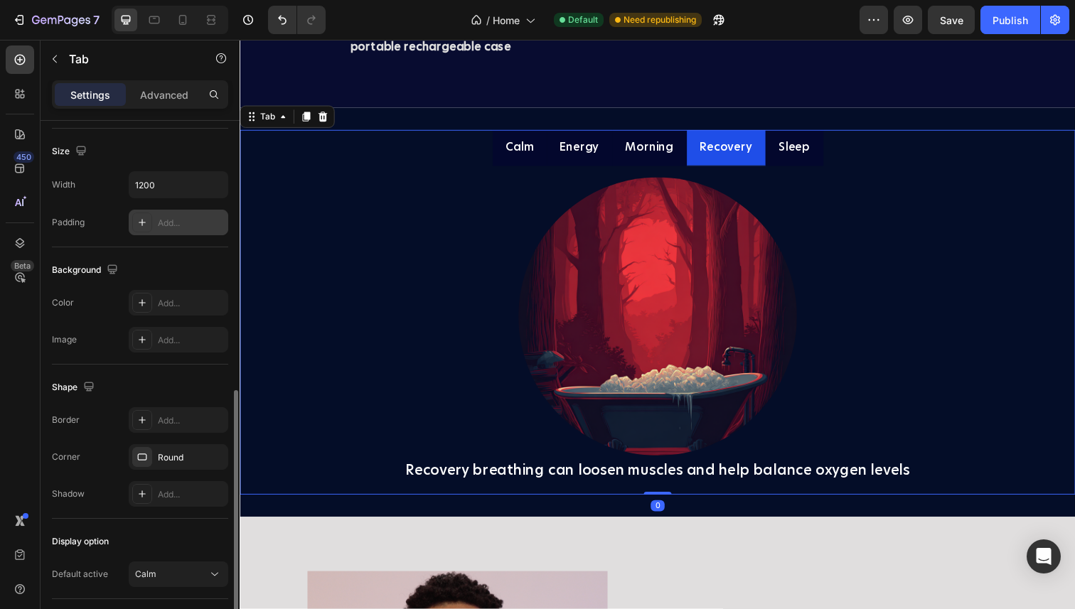
scroll to position [380, 0]
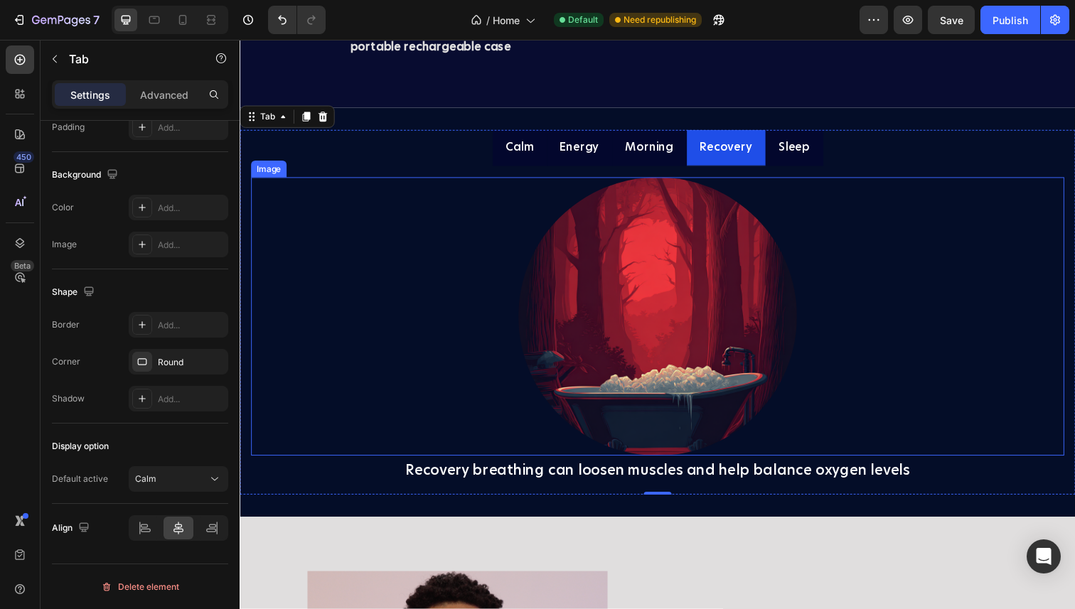
click at [690, 420] on img at bounding box center [666, 323] width 284 height 284
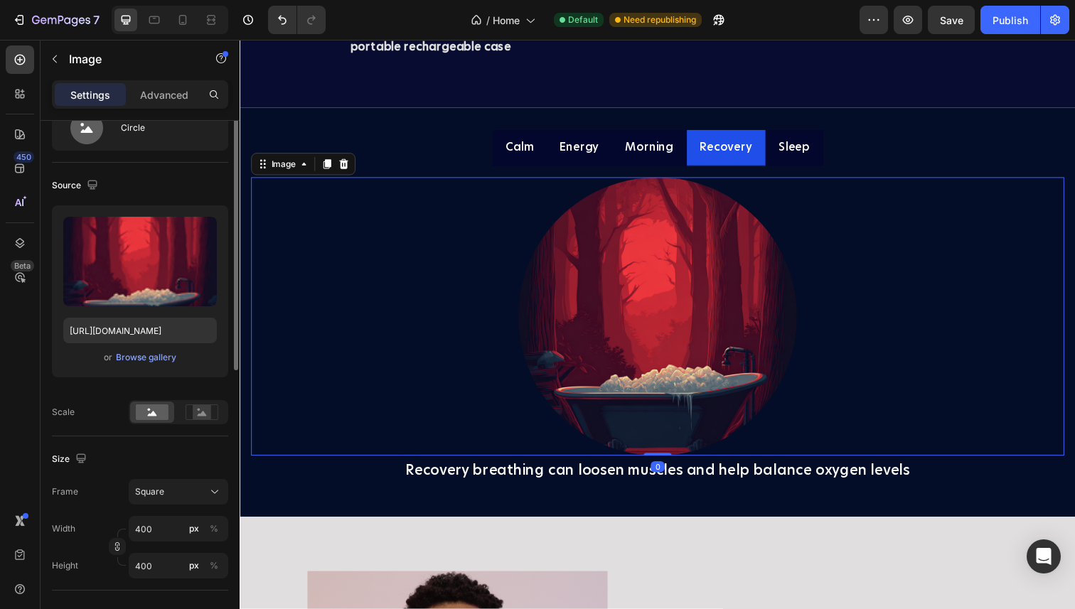
scroll to position [60, 0]
click at [164, 525] on input "400" at bounding box center [178, 528] width 99 height 26
type input "2"
type input "20"
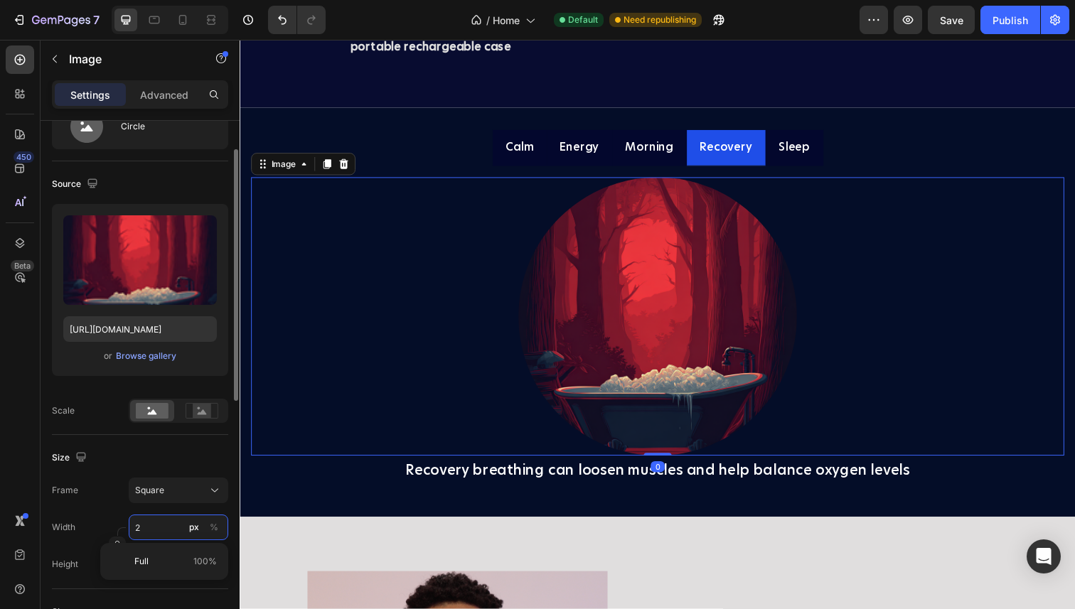
type input "20"
type input "200"
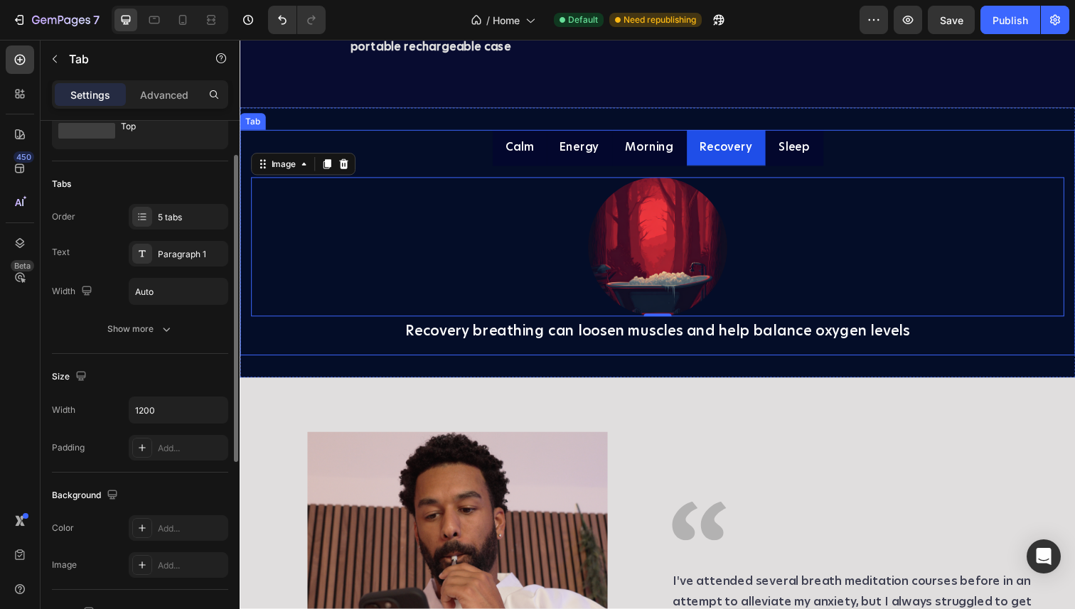
click at [818, 163] on div "Sleep" at bounding box center [805, 150] width 36 height 25
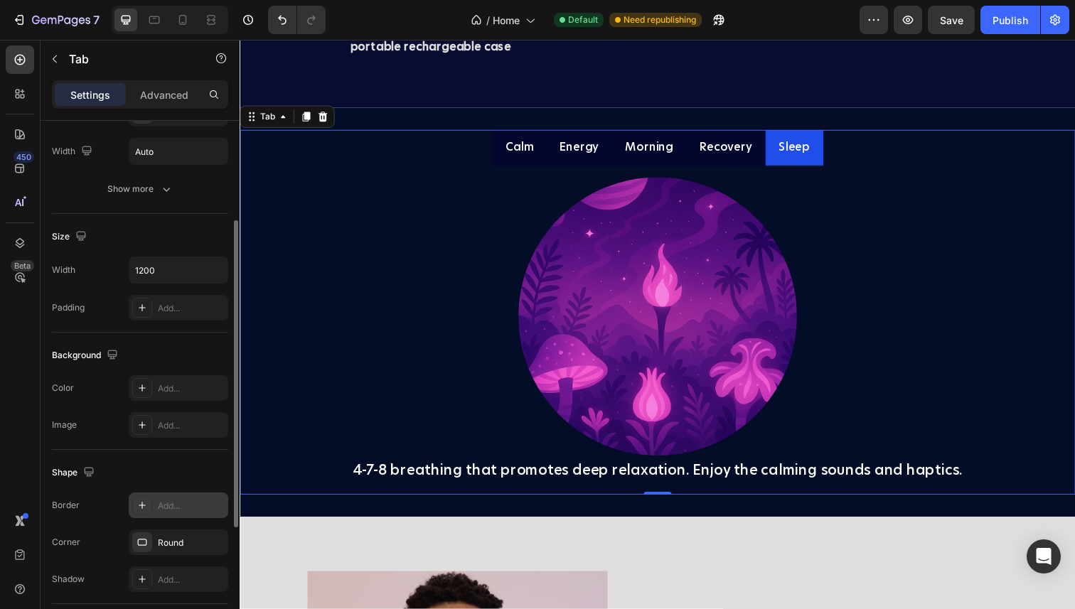
scroll to position [189, 0]
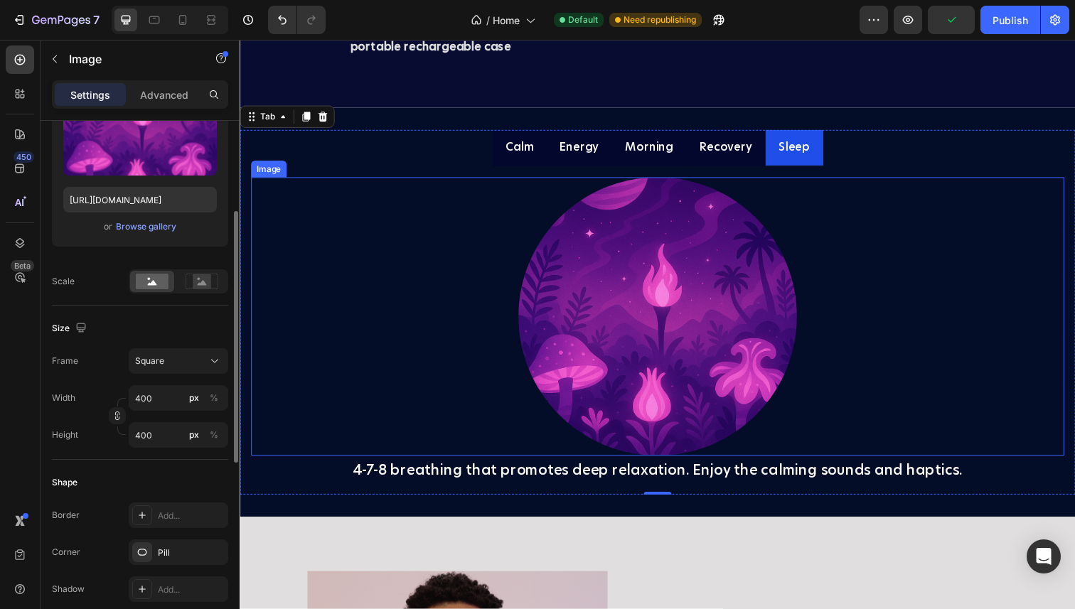
click at [584, 412] on img at bounding box center [666, 323] width 284 height 284
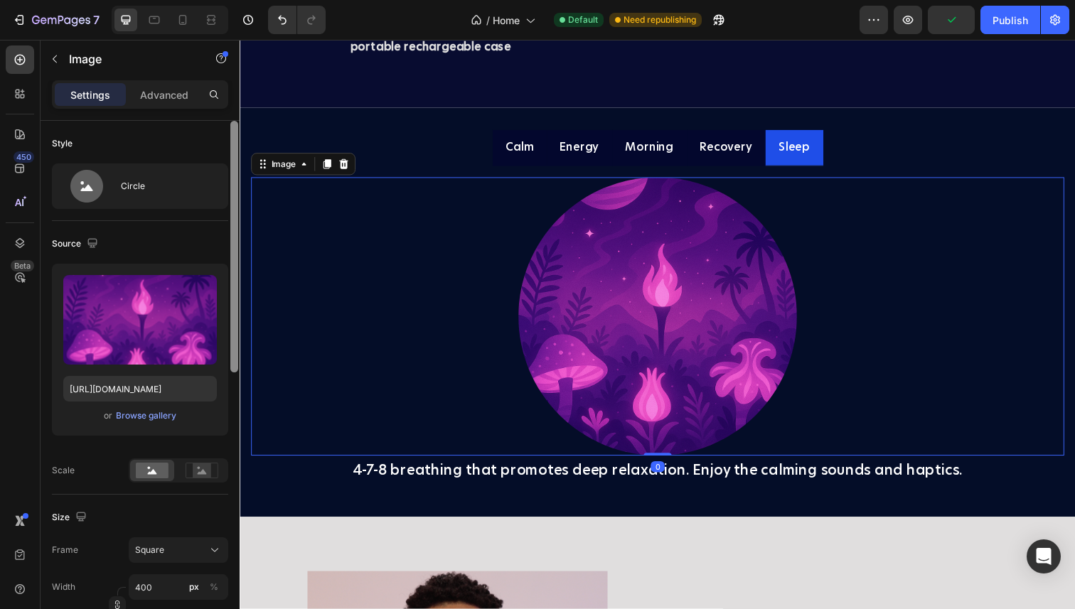
scroll to position [40, 0]
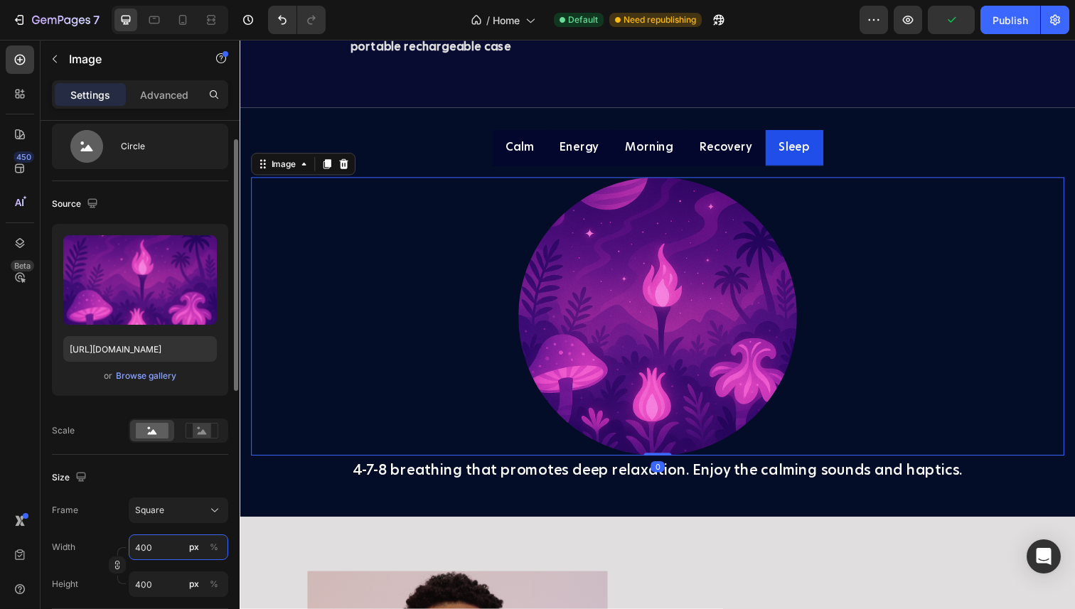
click at [165, 539] on input "400" at bounding box center [178, 547] width 99 height 26
type input "2"
type input "20"
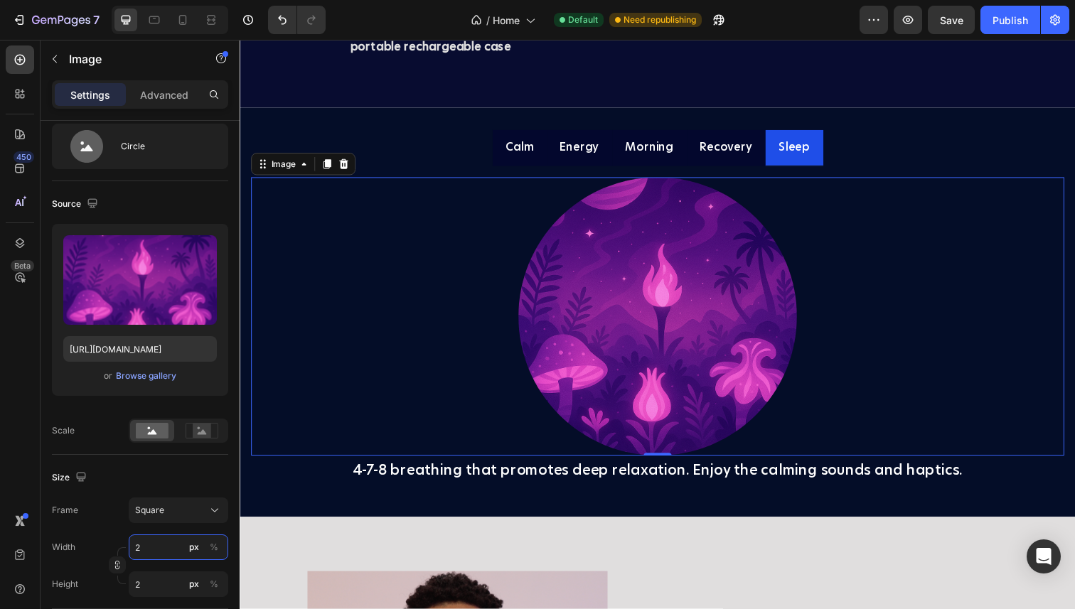
type input "20"
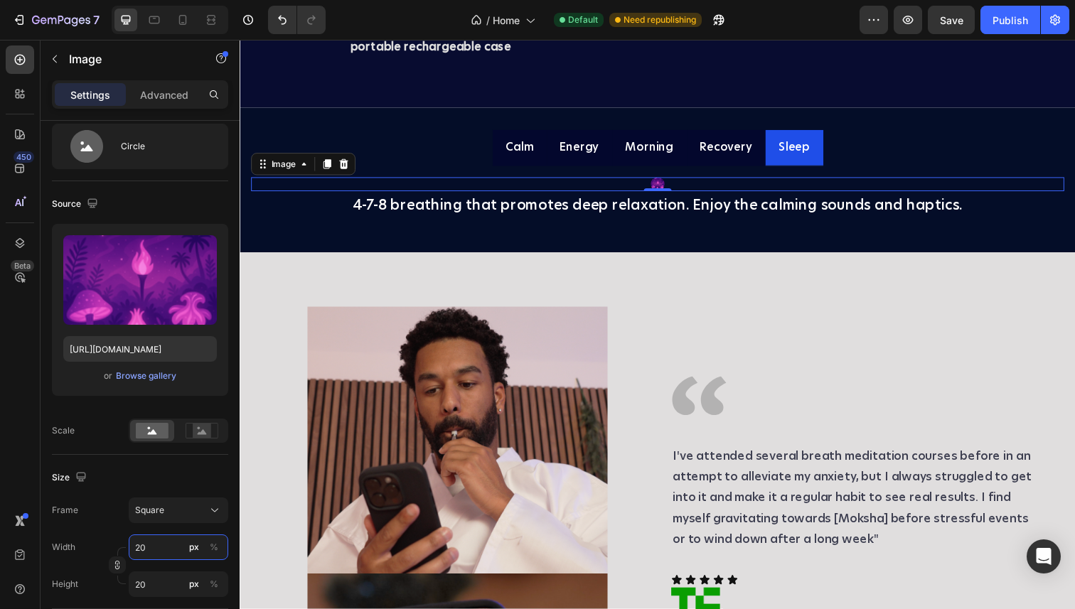
type input "200"
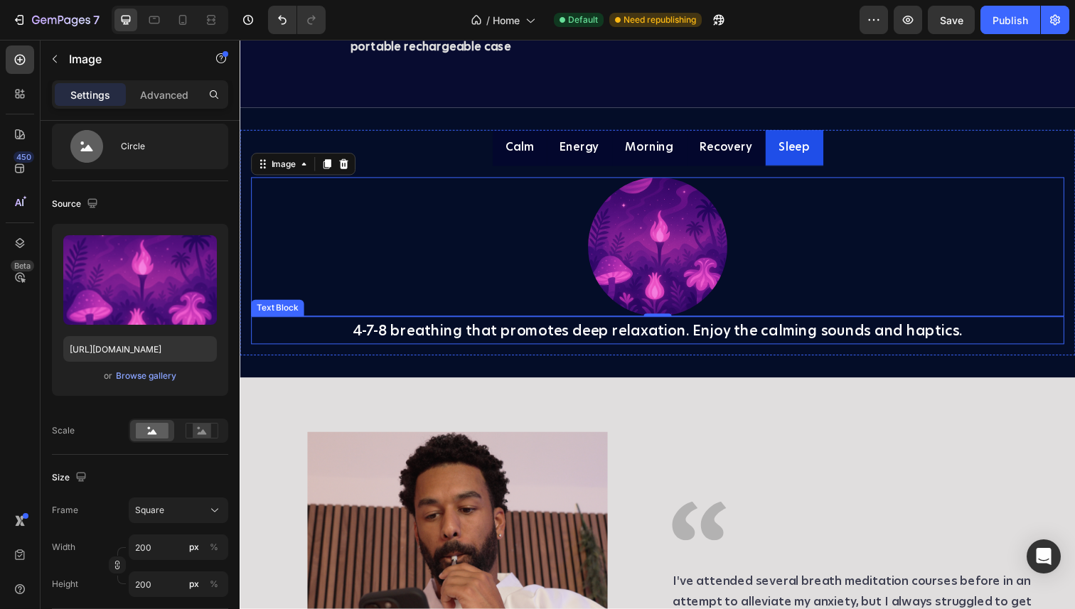
click at [434, 350] on p "4-7-8 breathing that promotes deep relaxation. Enjoy the calming sounds and hap…" at bounding box center [665, 337] width 827 height 26
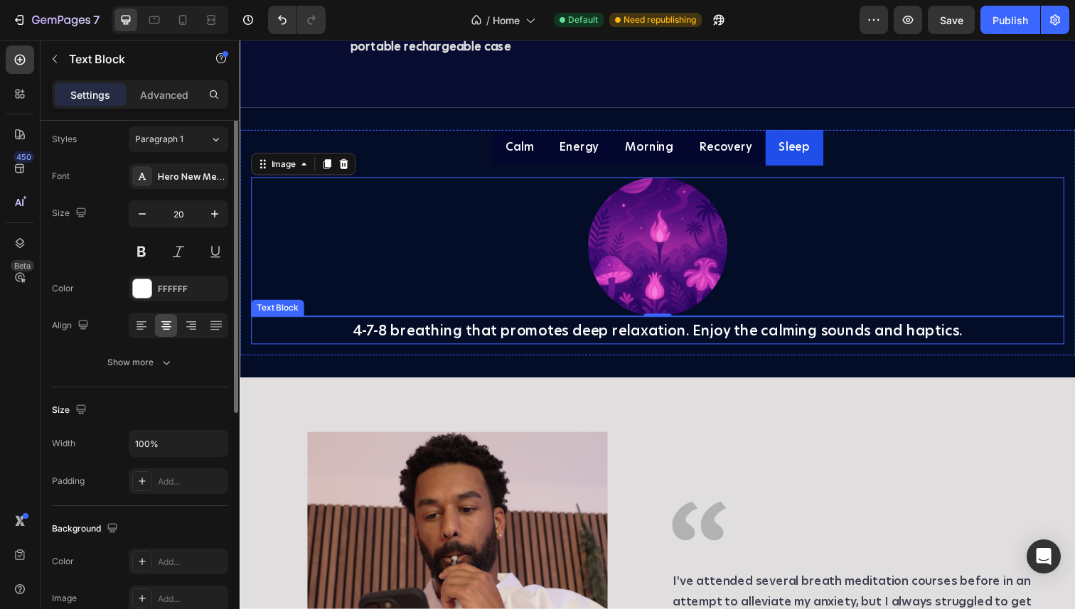
scroll to position [0, 0]
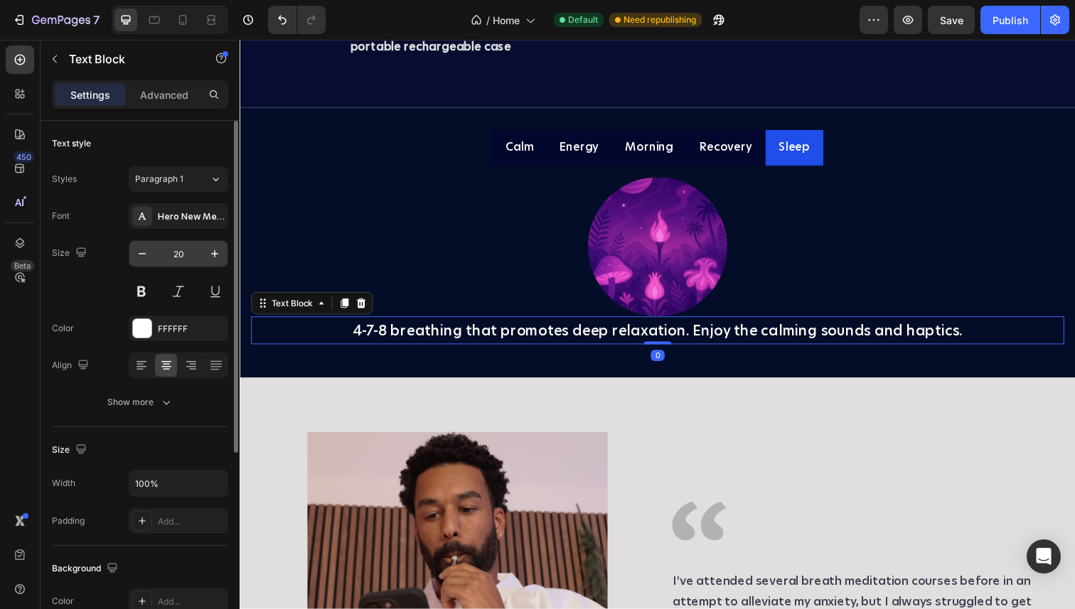
click at [179, 253] on input "20" at bounding box center [178, 254] width 47 height 26
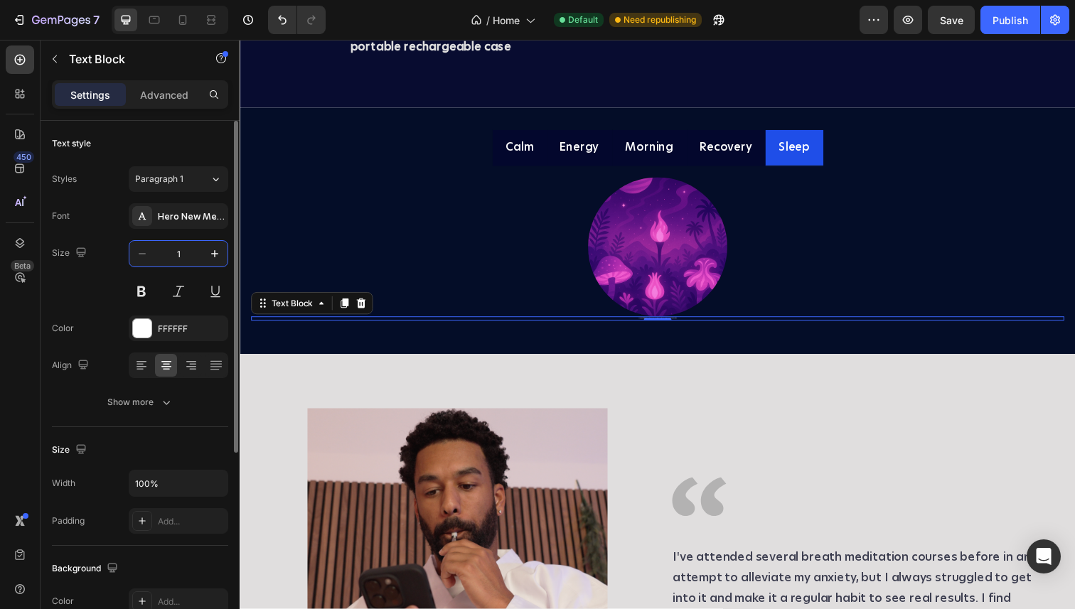
type input "16"
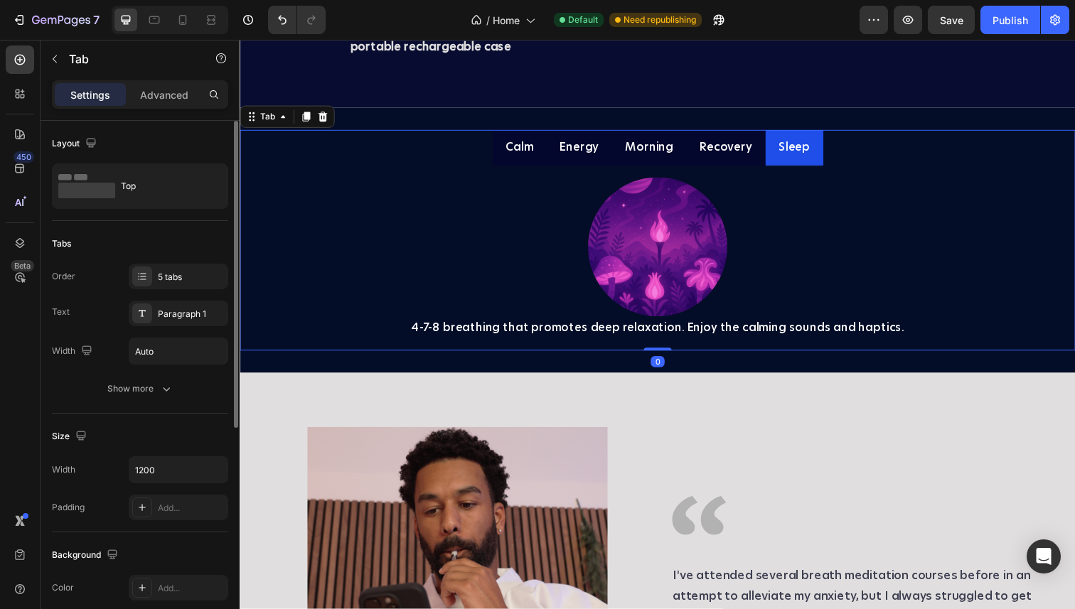
click at [737, 161] on p "Recovery" at bounding box center [735, 150] width 53 height 21
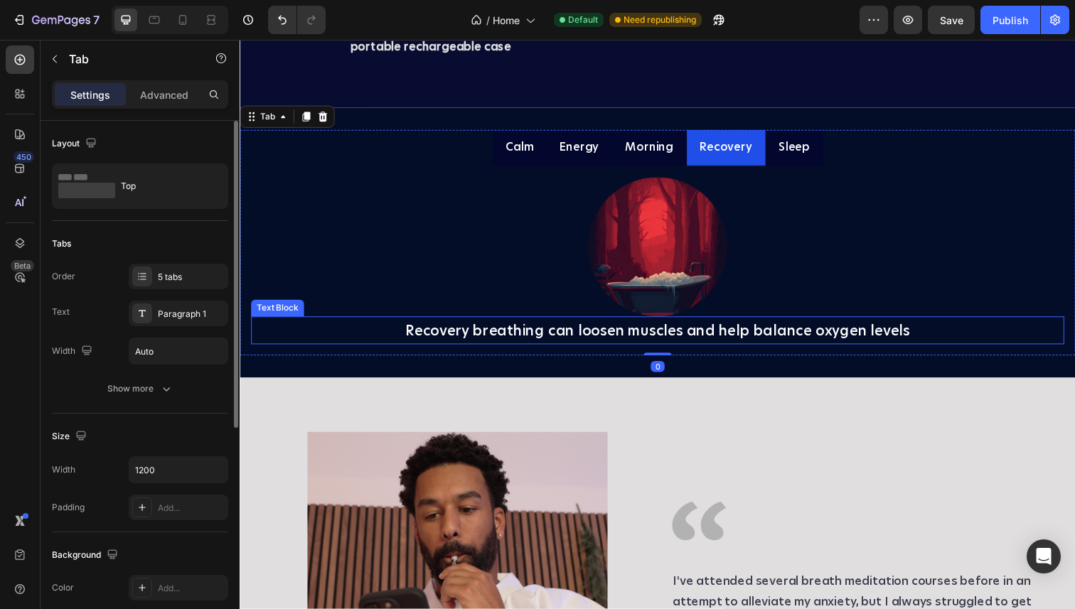
click at [569, 350] on p "Recovery breathing can loosen muscles and help balance oxygen levels" at bounding box center [665, 337] width 827 height 26
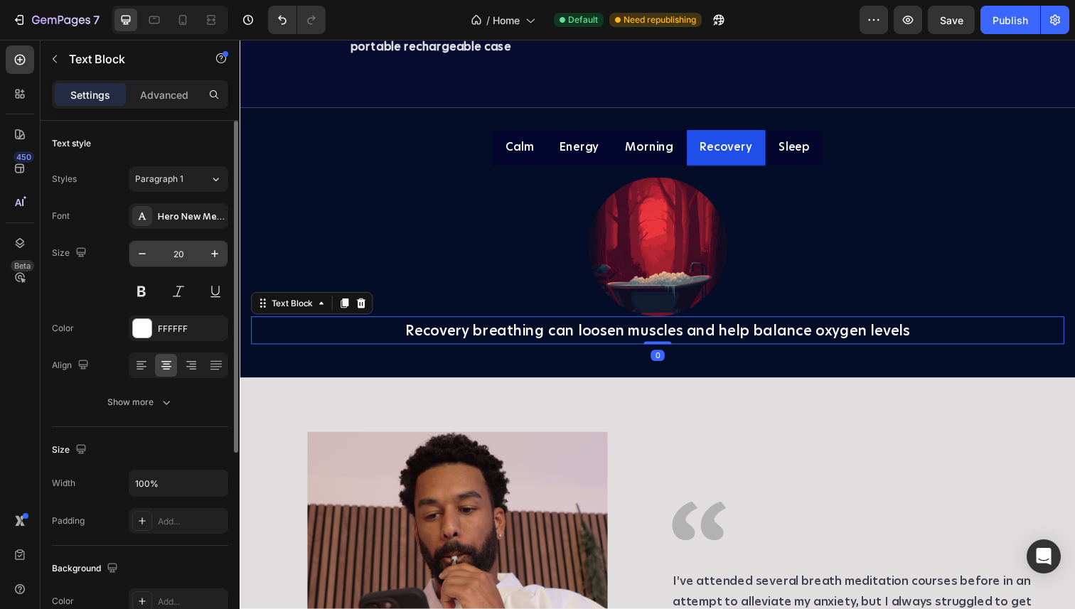
click at [180, 263] on input "20" at bounding box center [178, 254] width 47 height 26
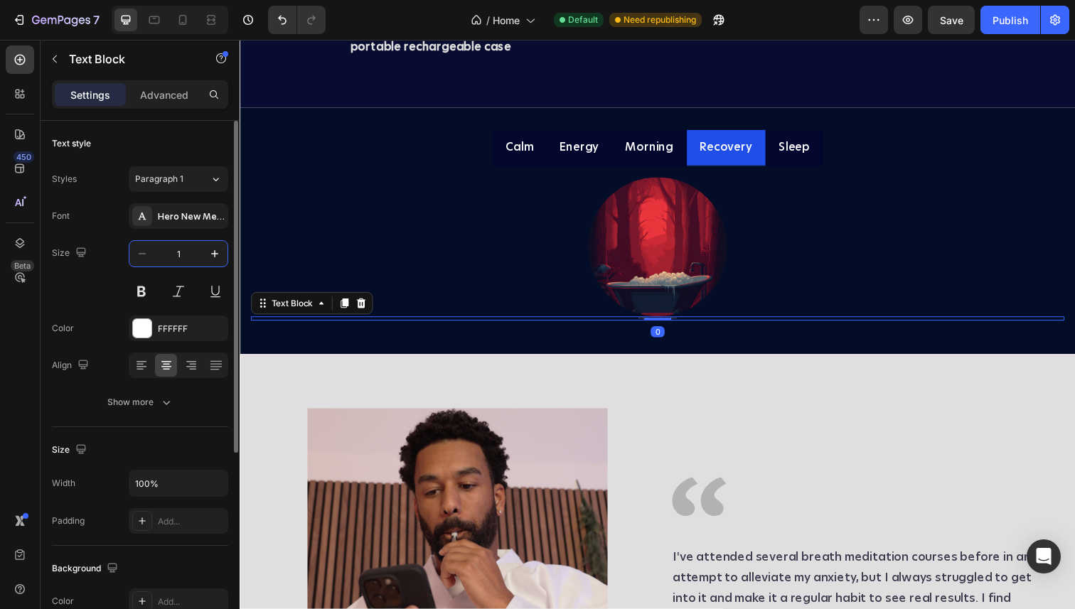
type input "16"
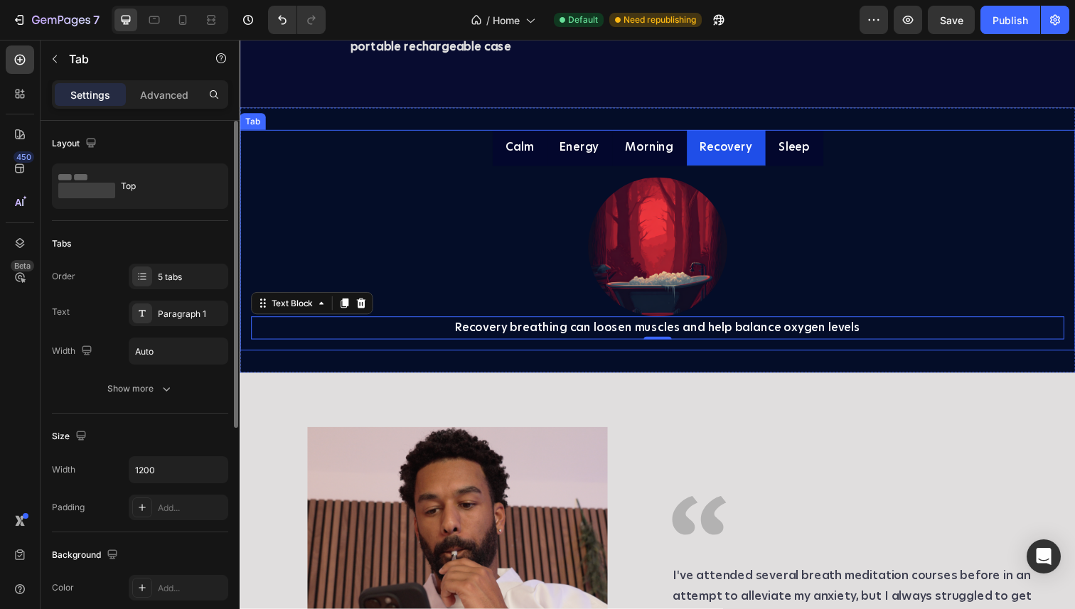
click at [639, 161] on p "Morning" at bounding box center [657, 150] width 49 height 21
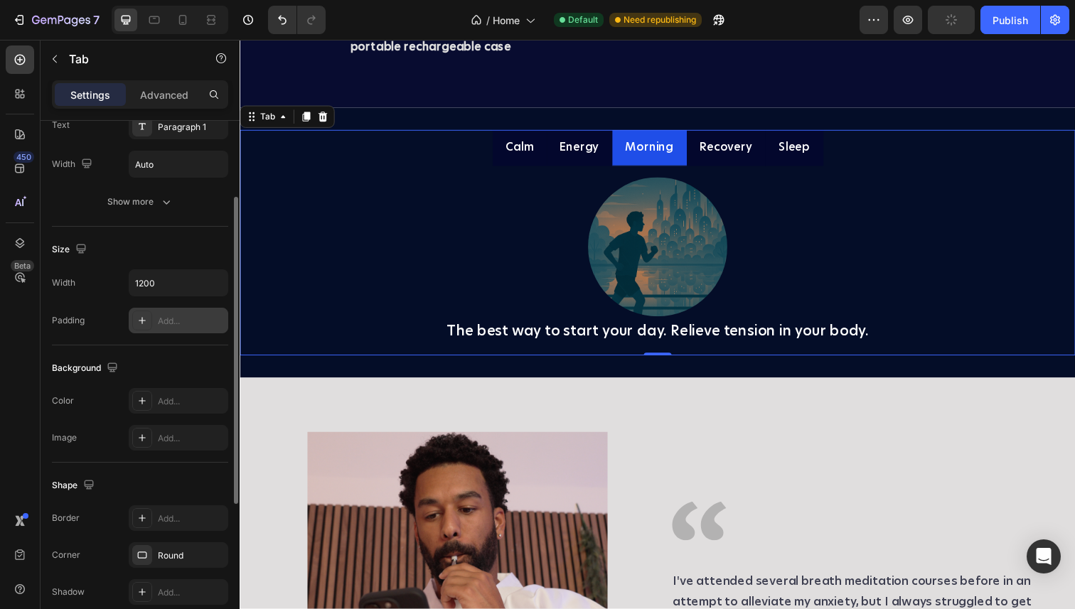
scroll to position [166, 0]
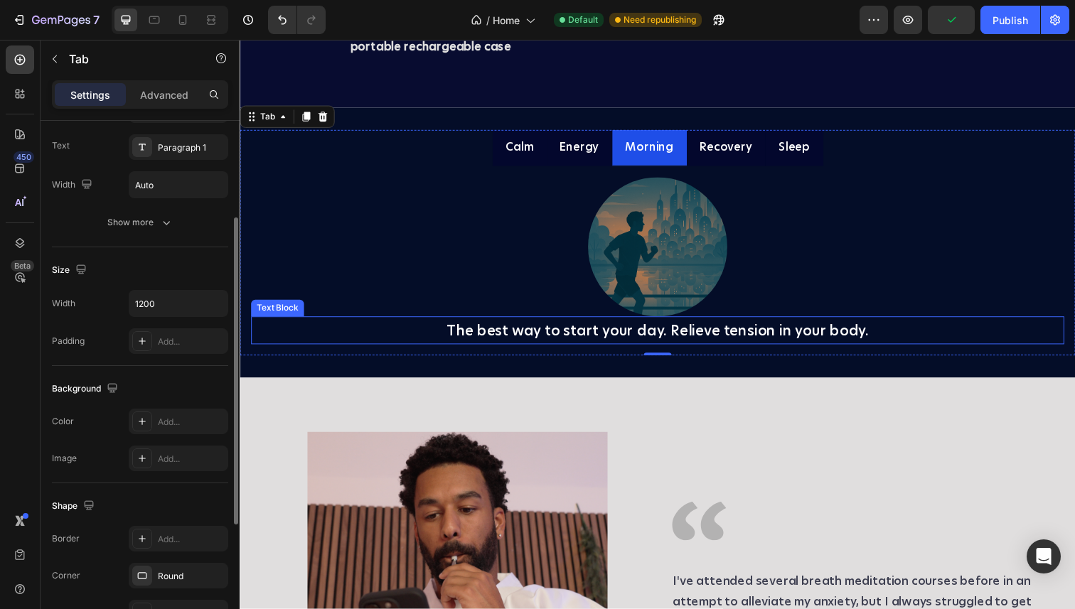
click at [601, 350] on p "The best way to start your day. Relieve tension in your body." at bounding box center [665, 337] width 827 height 26
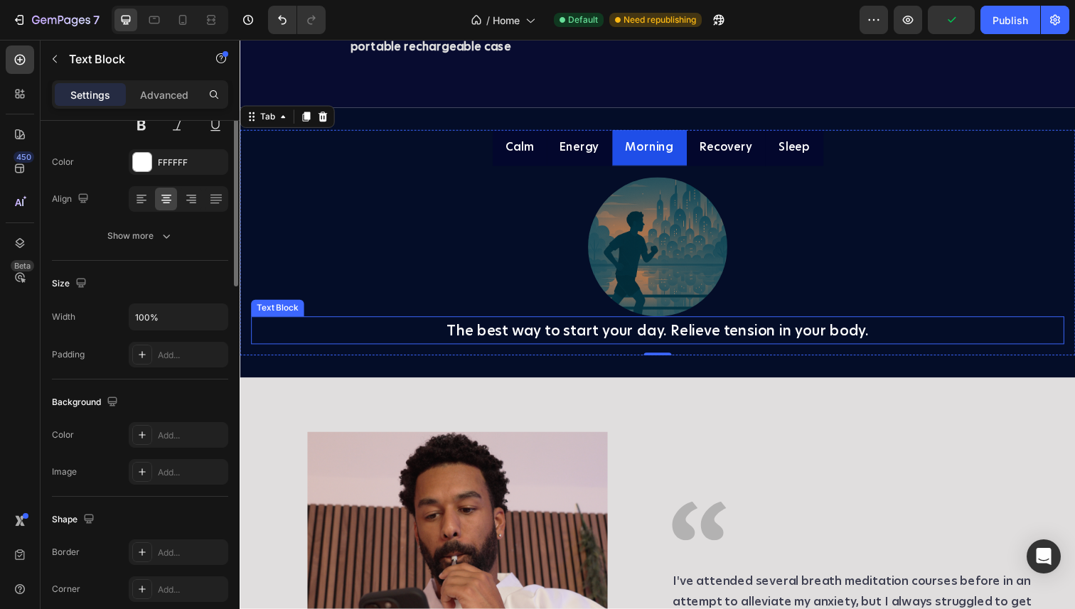
scroll to position [0, 0]
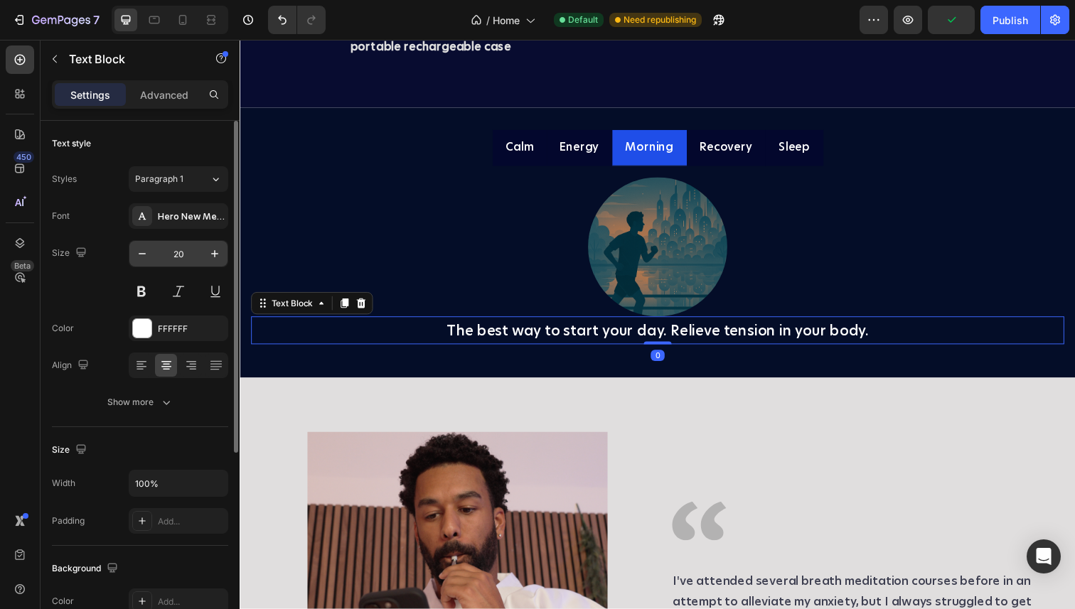
click at [181, 254] on input "20" at bounding box center [178, 254] width 47 height 26
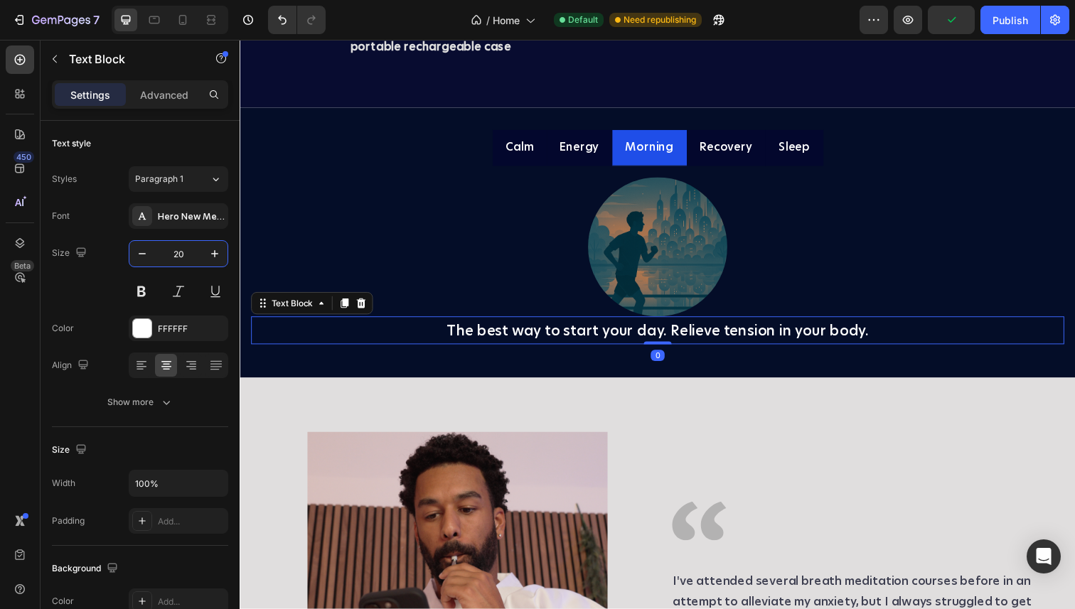
click at [181, 254] on input "20" at bounding box center [178, 254] width 47 height 26
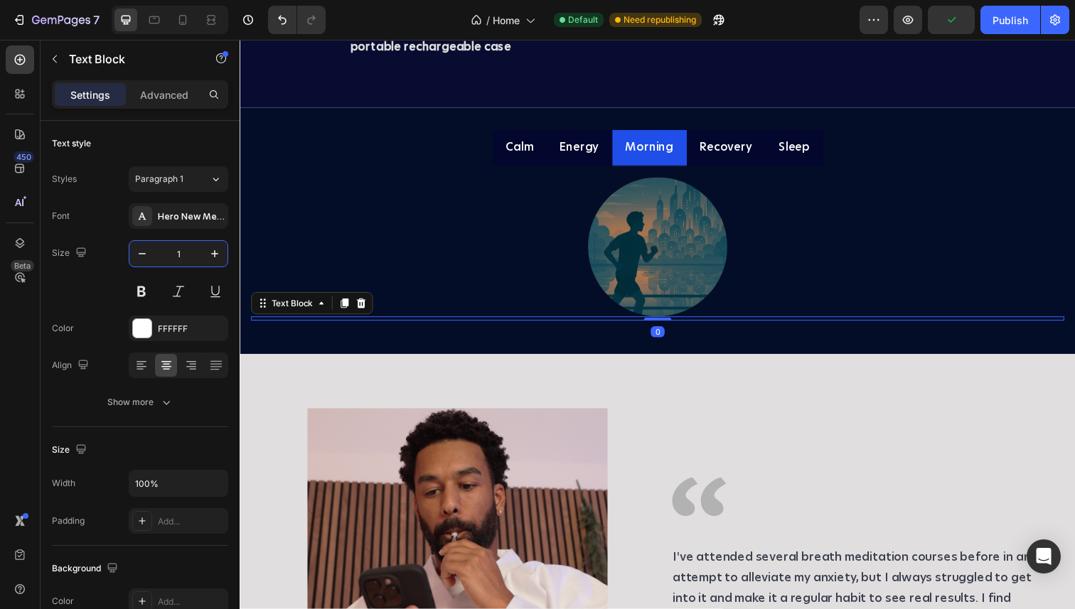
type input "16"
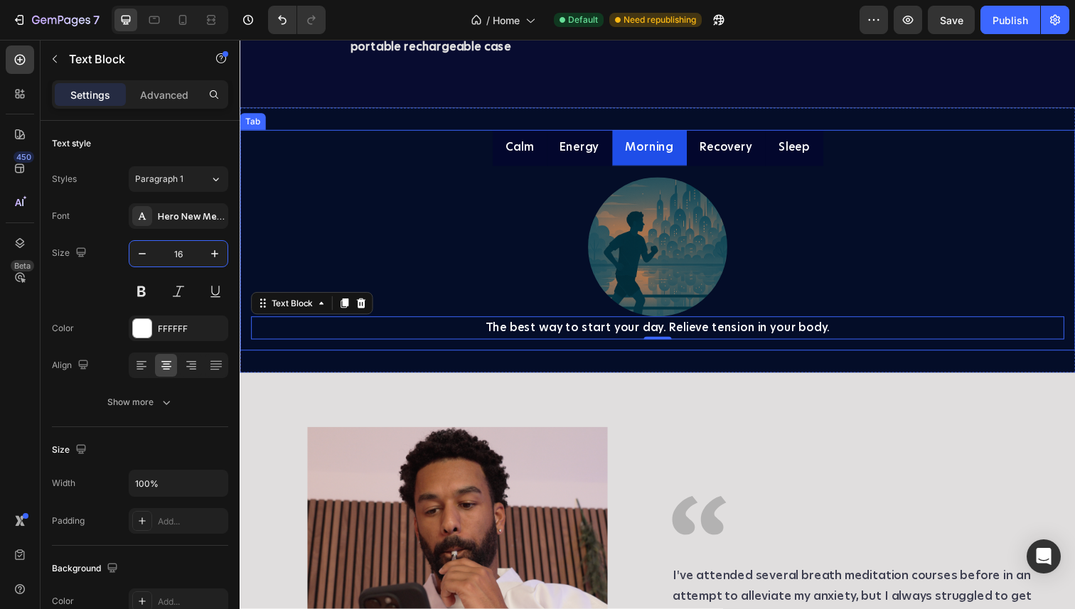
click at [597, 161] on p "Energy" at bounding box center [586, 150] width 40 height 21
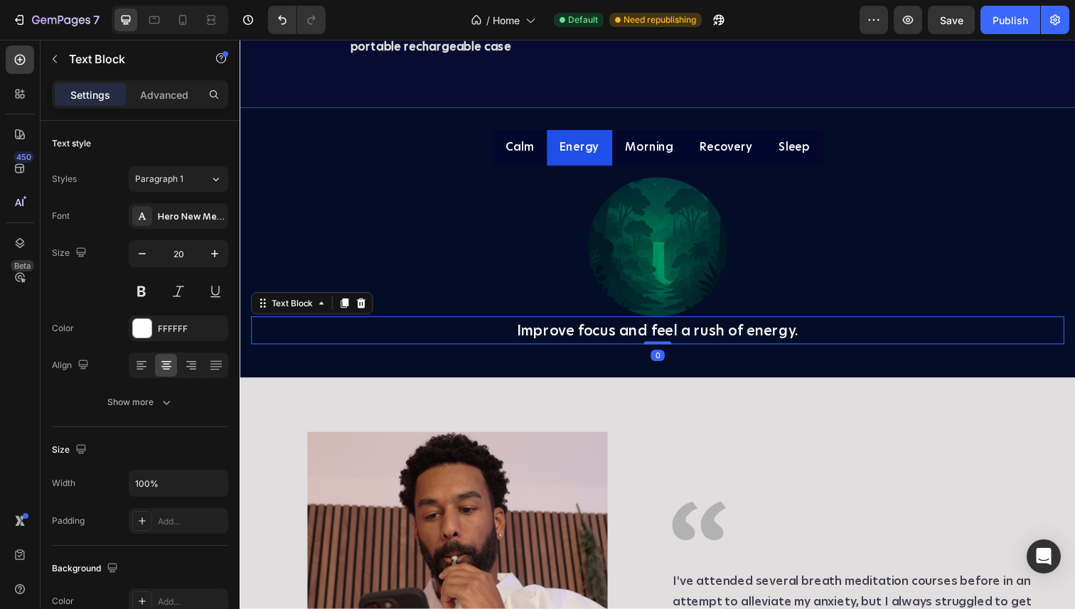
click at [575, 350] on p "Improve focus and feel a rush of energy." at bounding box center [665, 337] width 827 height 26
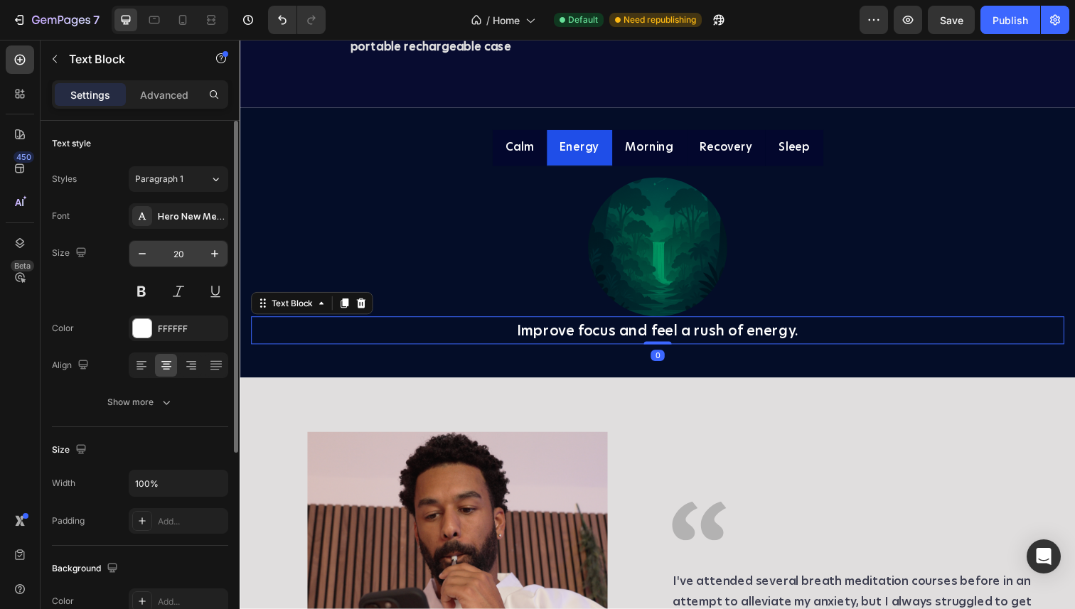
click at [189, 257] on input "20" at bounding box center [178, 254] width 47 height 26
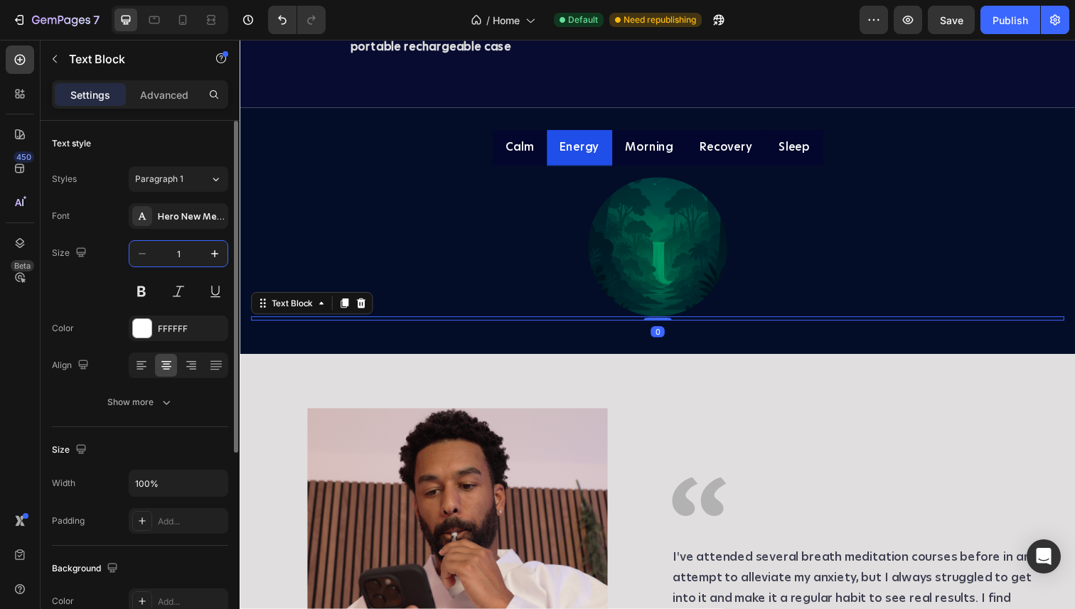
type input "16"
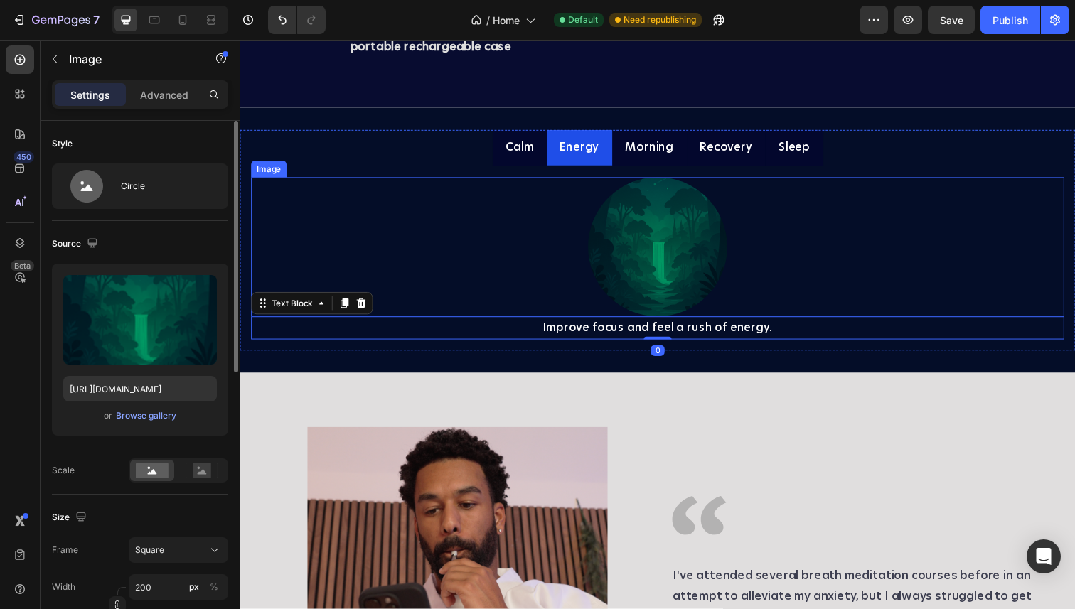
click at [482, 323] on div at bounding box center [666, 252] width 830 height 142
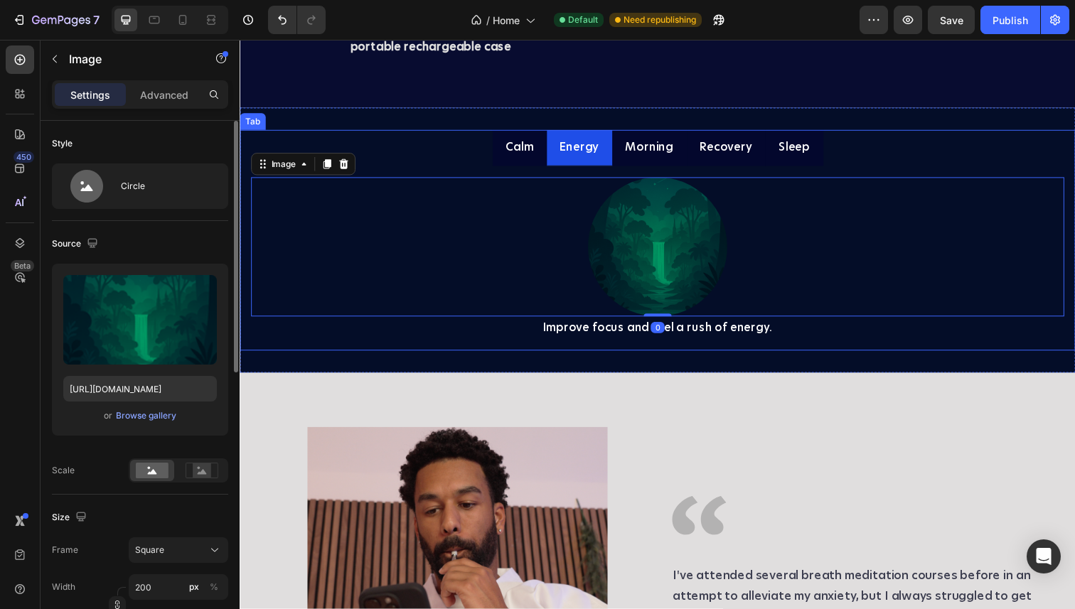
click at [518, 161] on p "Calm" at bounding box center [525, 150] width 28 height 21
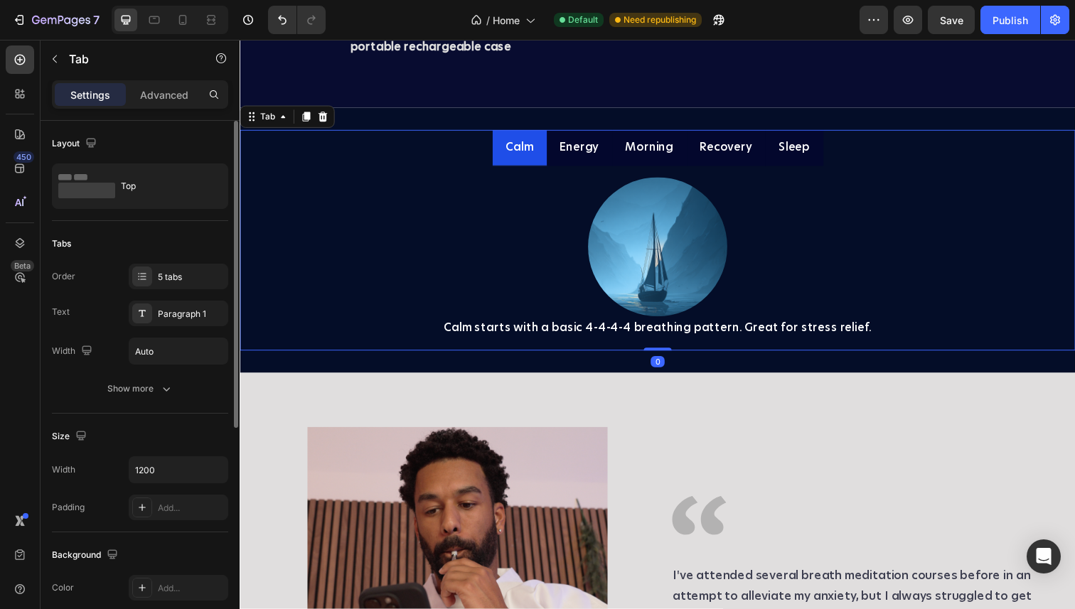
click at [454, 282] on div "Image Calm starts with a basic 4-4-4-4 breathing pattern. Great for stress reli…" at bounding box center [666, 263] width 853 height 188
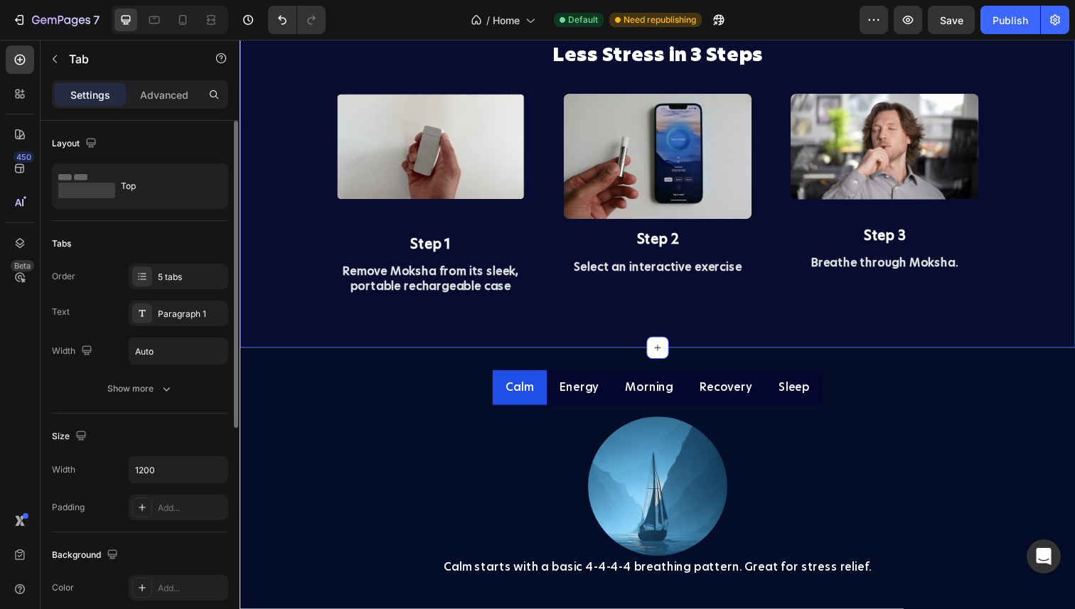
scroll to position [2888, 0]
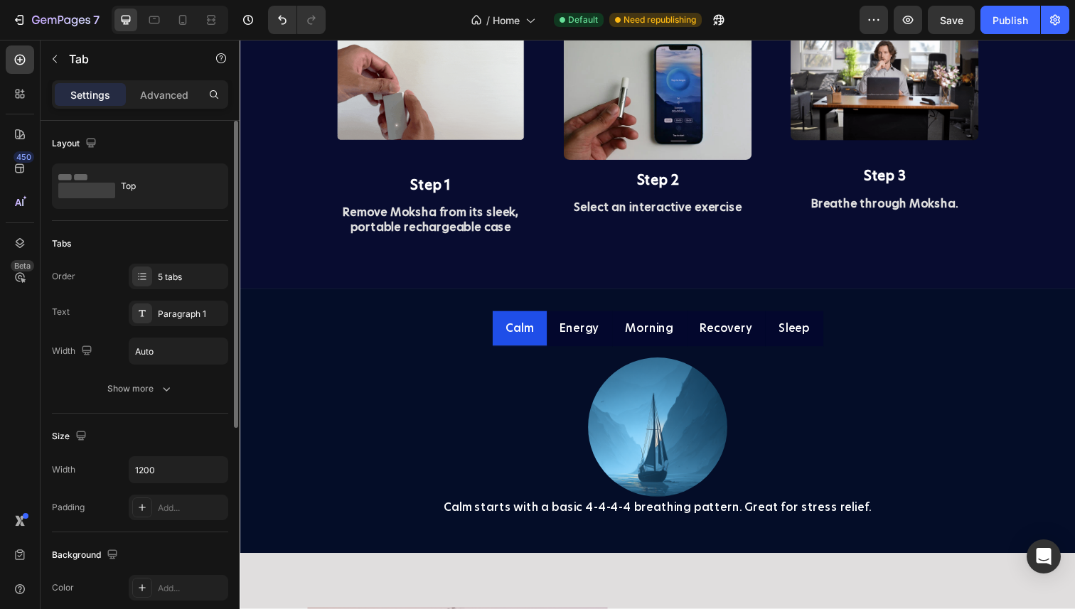
click at [424, 333] on ul "Calm Energy Morning Recovery Sleep" at bounding box center [666, 335] width 853 height 37
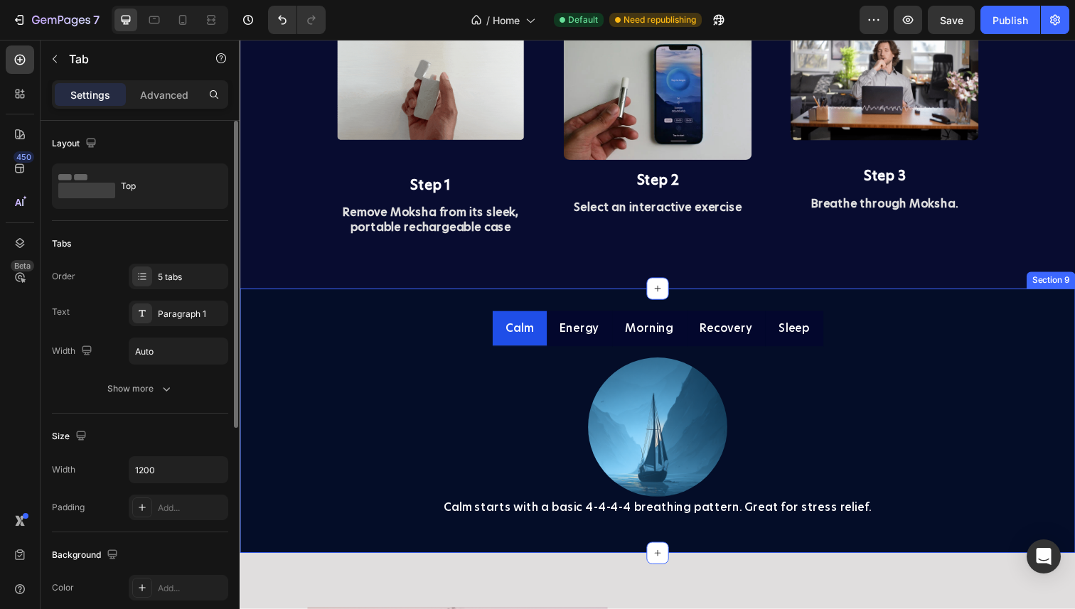
click at [517, 311] on div "Calm Energy Morning Recovery Sleep Image Calm starts with a basic 4-4-4-4 breat…" at bounding box center [666, 429] width 853 height 271
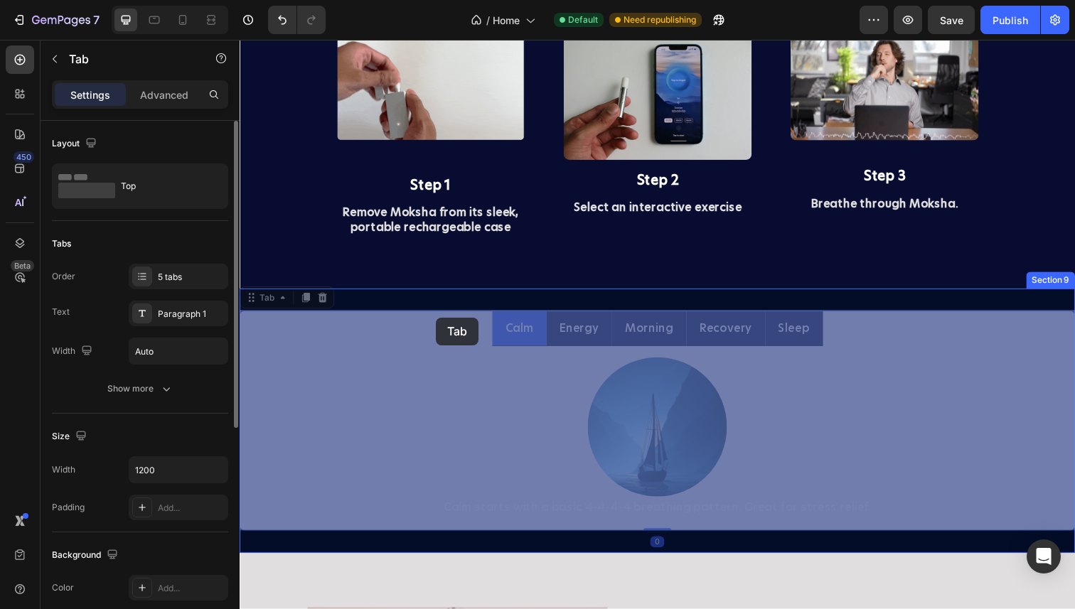
drag, startPoint x: 440, startPoint y: 334, endPoint x: 440, endPoint y: 324, distance: 9.9
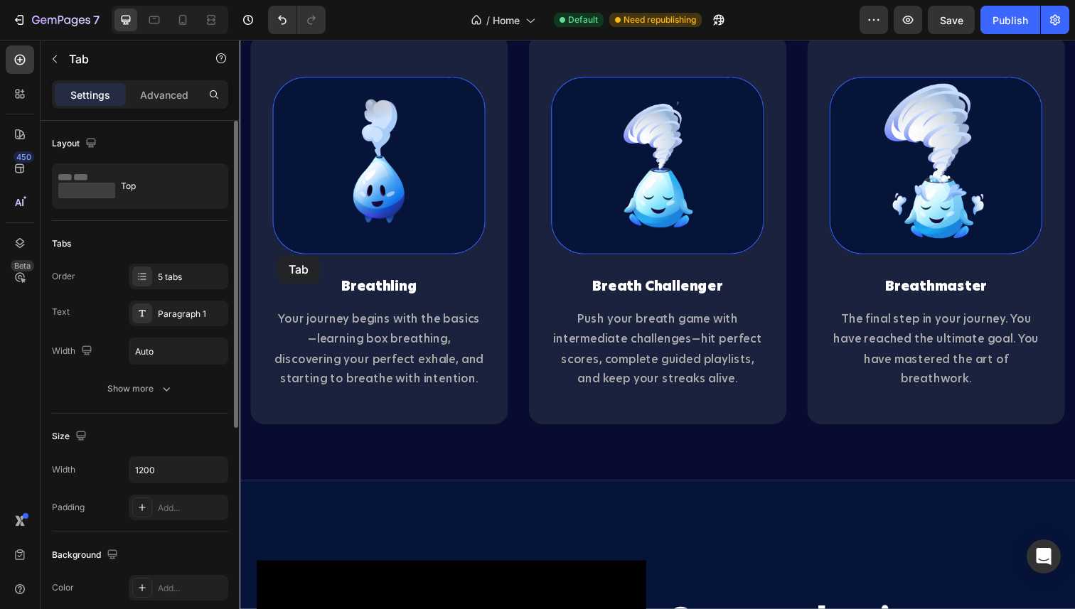
scroll to position [1672, 0]
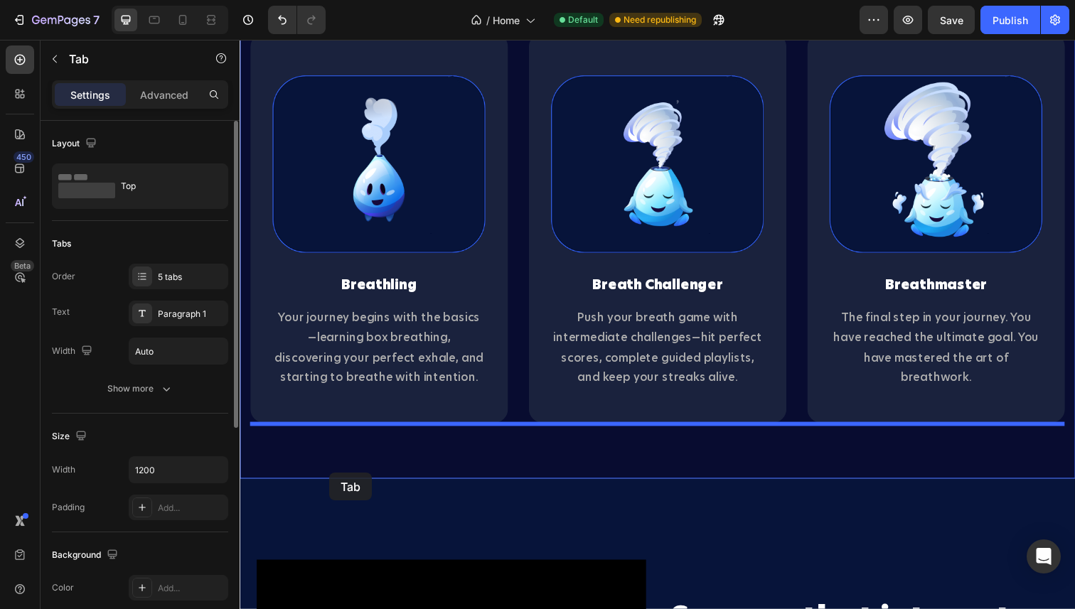
drag, startPoint x: 269, startPoint y: 307, endPoint x: 331, endPoint y: 482, distance: 185.7
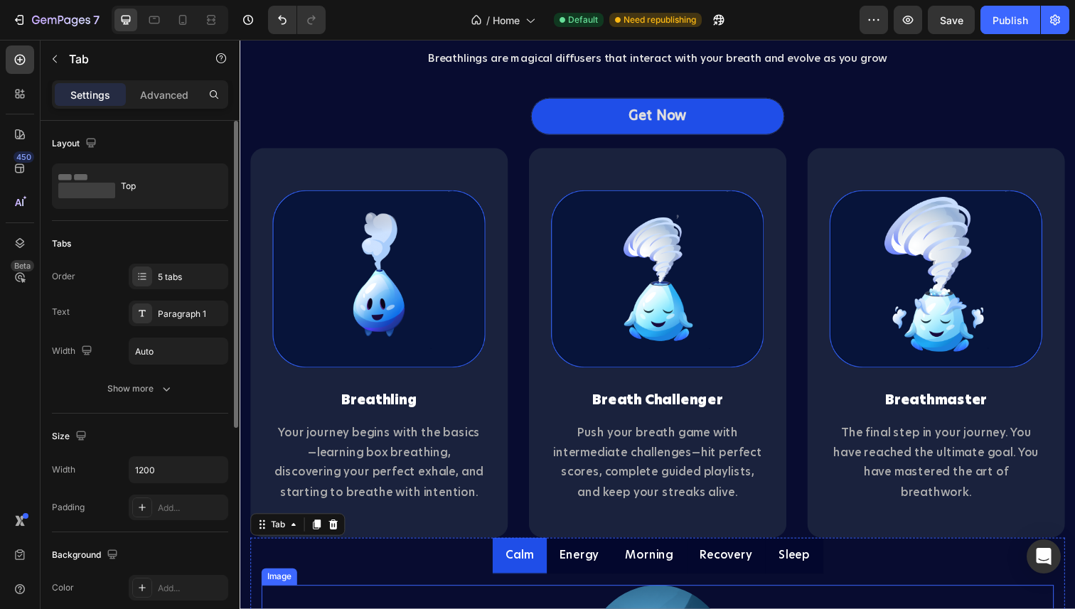
scroll to position [1375, 0]
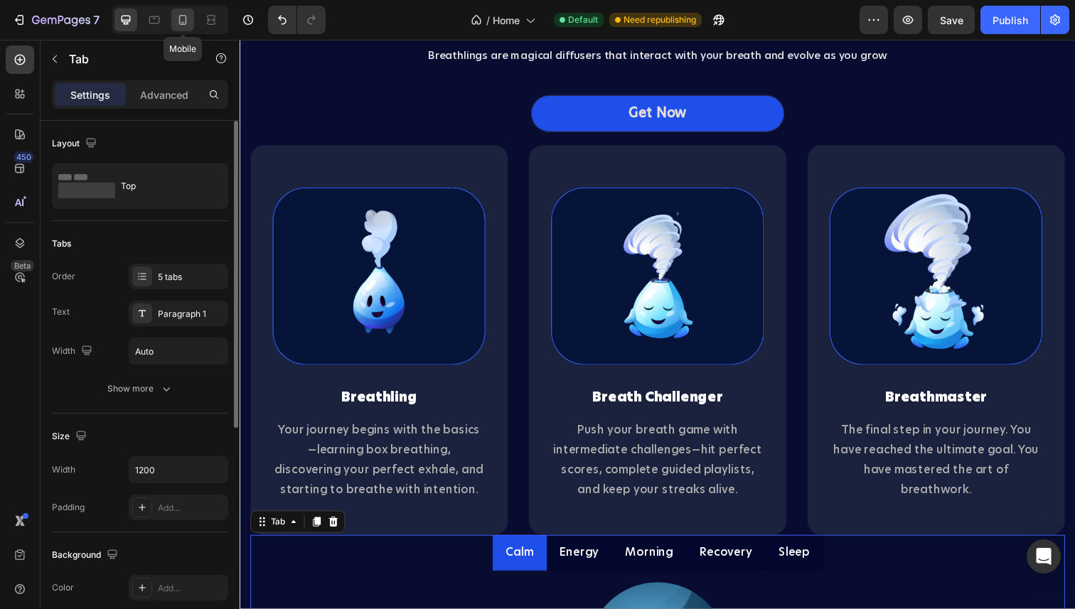
click at [176, 28] on div at bounding box center [182, 20] width 23 height 23
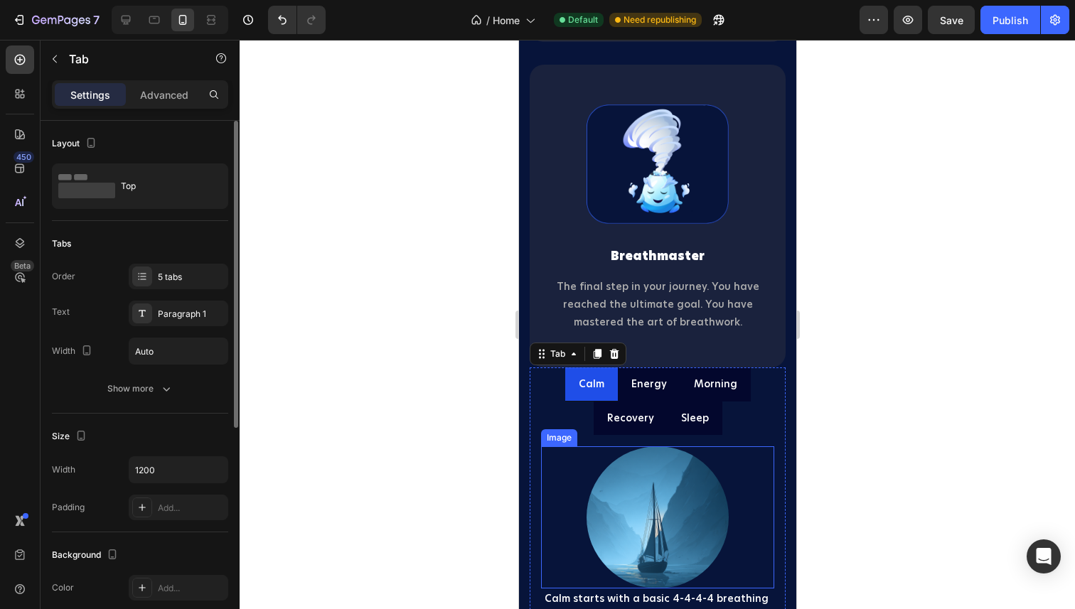
scroll to position [2035, 0]
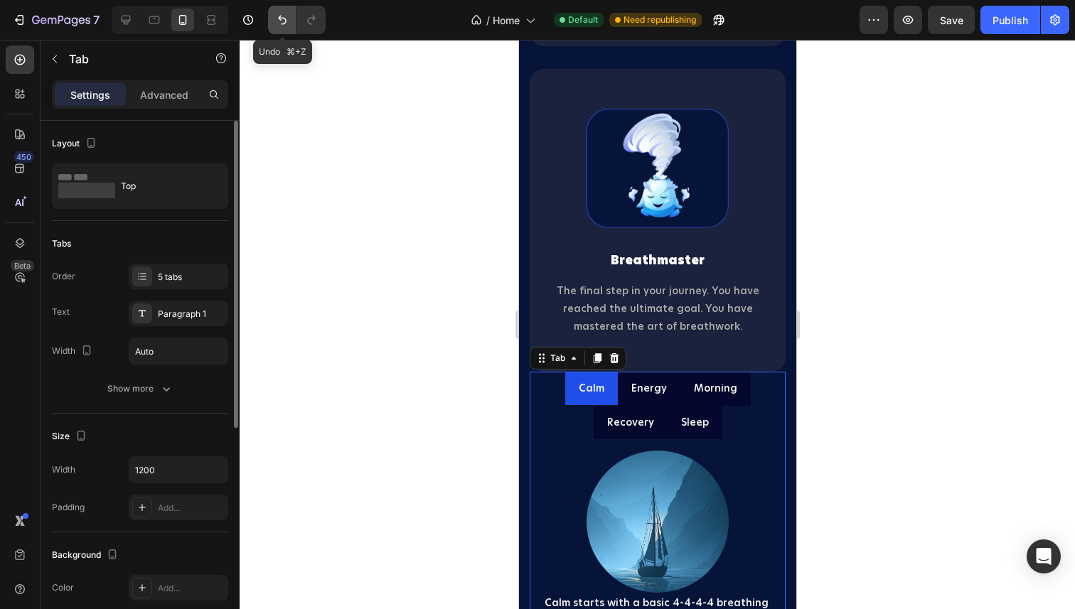
click at [279, 16] on icon "Undo/Redo" at bounding box center [282, 20] width 14 height 14
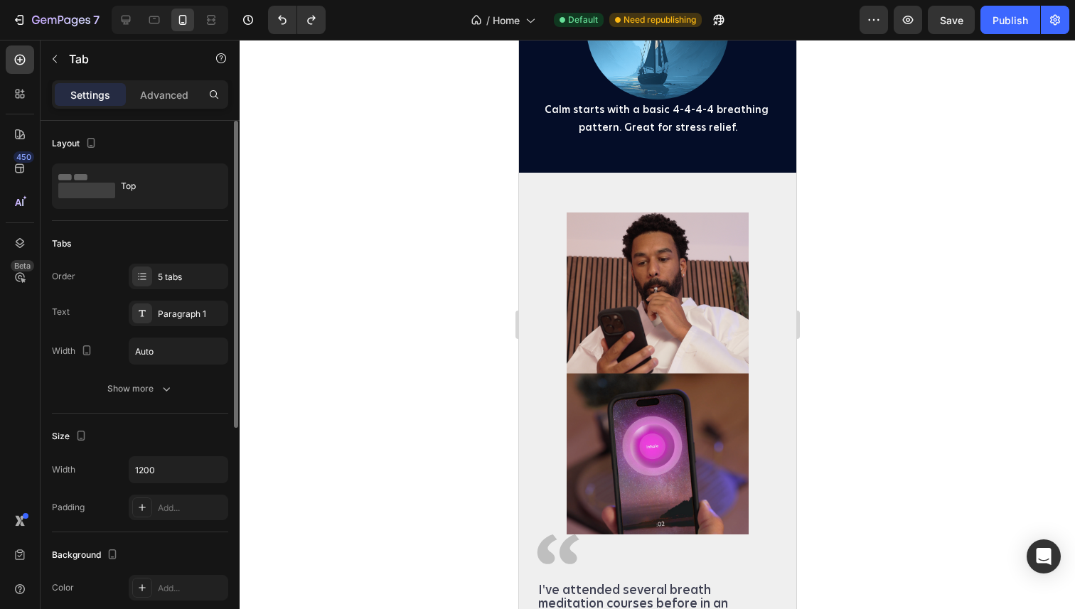
scroll to position [3758, 0]
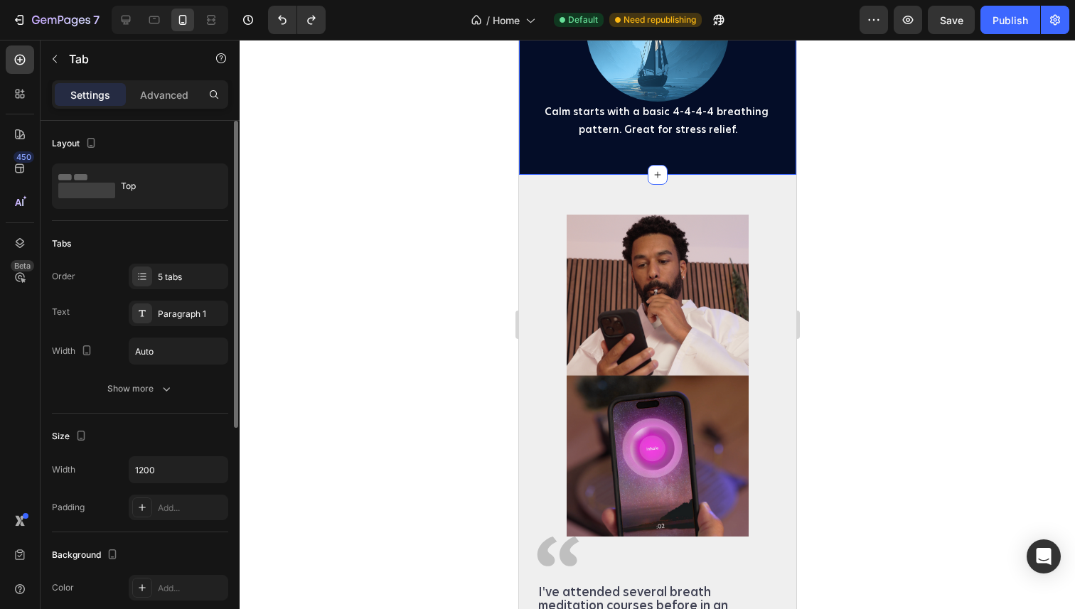
click at [611, 175] on div "Calm Energy Morning Recovery Sleep Image Calm starts with a basic 4-4-4-4 breat…" at bounding box center [656, 16] width 277 height 317
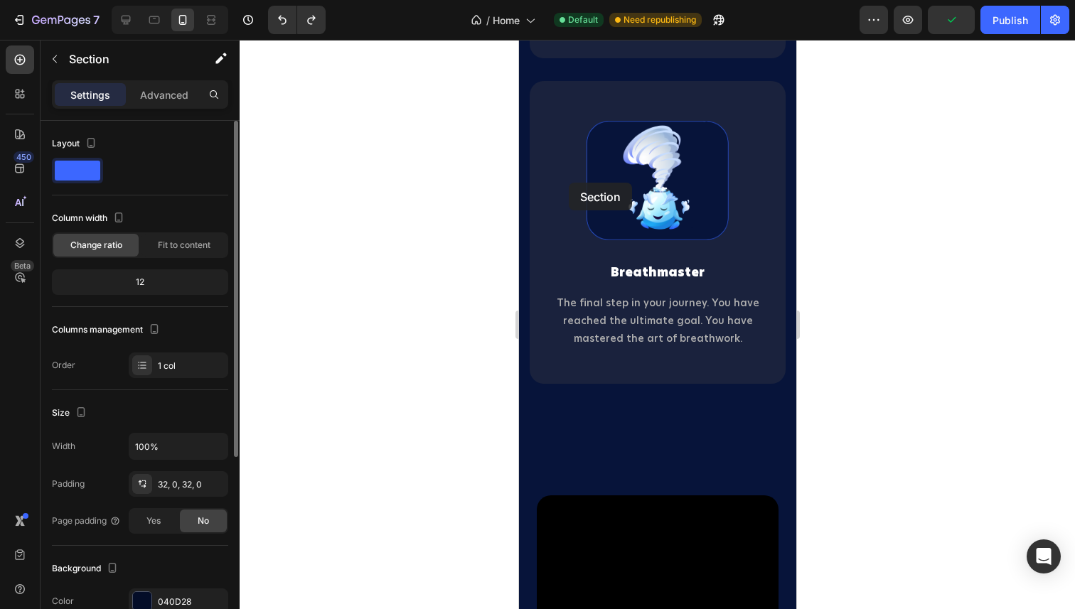
scroll to position [2053, 0]
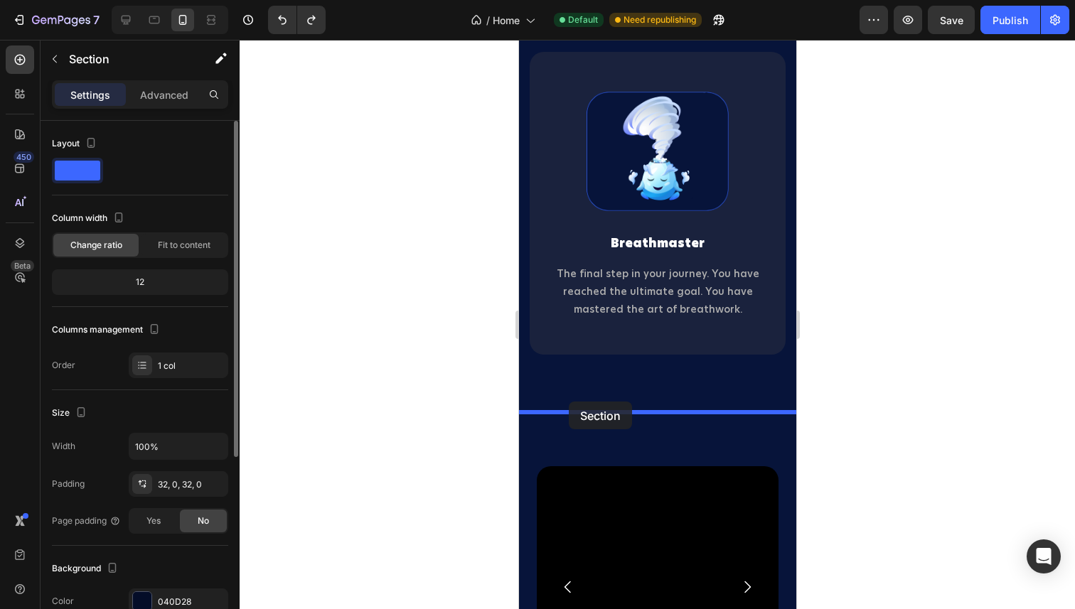
drag, startPoint x: 546, startPoint y: 249, endPoint x: 568, endPoint y: 402, distance: 154.4
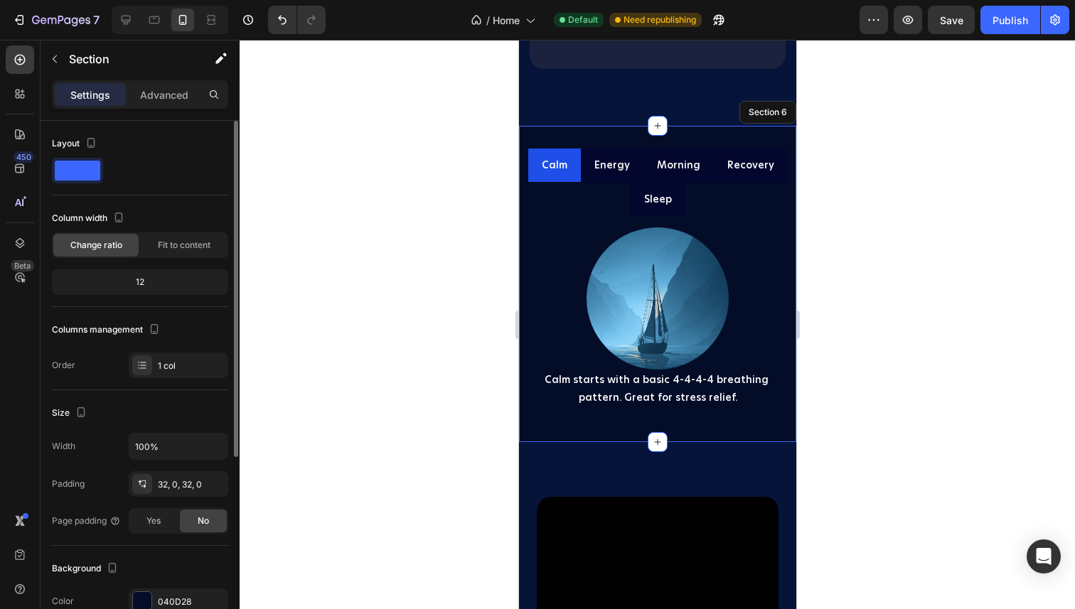
scroll to position [2333, 0]
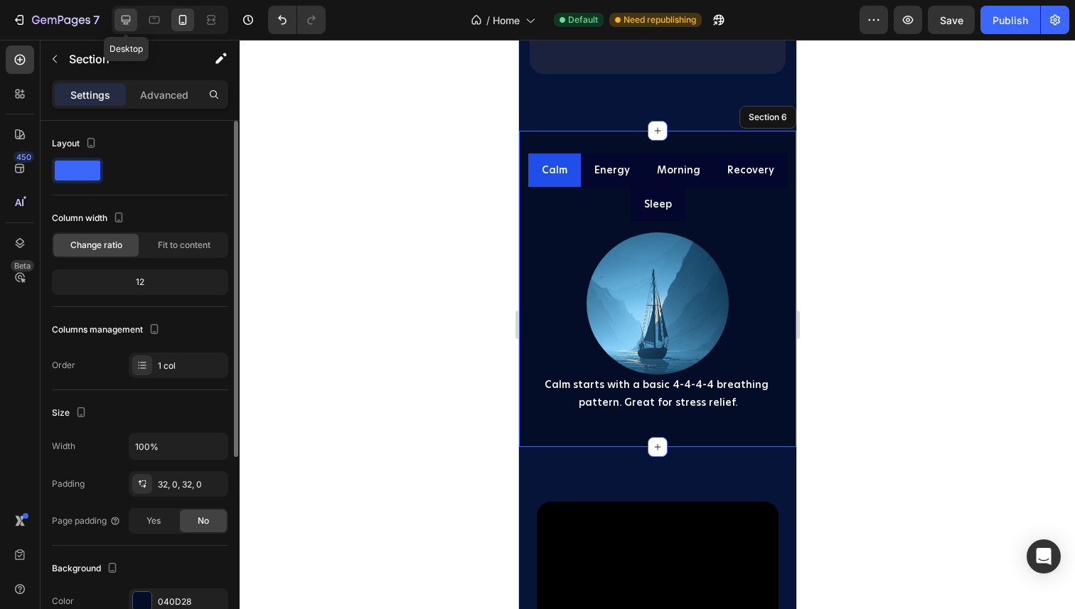
click at [130, 17] on icon at bounding box center [126, 20] width 14 height 14
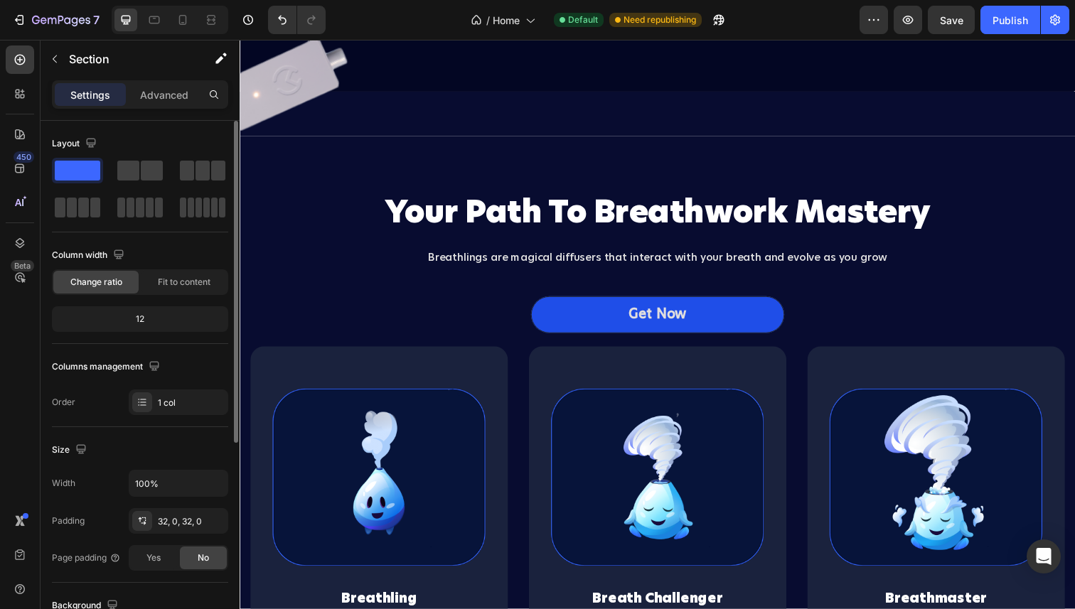
scroll to position [1153, 0]
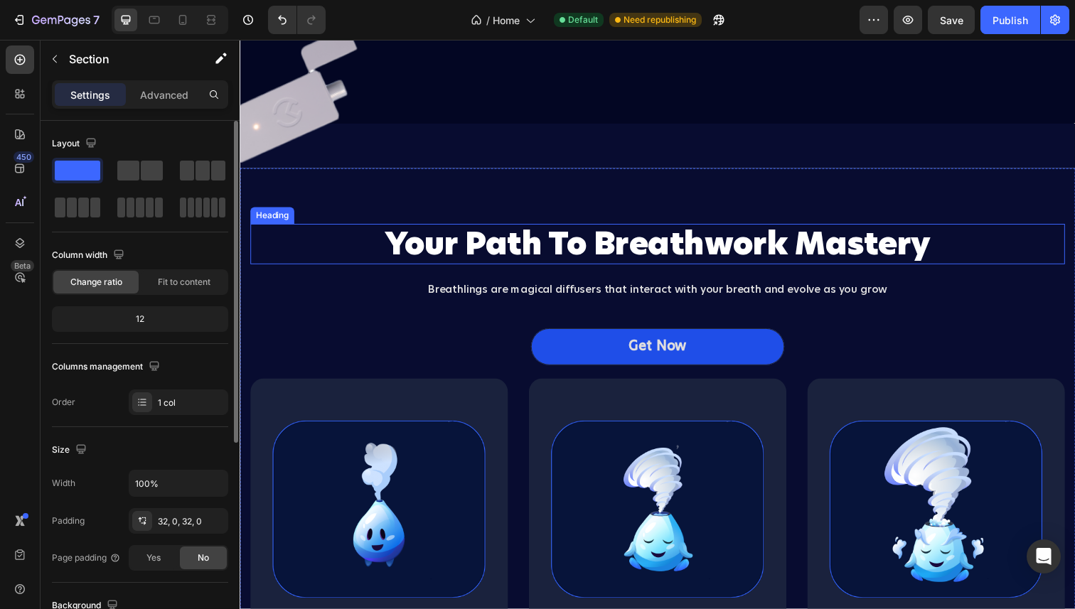
click at [533, 269] on h2 "Your Path To Breathwork Mastery" at bounding box center [666, 248] width 832 height 41
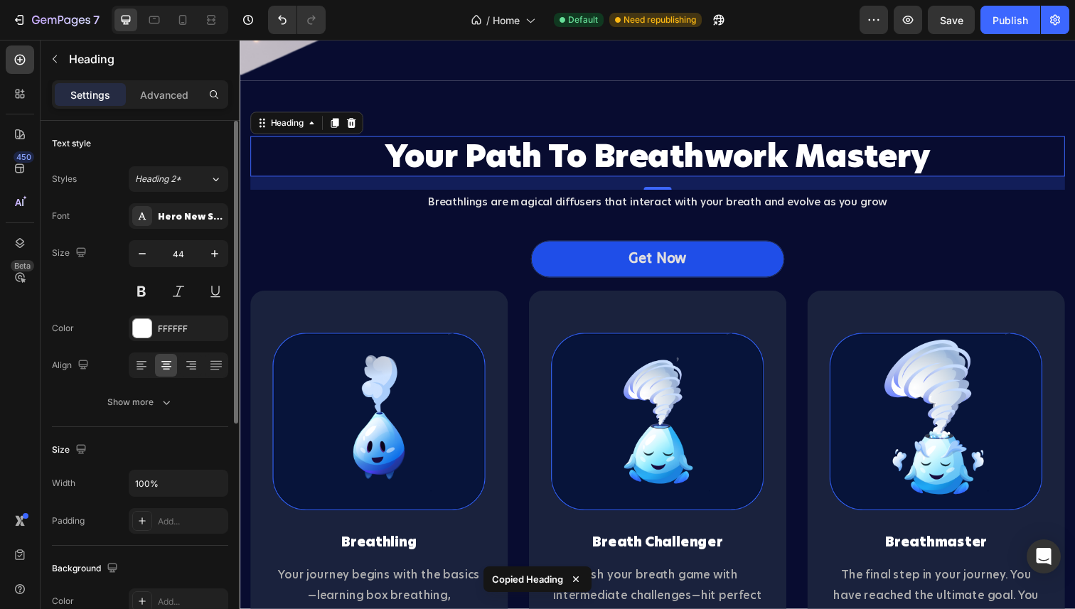
scroll to position [1244, 0]
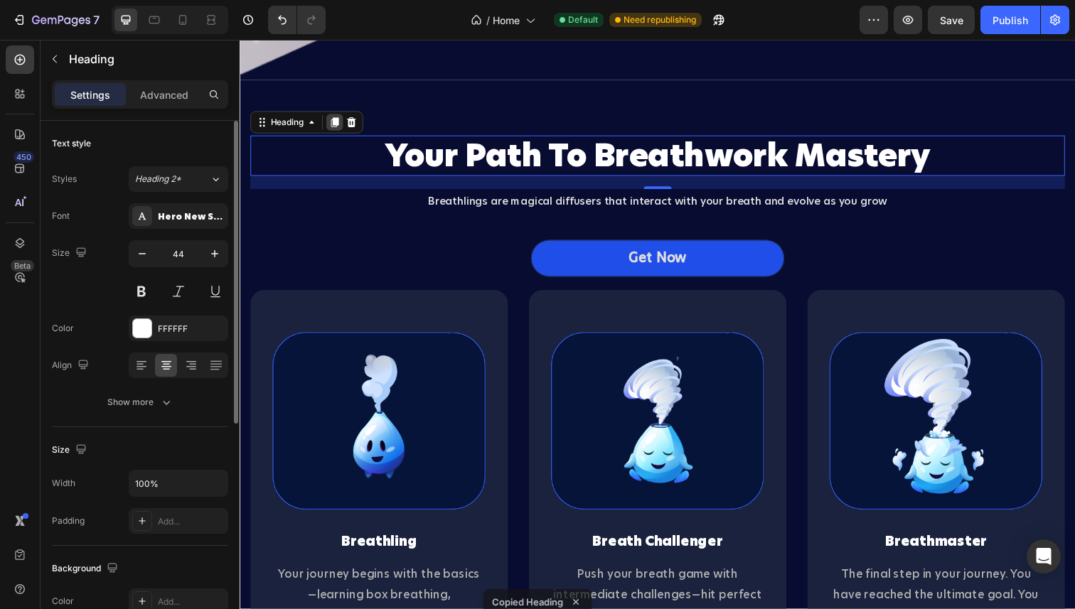
click at [335, 129] on icon at bounding box center [337, 124] width 8 height 10
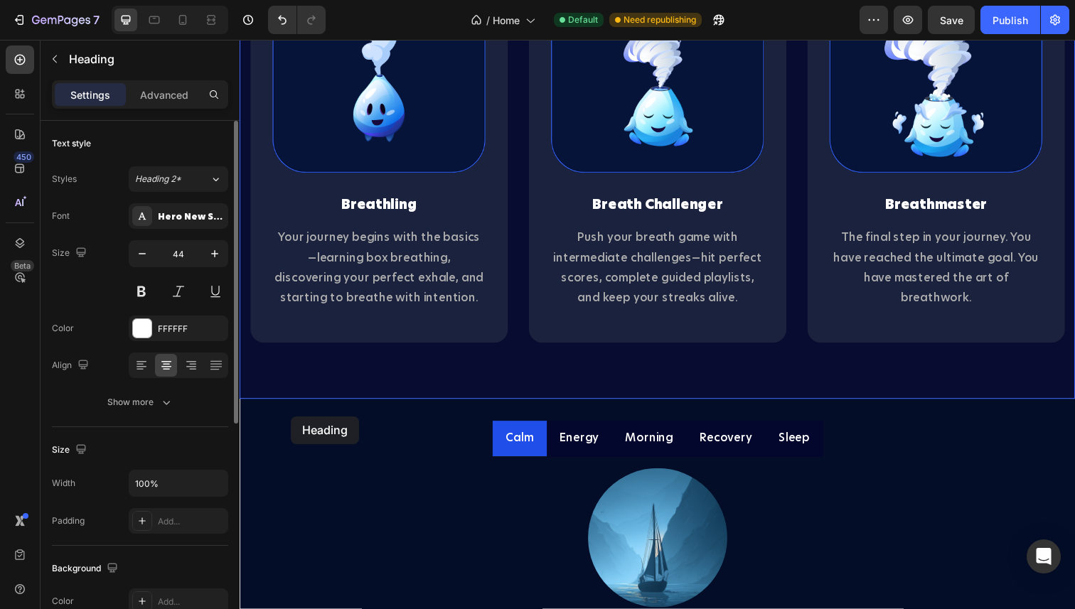
scroll to position [1822, 0]
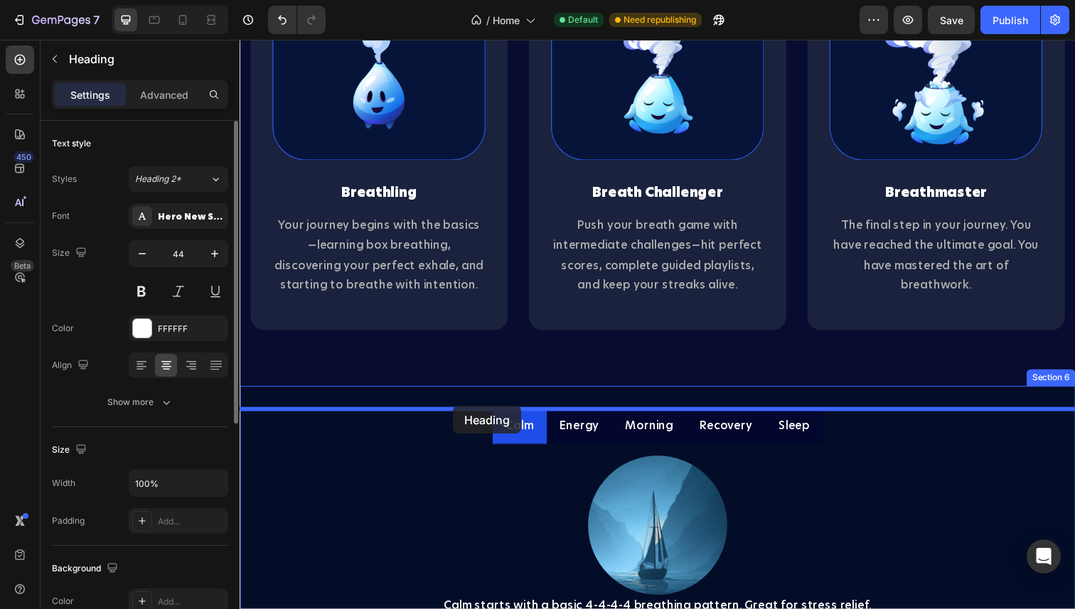
drag, startPoint x: 257, startPoint y: 345, endPoint x: 457, endPoint y: 414, distance: 211.7
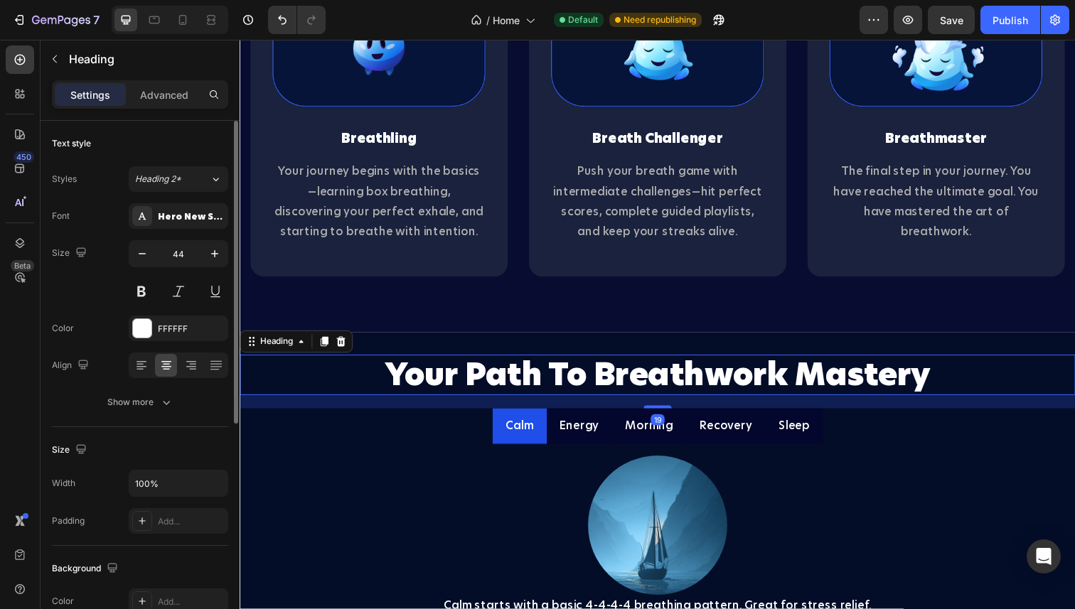
scroll to position [1767, 0]
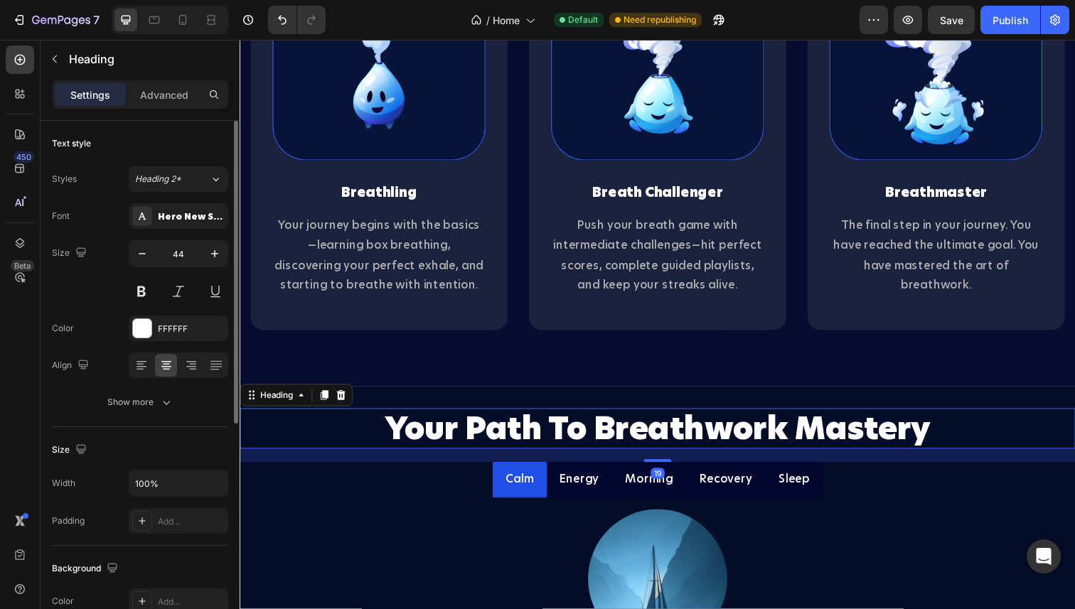
click at [479, 434] on h2 "Your Path To Breathwork Mastery" at bounding box center [666, 436] width 853 height 41
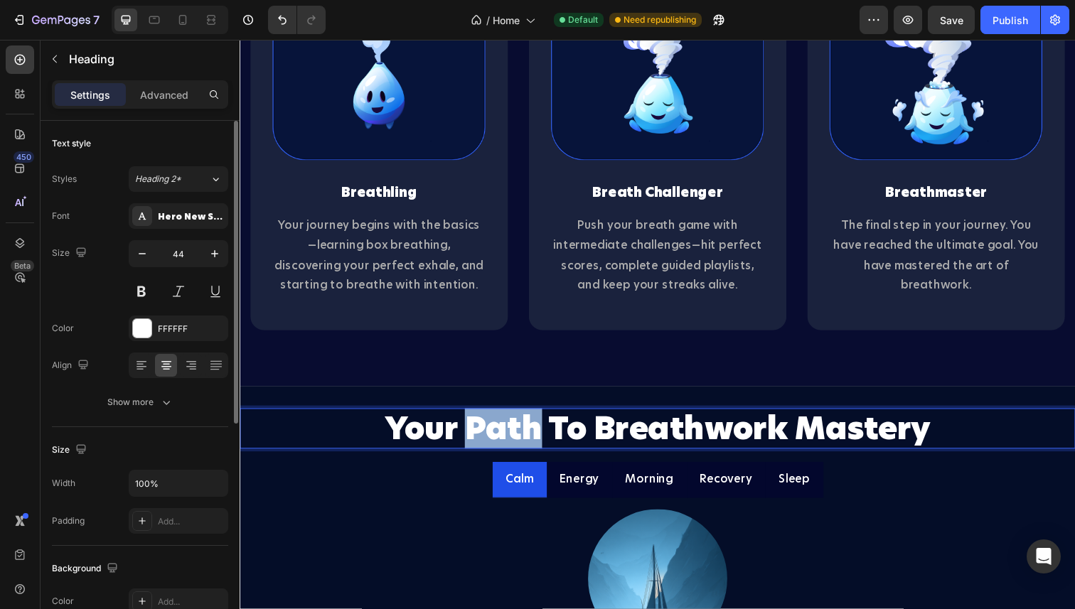
click at [479, 434] on p "Your Path To Breathwork Mastery" at bounding box center [666, 437] width 850 height 38
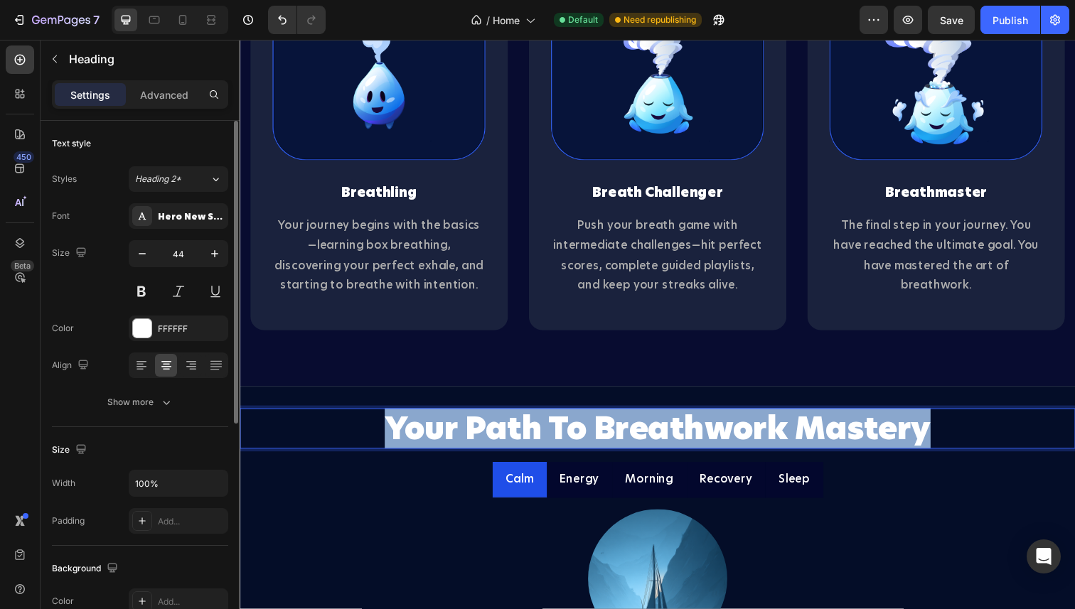
click at [479, 434] on p "Your Path To Breathwork Mastery" at bounding box center [666, 437] width 850 height 38
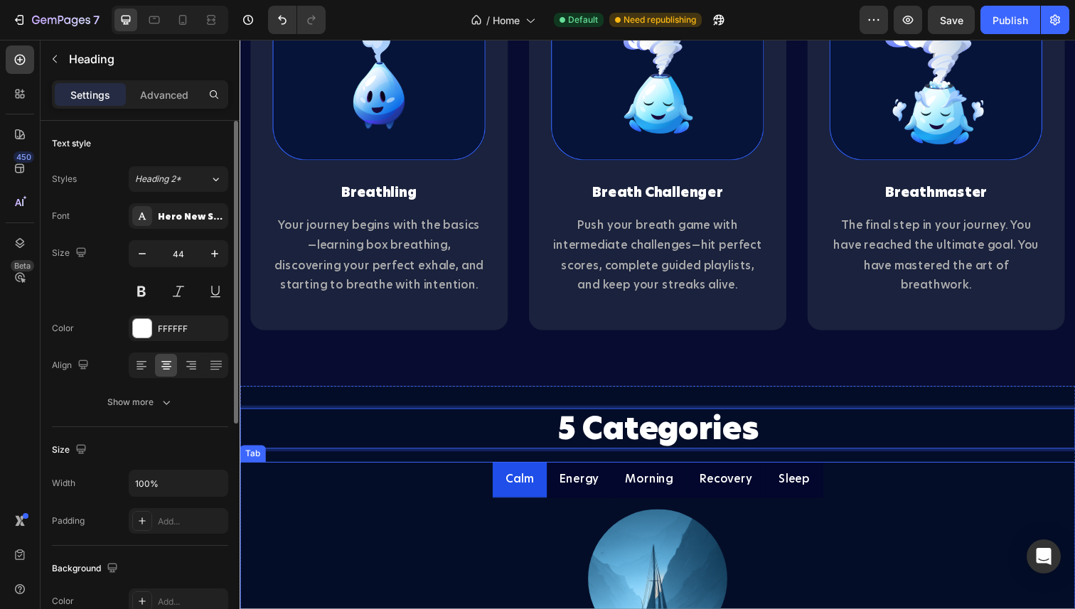
click at [441, 503] on ul "Calm Energy Morning Recovery Sleep" at bounding box center [666, 489] width 853 height 37
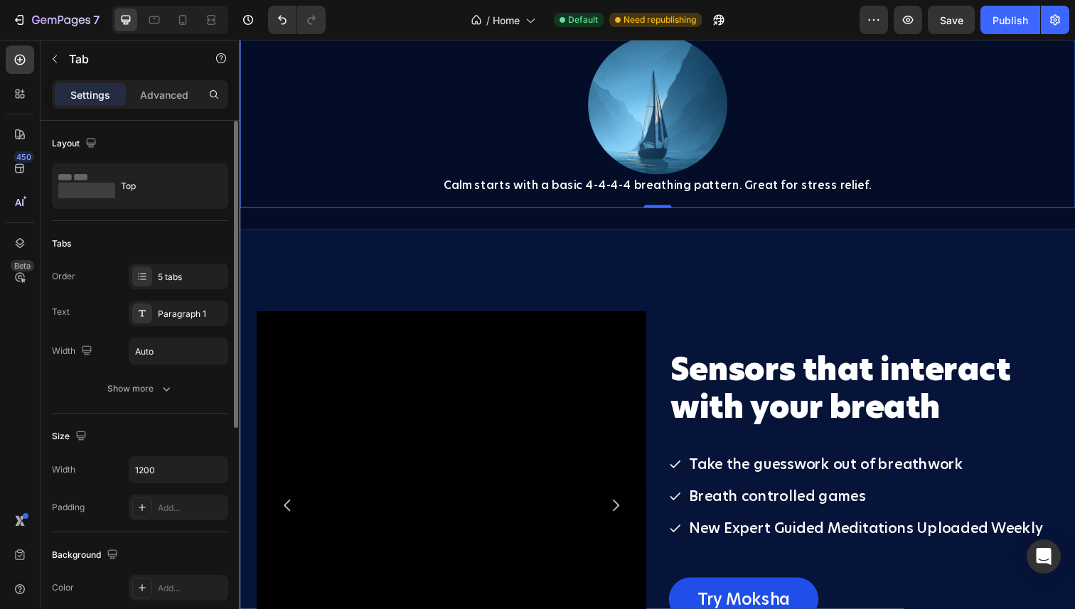
scroll to position [2254, 0]
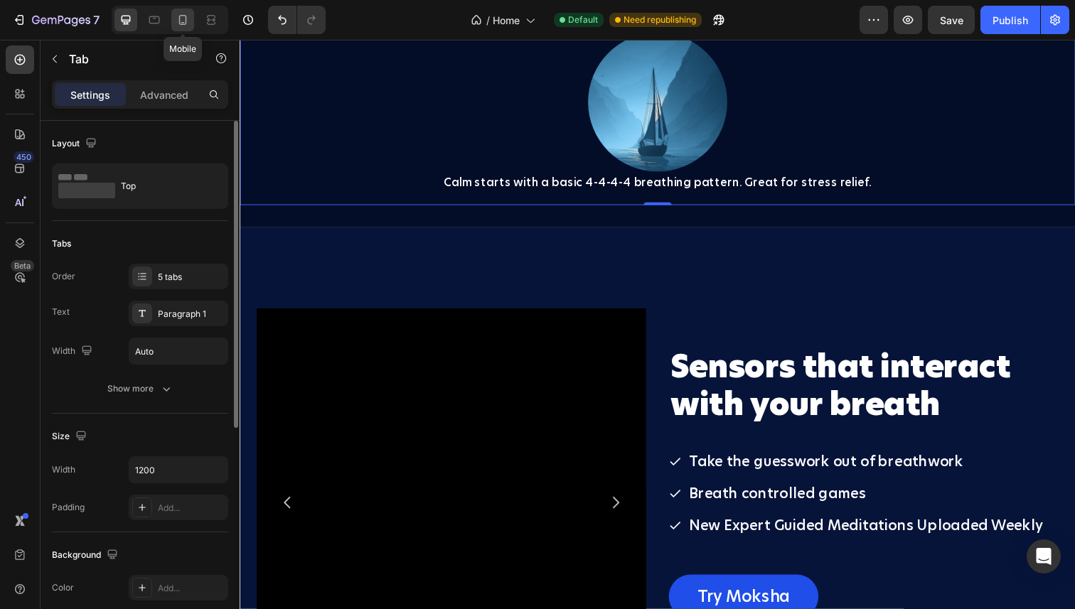
click at [180, 27] on div at bounding box center [182, 20] width 23 height 23
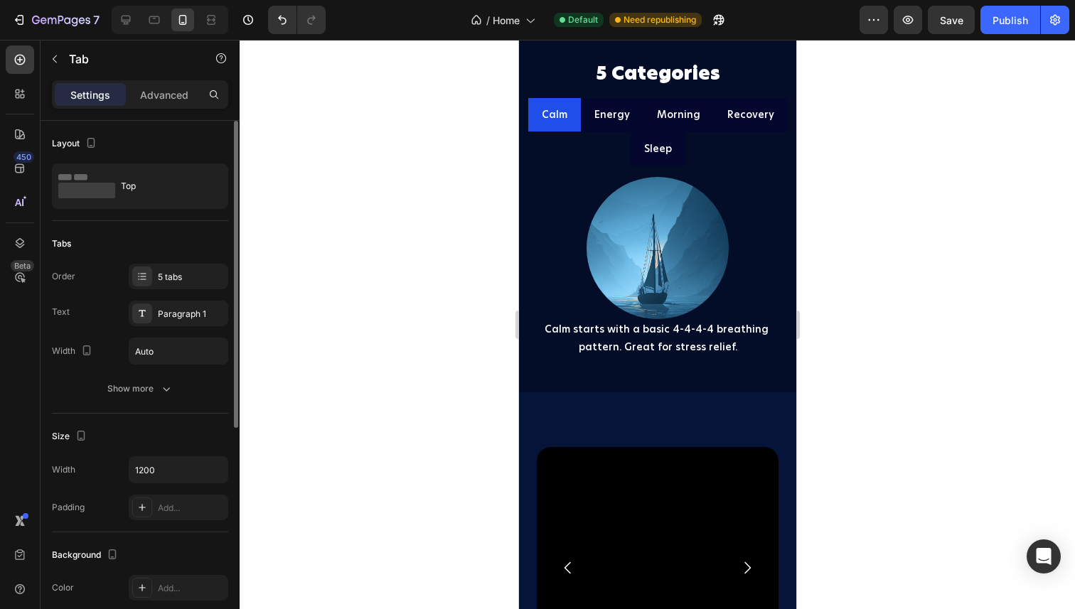
scroll to position [3233, 0]
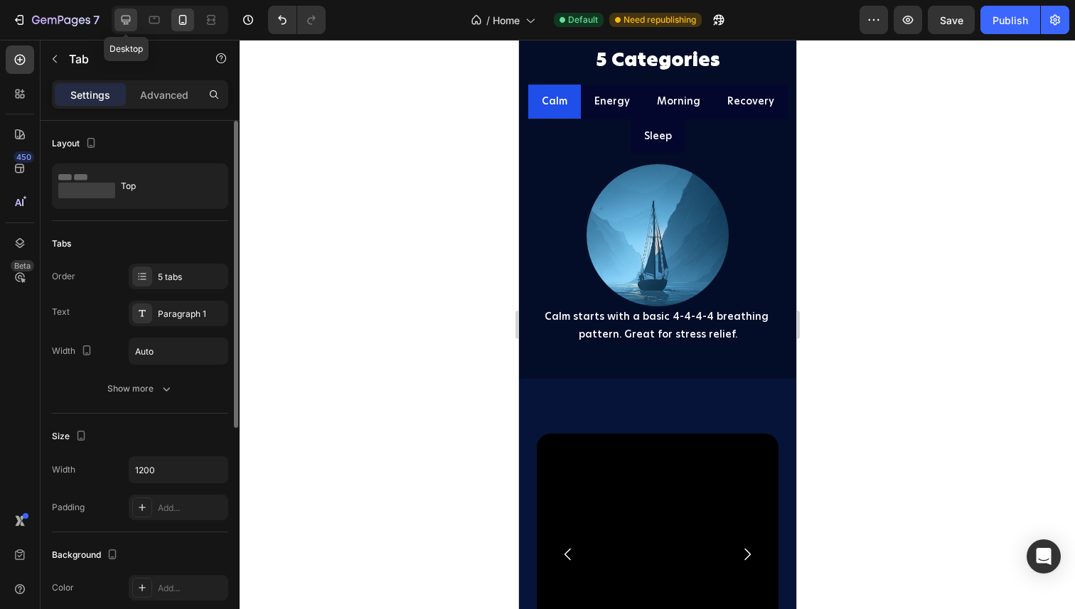
click at [134, 23] on div at bounding box center [125, 20] width 23 height 23
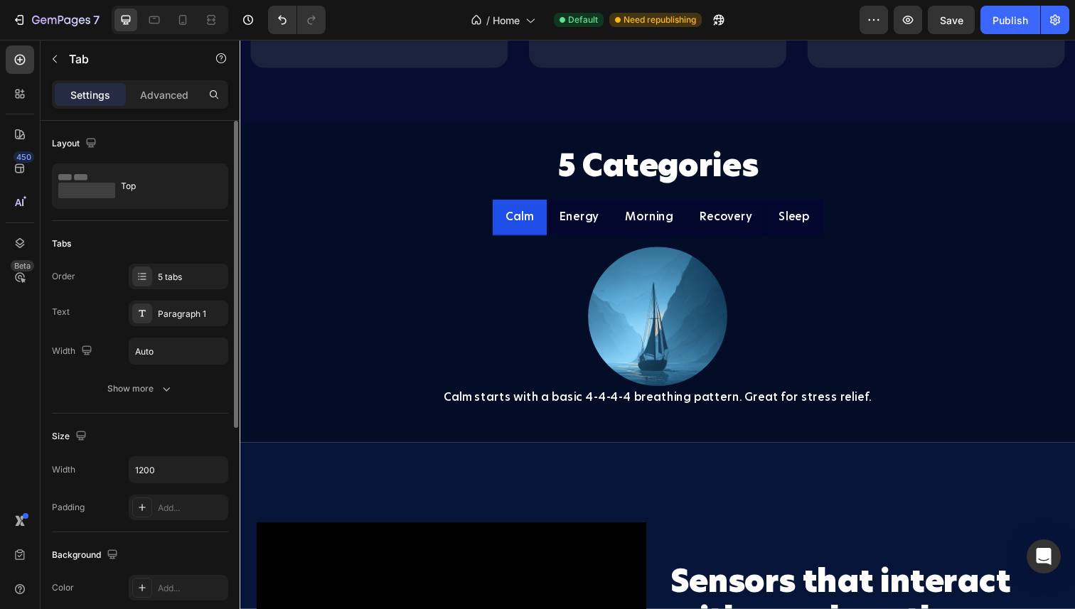
scroll to position [2038, 0]
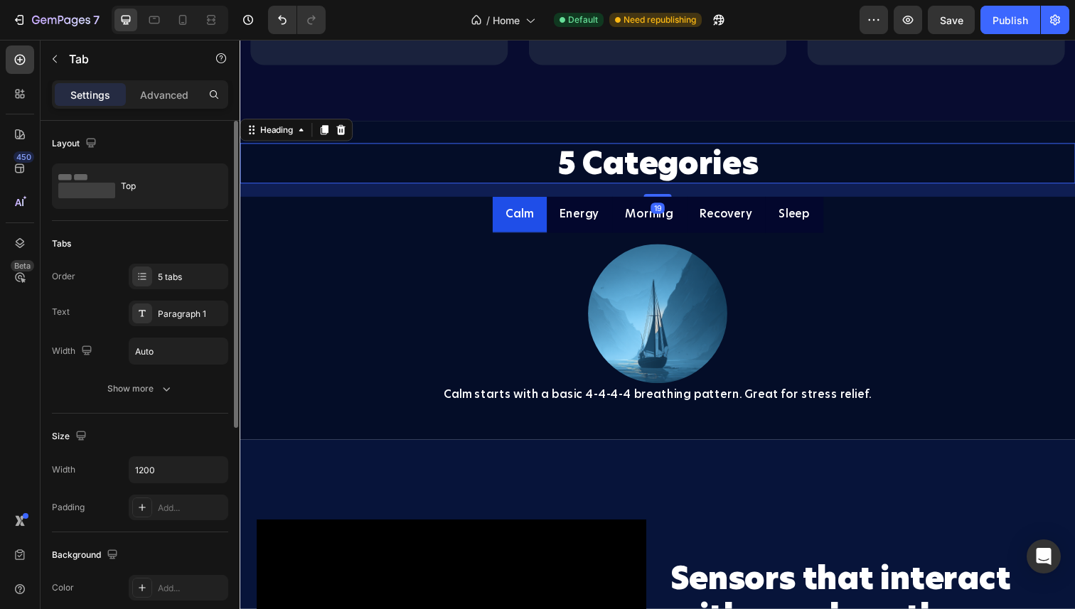
click at [619, 174] on h2 "5 Categories" at bounding box center [666, 166] width 853 height 41
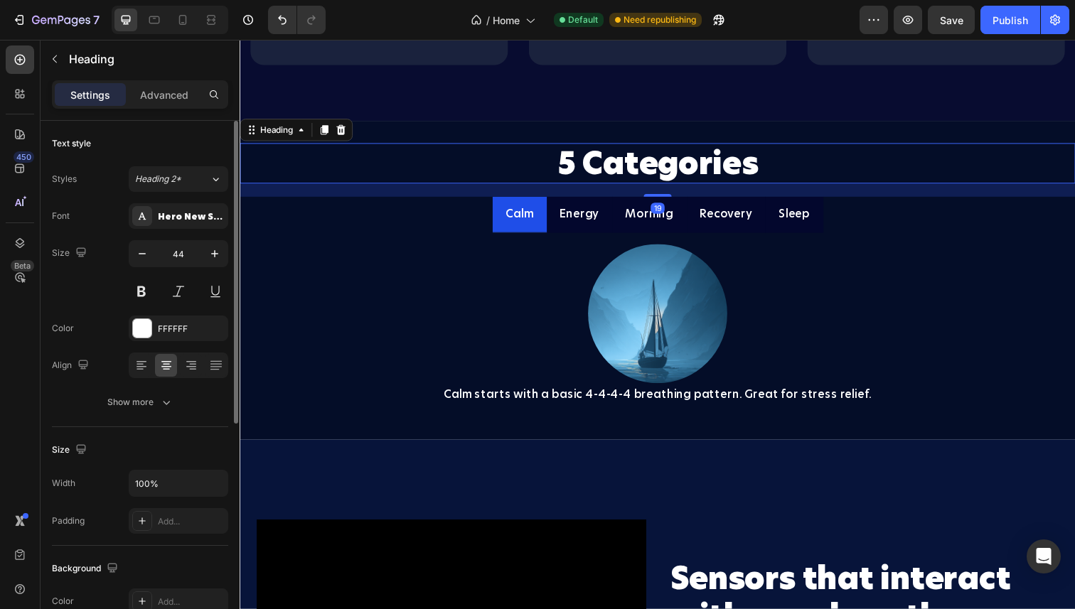
click at [619, 174] on h2 "5 Categories" at bounding box center [666, 166] width 853 height 41
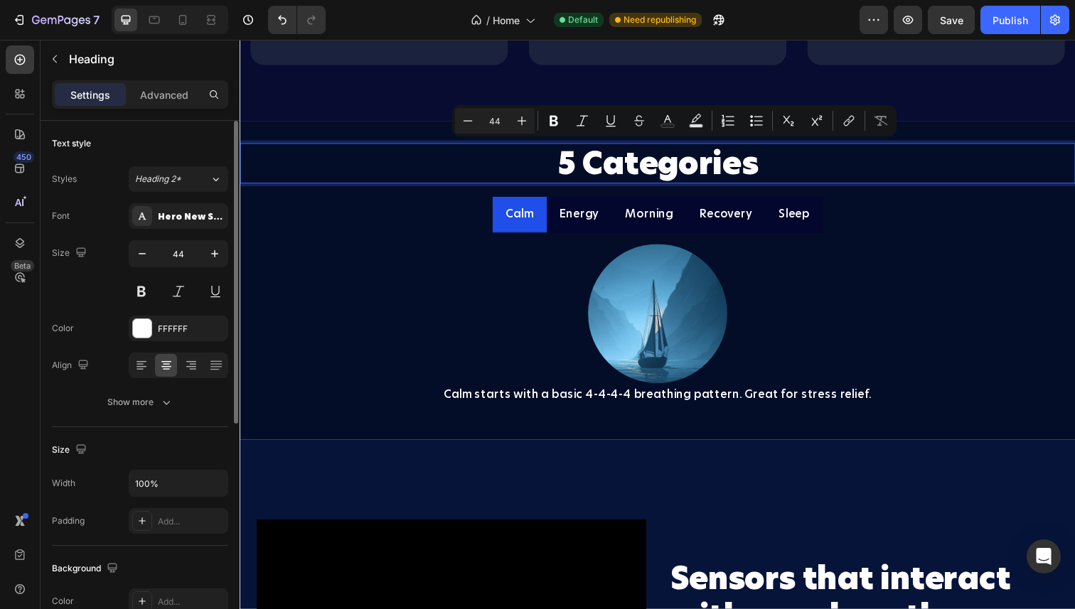
click at [593, 176] on p "5 Categories" at bounding box center [666, 166] width 850 height 38
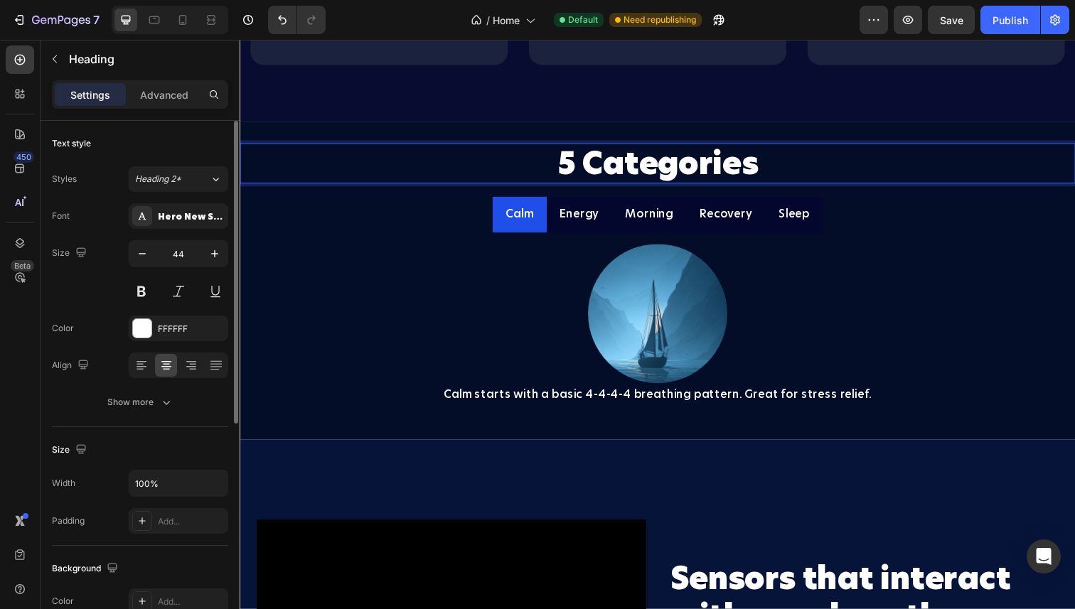
click at [796, 162] on p "5 Categories" at bounding box center [666, 166] width 850 height 38
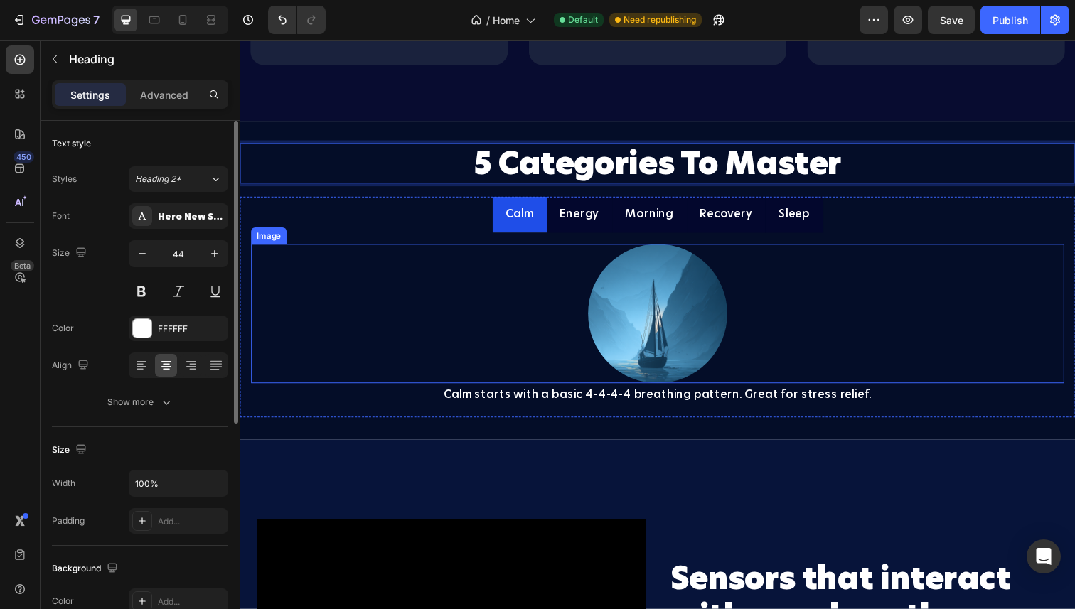
click at [895, 286] on div at bounding box center [666, 320] width 830 height 142
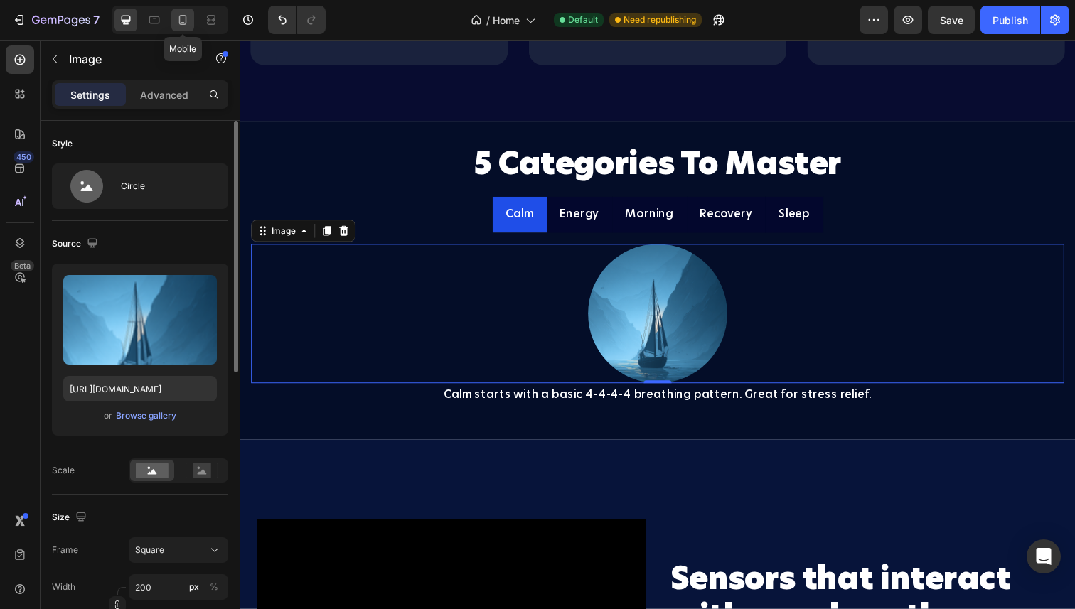
click at [176, 26] on icon at bounding box center [183, 20] width 14 height 14
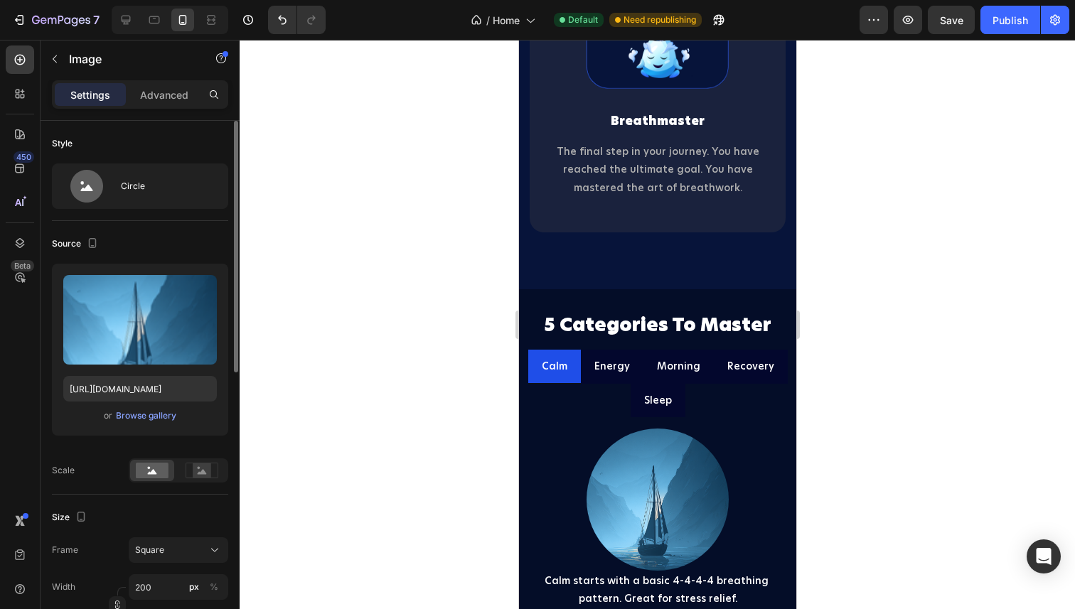
scroll to position [2979, 0]
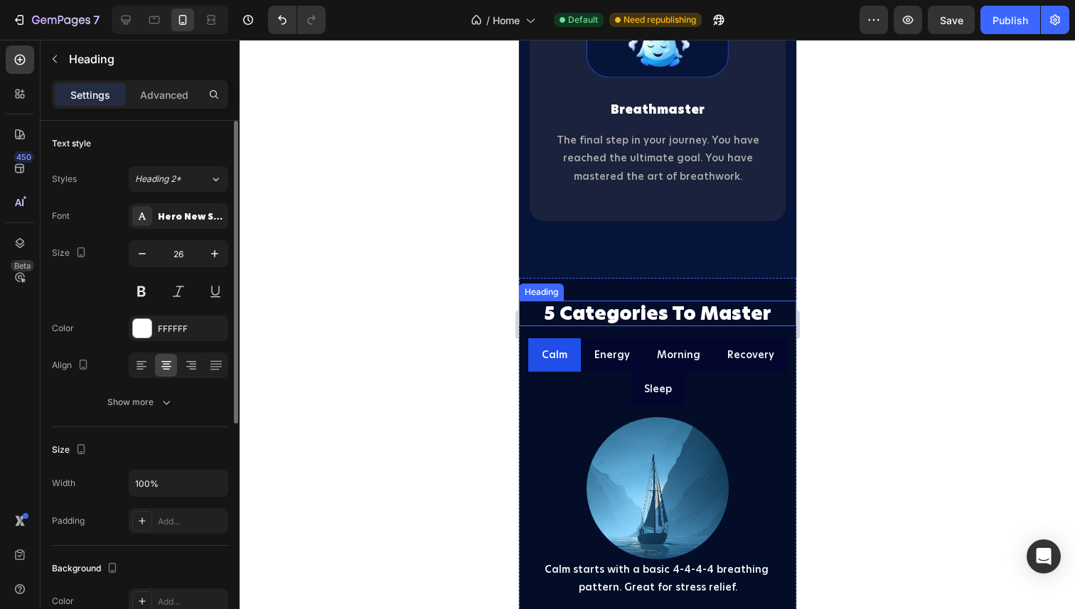
click at [635, 318] on h2 "5 Categories To Master" at bounding box center [656, 314] width 277 height 26
click at [635, 318] on p "5 Categories To Master" at bounding box center [657, 313] width 274 height 23
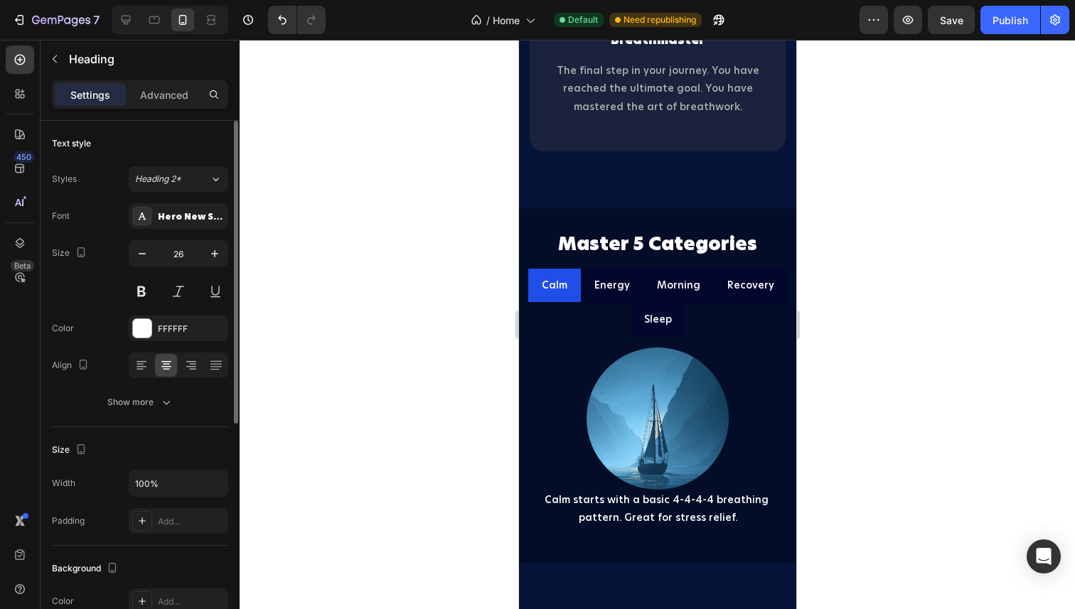
scroll to position [3018, 0]
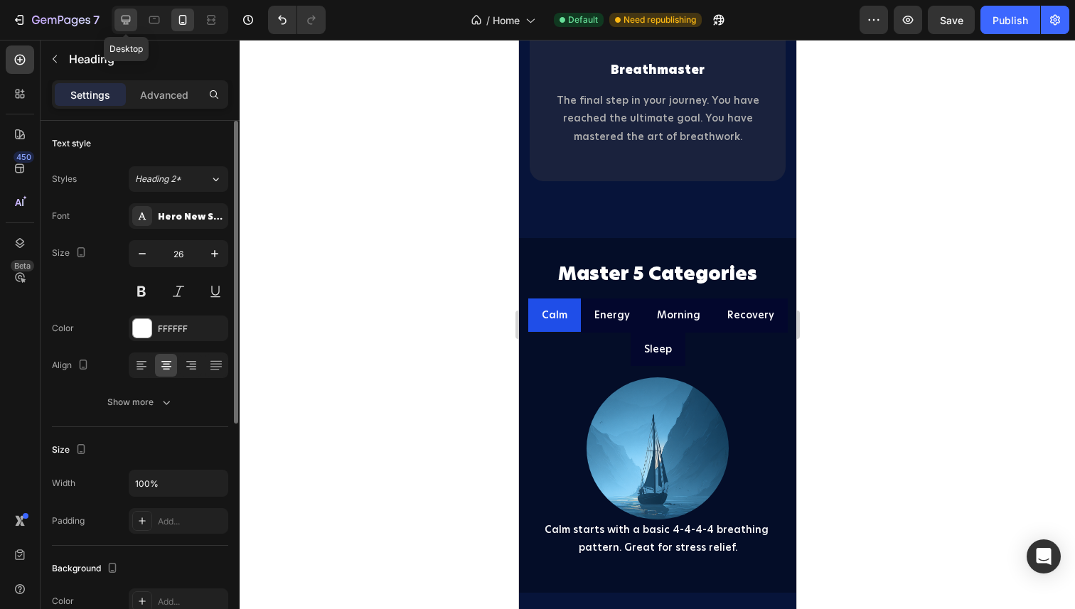
click at [127, 18] on icon at bounding box center [126, 20] width 14 height 14
type input "44"
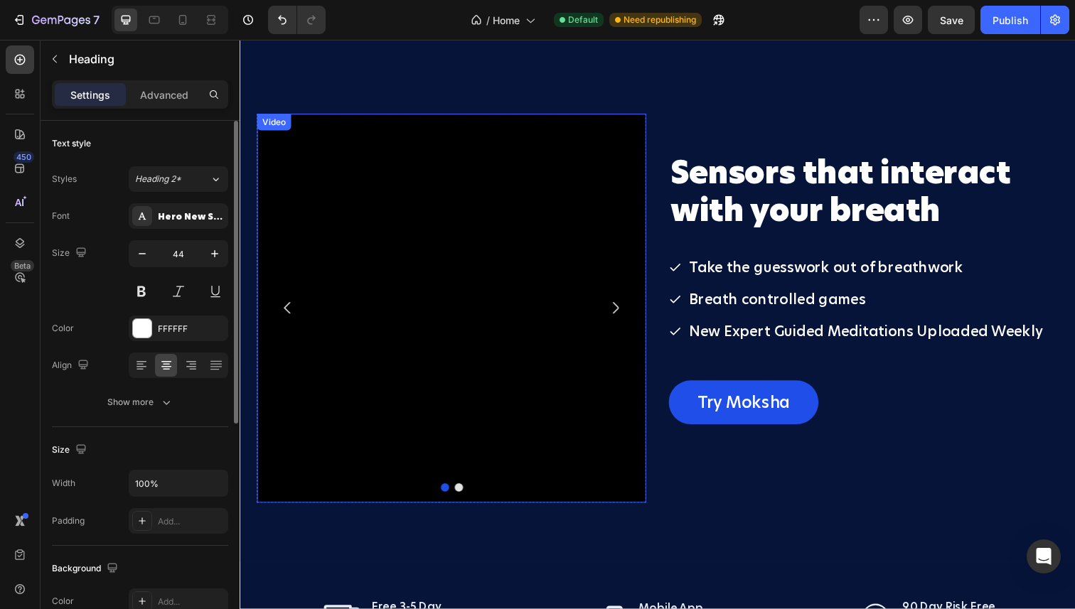
scroll to position [3075, 0]
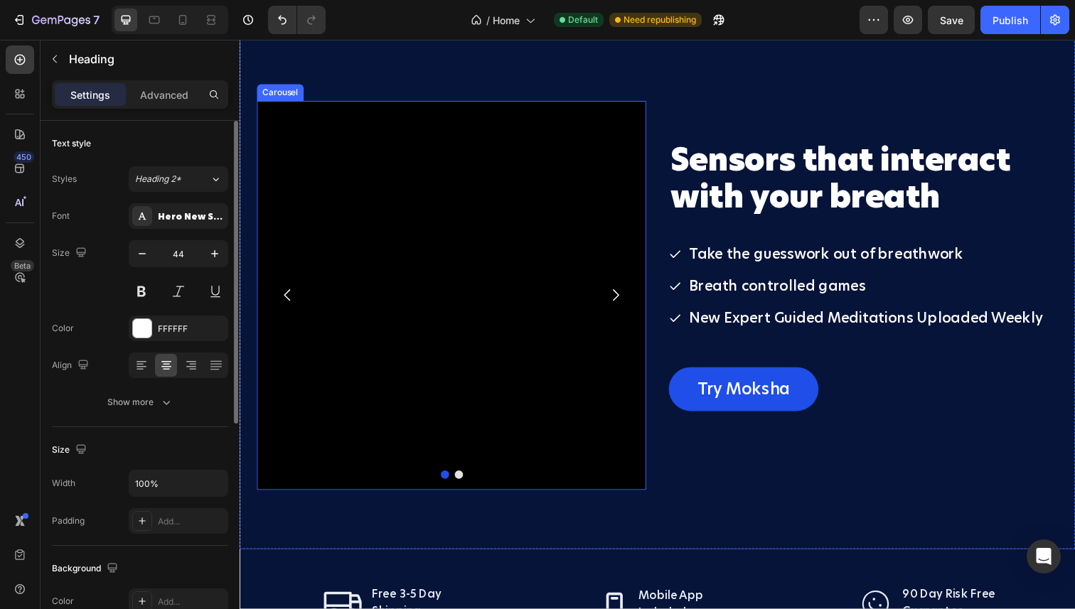
click at [623, 302] on icon "Carousel Next Arrow" at bounding box center [623, 300] width 17 height 17
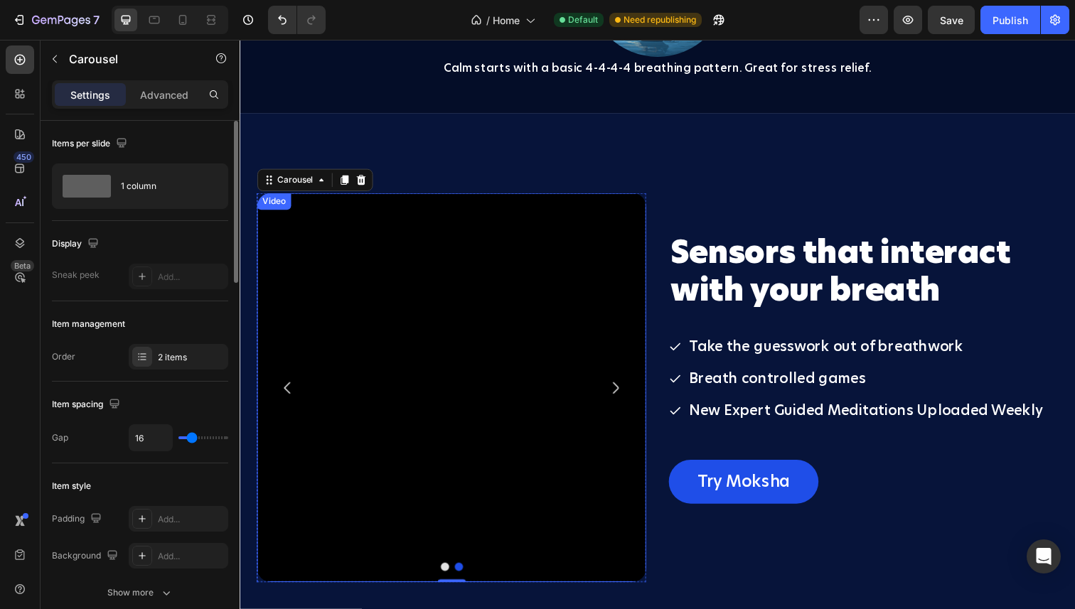
scroll to position [2791, 0]
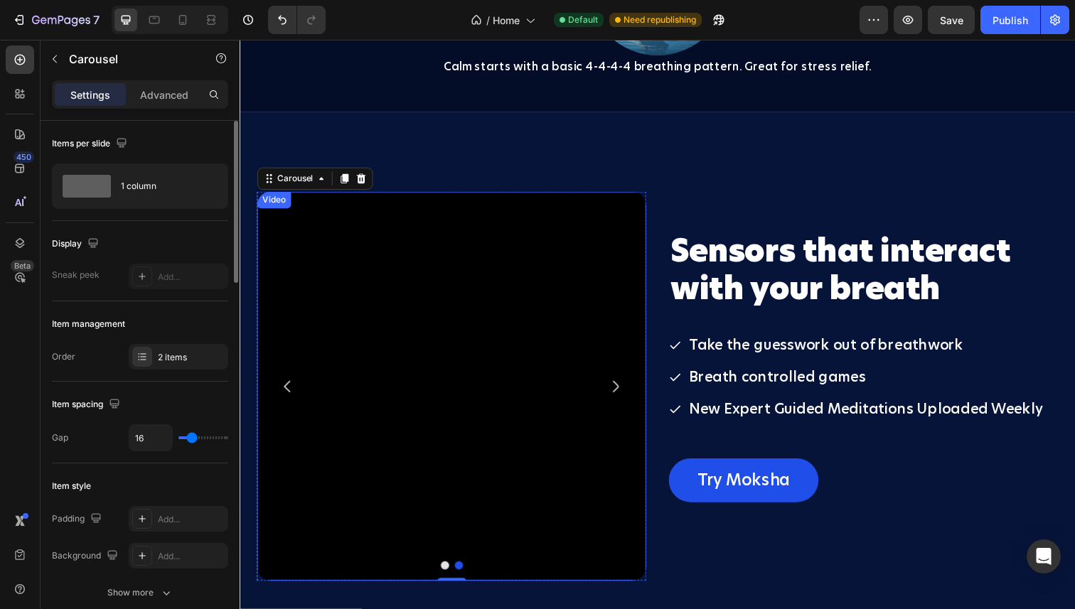
click at [434, 257] on video at bounding box center [455, 393] width 397 height 397
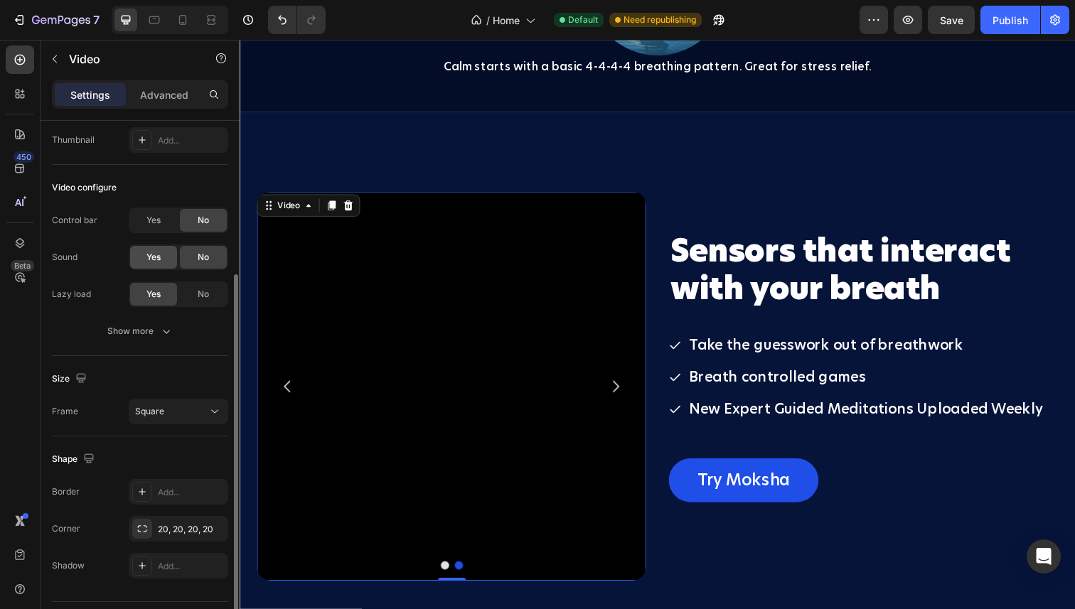
scroll to position [148, 0]
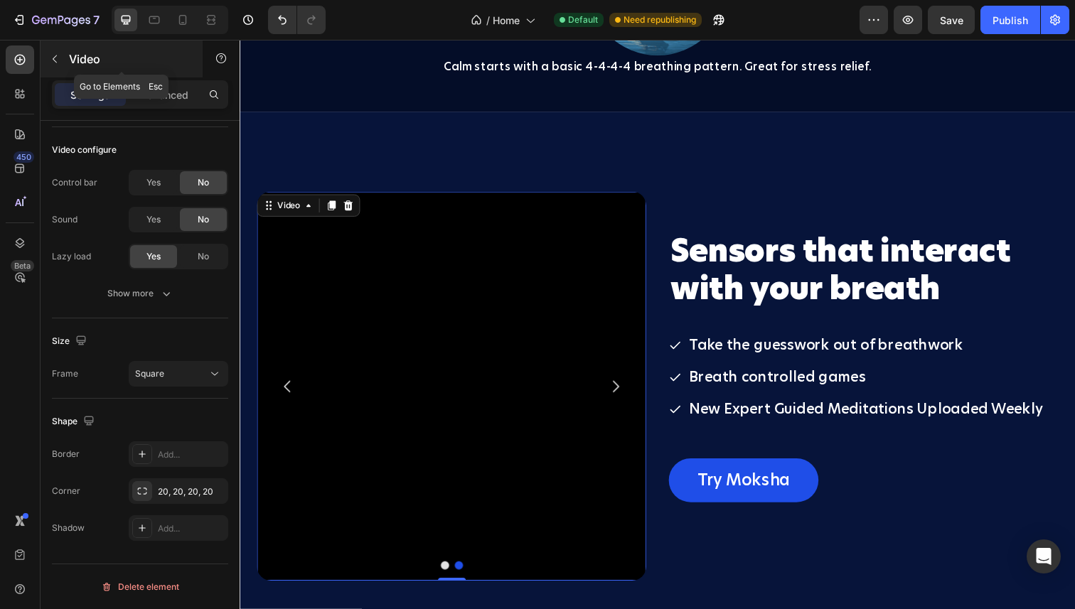
click at [53, 66] on button "button" at bounding box center [54, 59] width 23 height 23
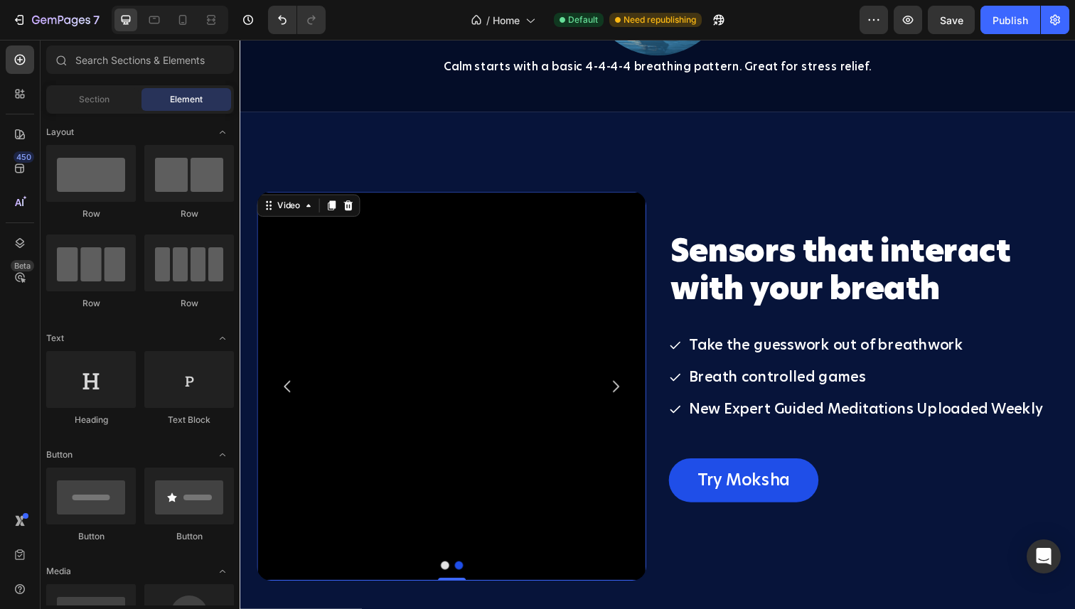
click at [384, 275] on video at bounding box center [455, 393] width 397 height 397
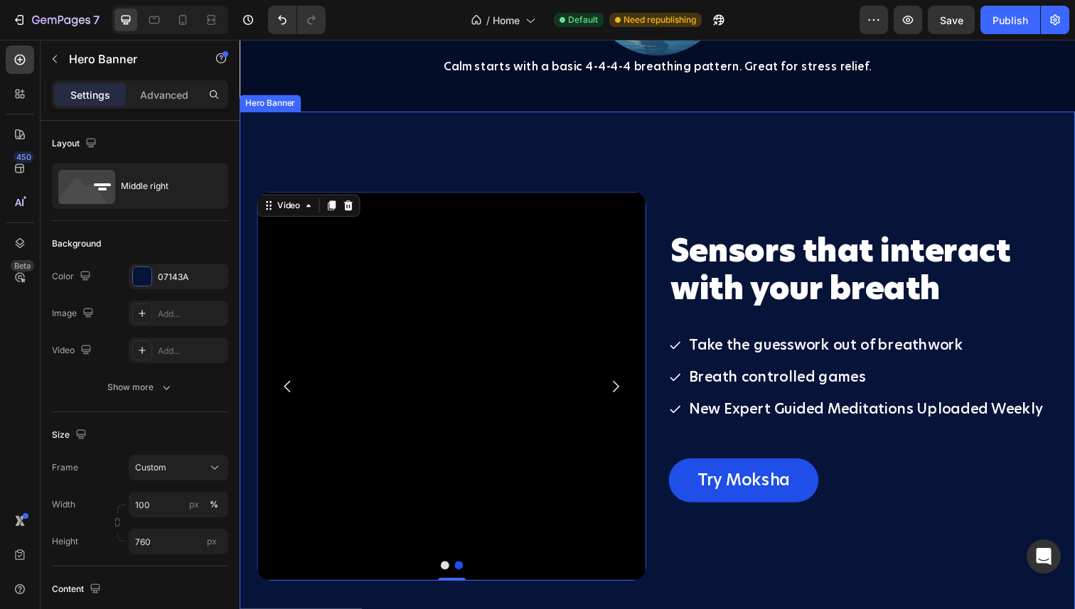
click at [330, 166] on div "Sensors that interact with your breath Heading Take the guesswork out of breath…" at bounding box center [666, 383] width 853 height 527
click at [464, 576] on button "Dot" at bounding box center [463, 577] width 9 height 9
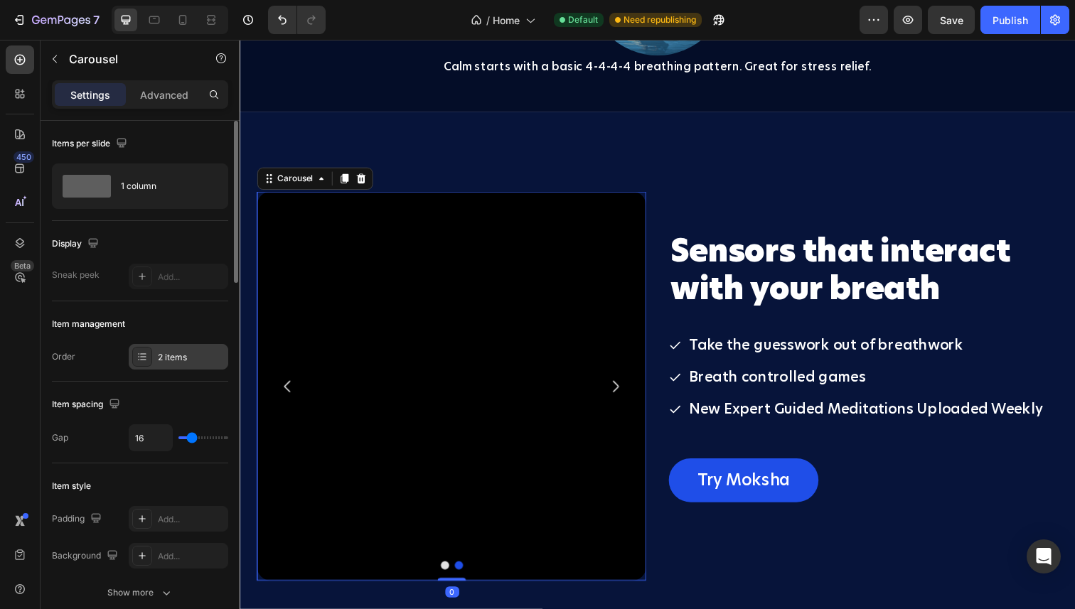
click at [146, 357] on icon at bounding box center [141, 356] width 11 height 11
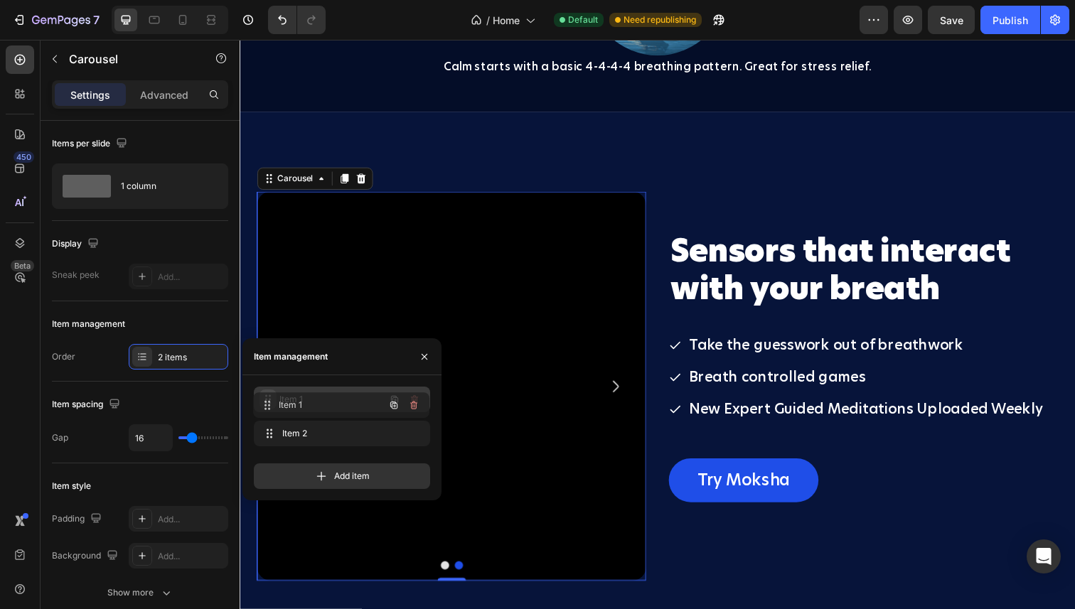
drag, startPoint x: 268, startPoint y: 434, endPoint x: 267, endPoint y: 405, distance: 29.2
drag, startPoint x: 267, startPoint y: 432, endPoint x: 266, endPoint y: 397, distance: 34.9
drag, startPoint x: 269, startPoint y: 427, endPoint x: 266, endPoint y: 393, distance: 34.2
click at [449, 576] on button "Dot" at bounding box center [449, 577] width 9 height 9
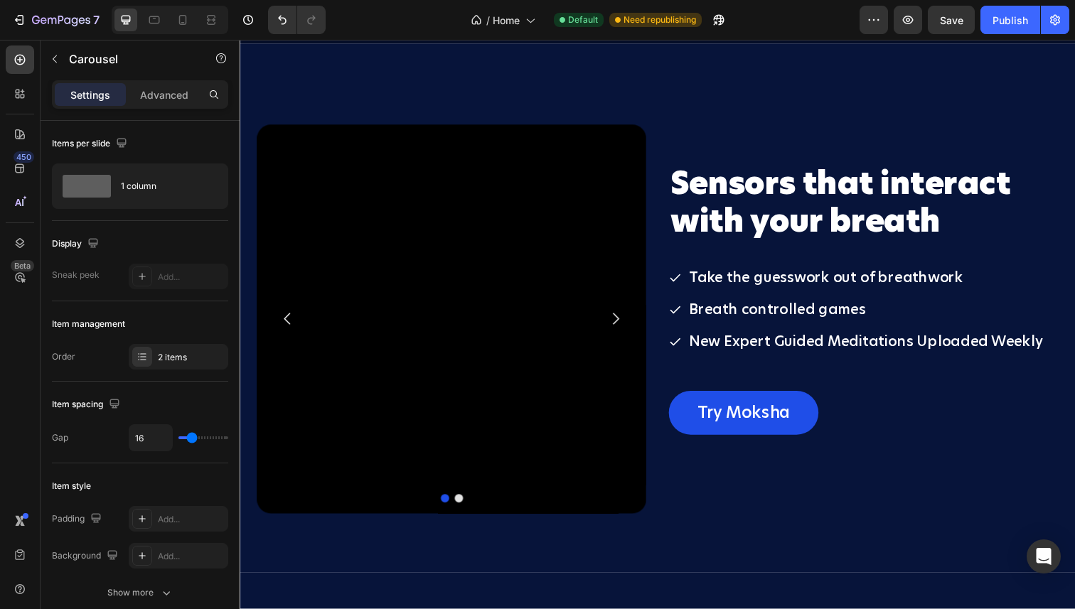
scroll to position [2256, 0]
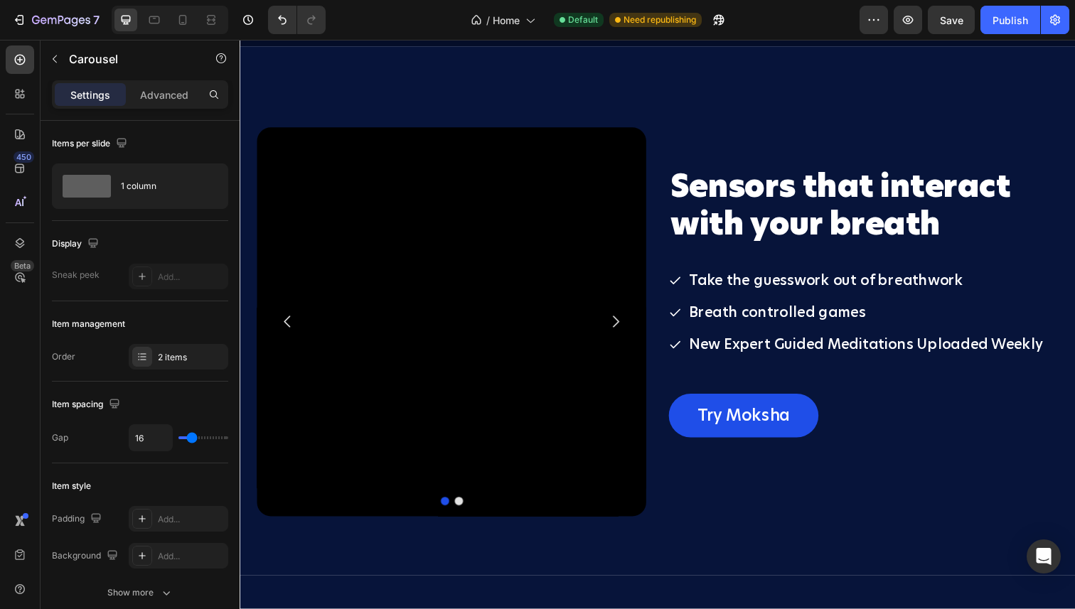
click at [465, 511] on button "Dot" at bounding box center [463, 511] width 9 height 9
click at [448, 509] on button "Dot" at bounding box center [449, 511] width 9 height 9
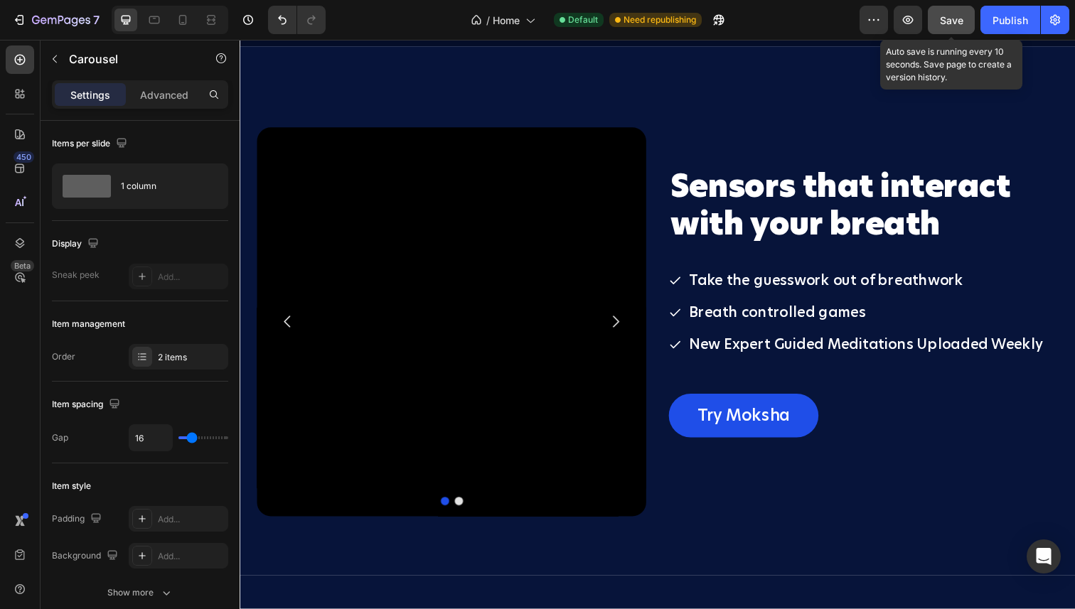
click at [948, 23] on span "Save" at bounding box center [951, 20] width 23 height 12
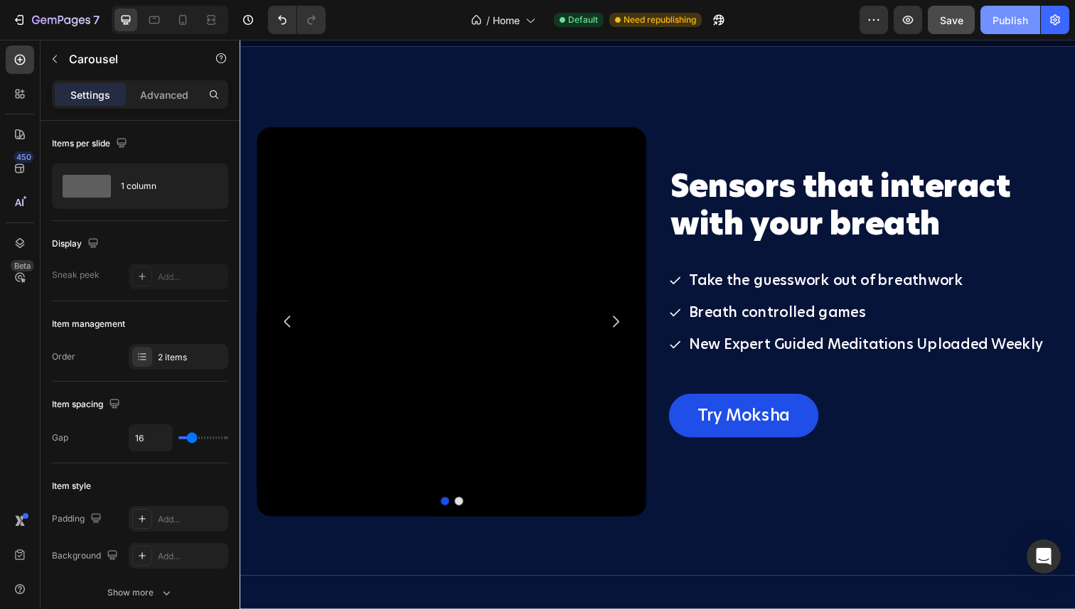
click at [1021, 24] on div "Publish" at bounding box center [1010, 20] width 36 height 15
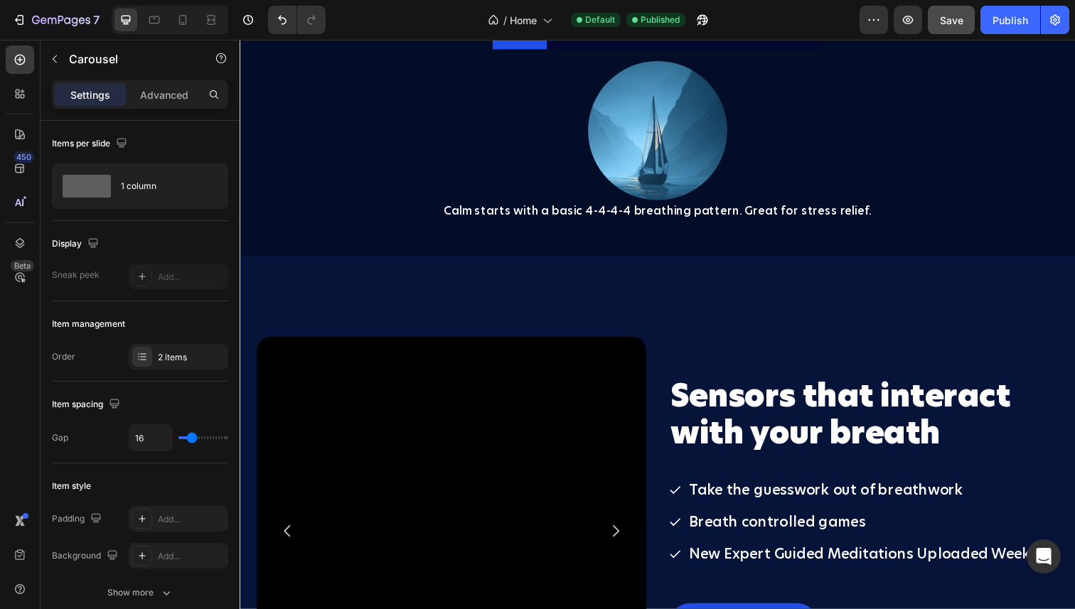
scroll to position [2227, 0]
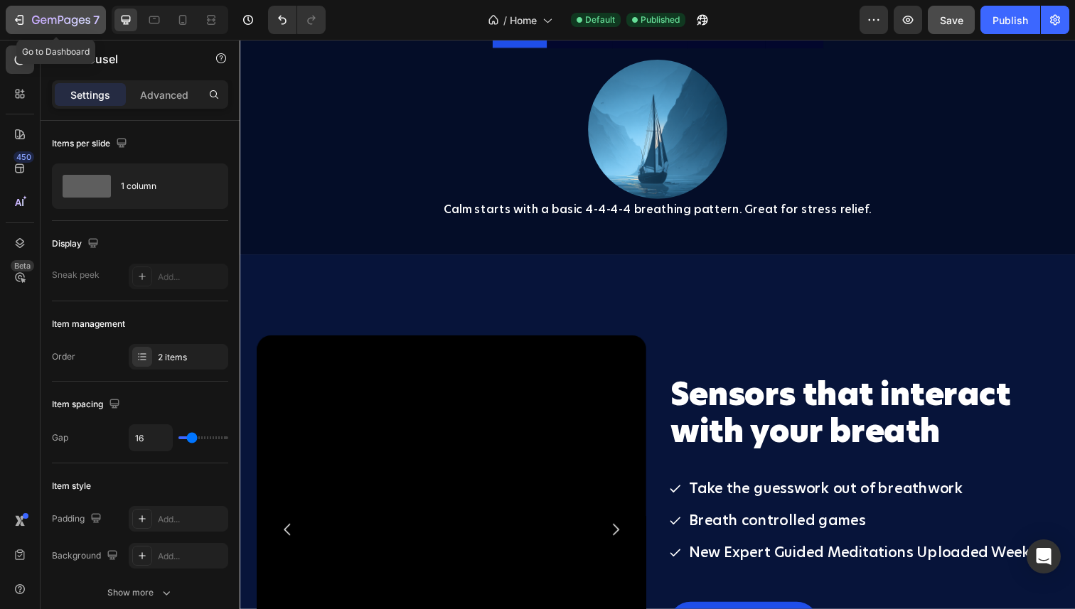
click at [17, 22] on icon "button" at bounding box center [19, 20] width 14 height 14
